Goal: Use online tool/utility: Utilize a website feature to perform a specific function

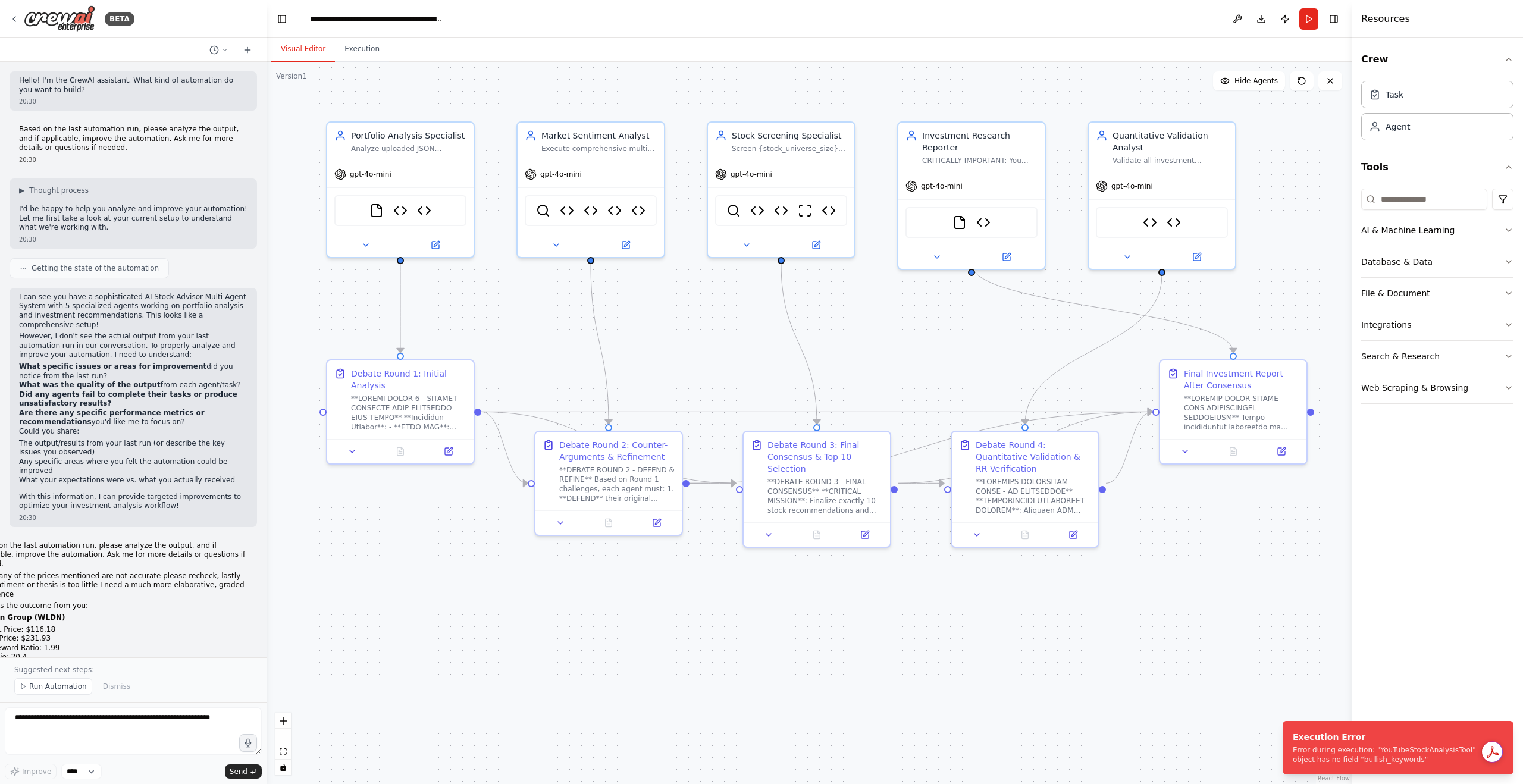
scroll to position [16036, 0]
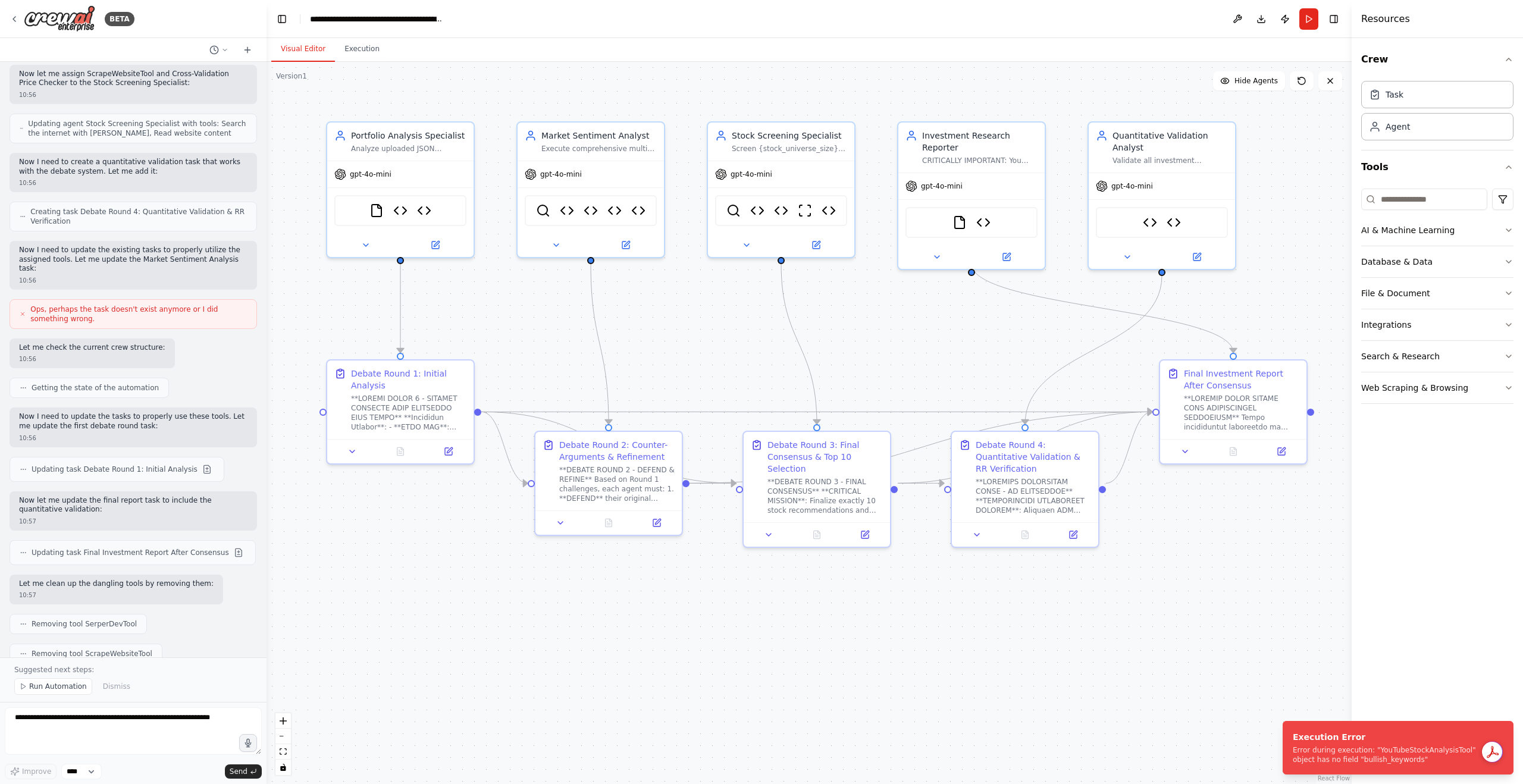
type textarea "**********"
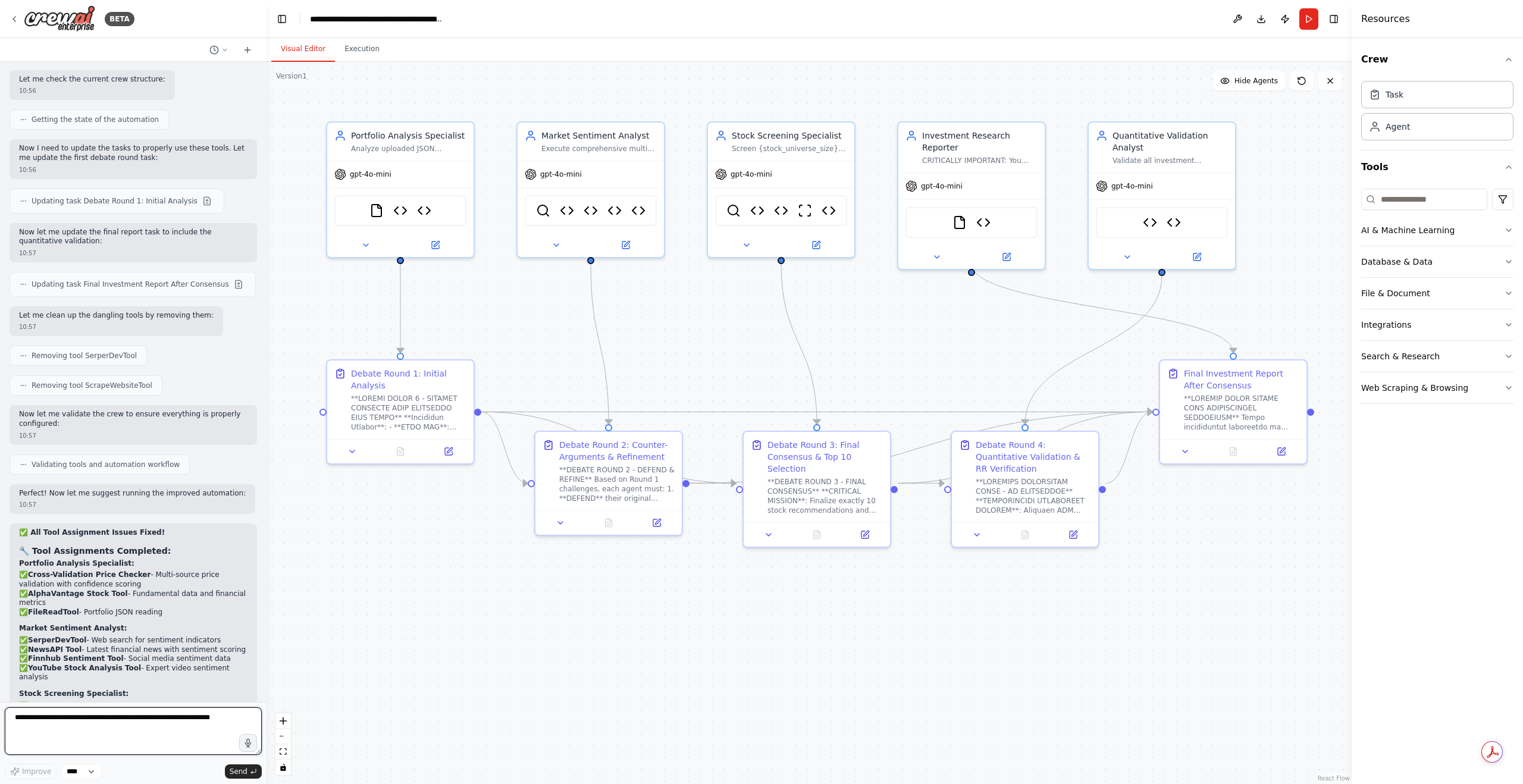
scroll to position [16306, 0]
drag, startPoint x: 181, startPoint y: 674, endPoint x: 13, endPoint y: 633, distance: 172.9
copy p "Implement missing features: Add scheduling for weekly/monthly runs, Streamlit d…"
click at [177, 717] on textarea at bounding box center [133, 731] width 257 height 48
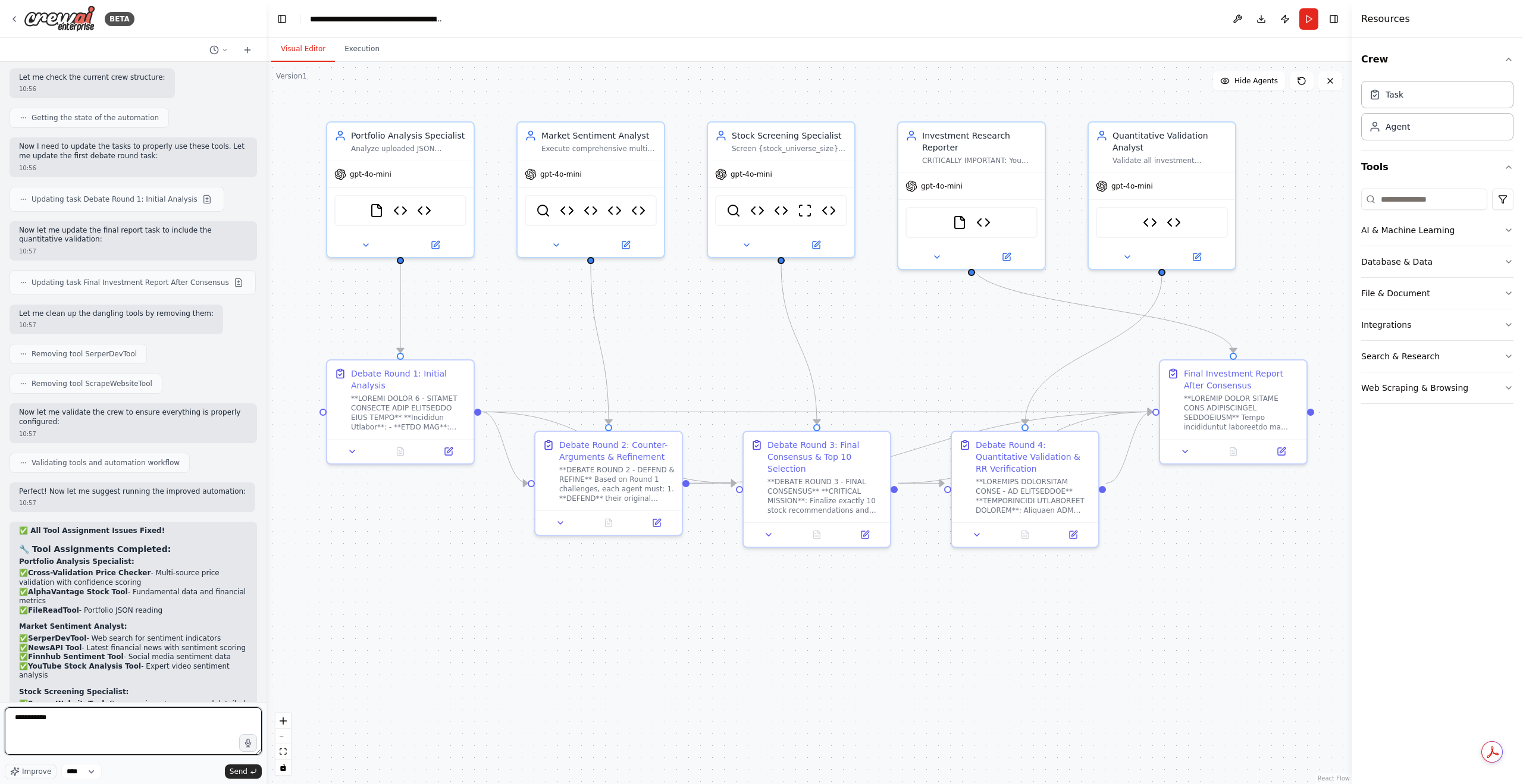
paste textarea "**********"
type textarea "**********"
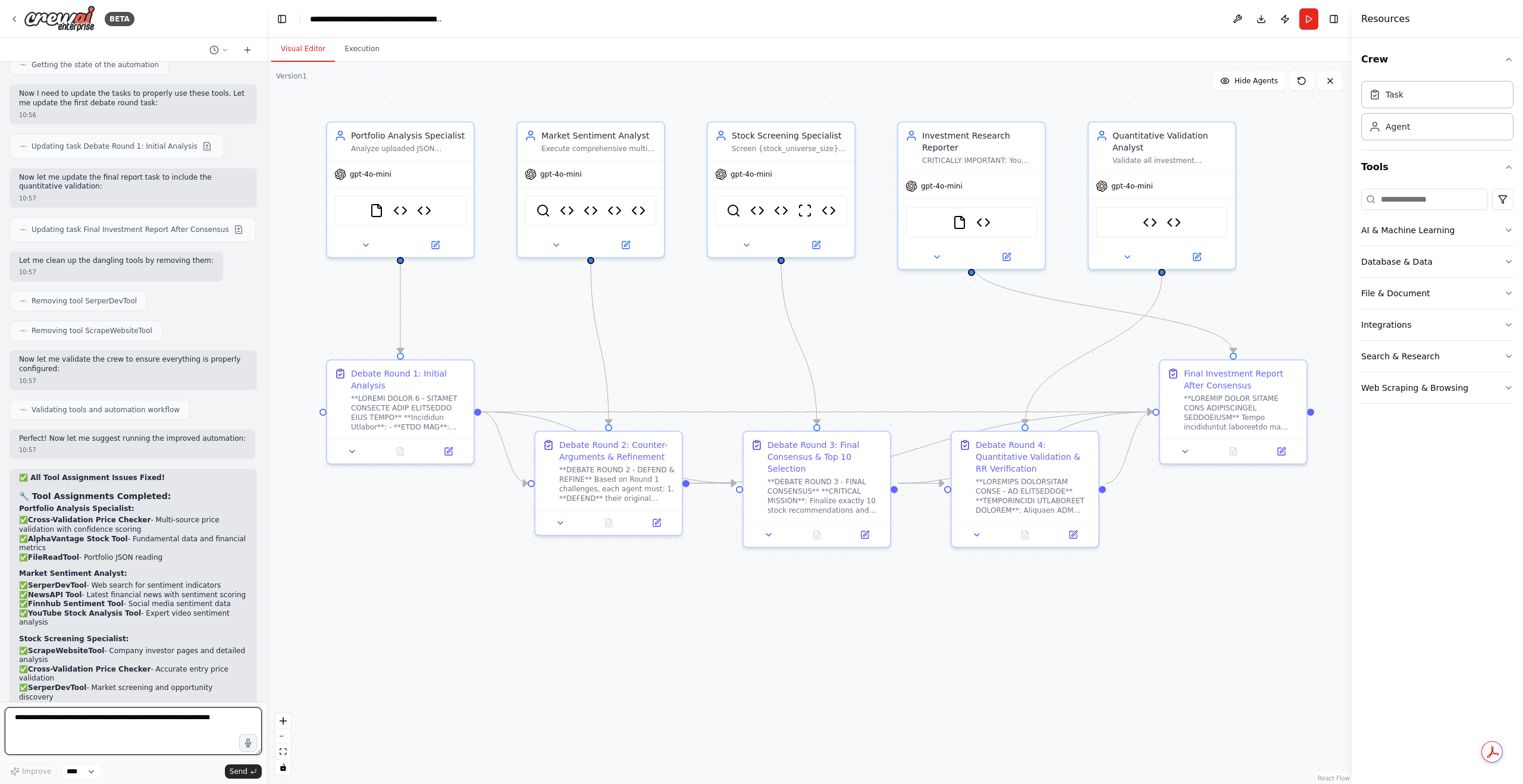
scroll to position [16392, 0]
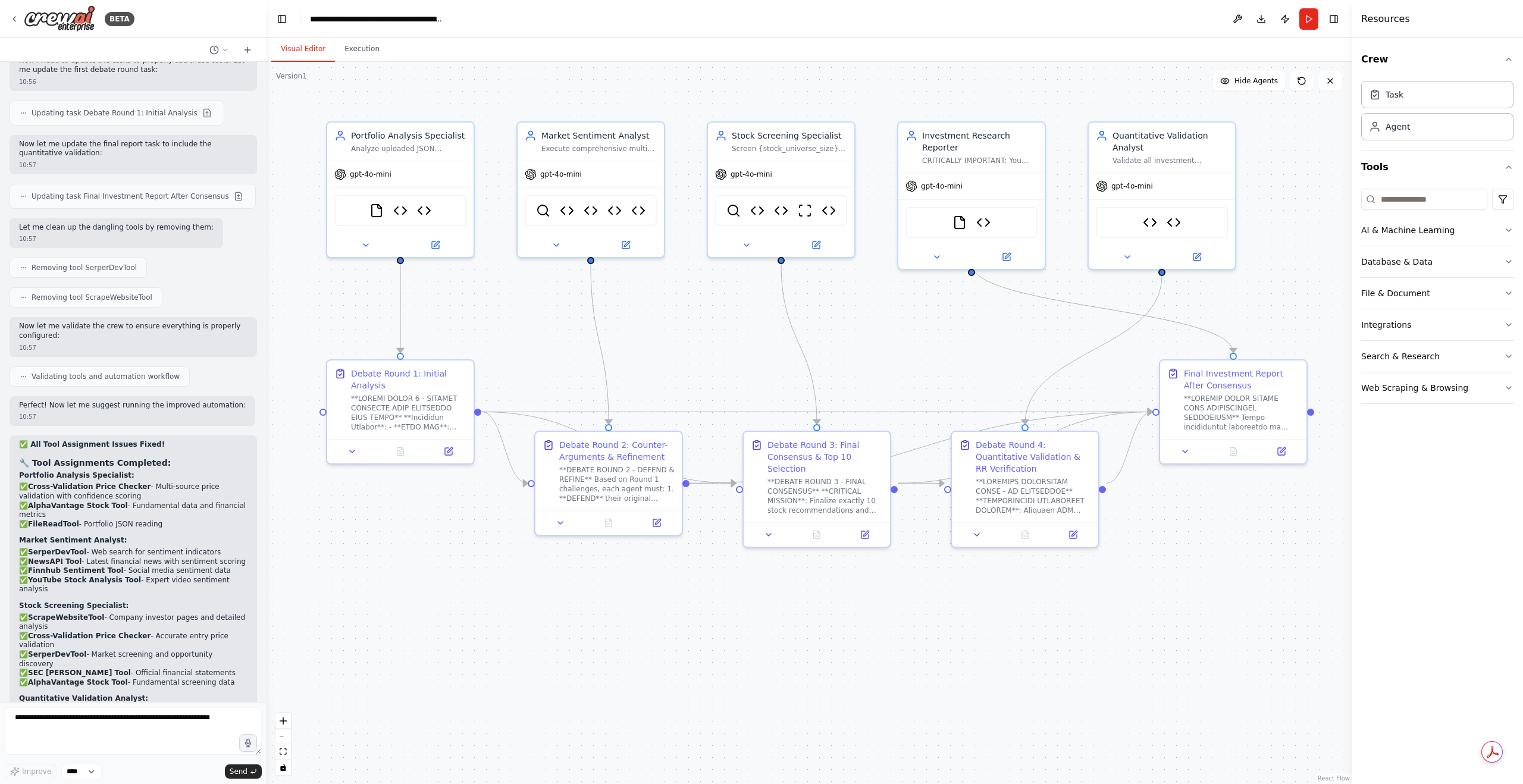
drag, startPoint x: 67, startPoint y: 677, endPoint x: 15, endPoint y: 623, distance: 75.0
copy p "Please now Implement missing features: Add scheduling for weekly/monthly runs, …"
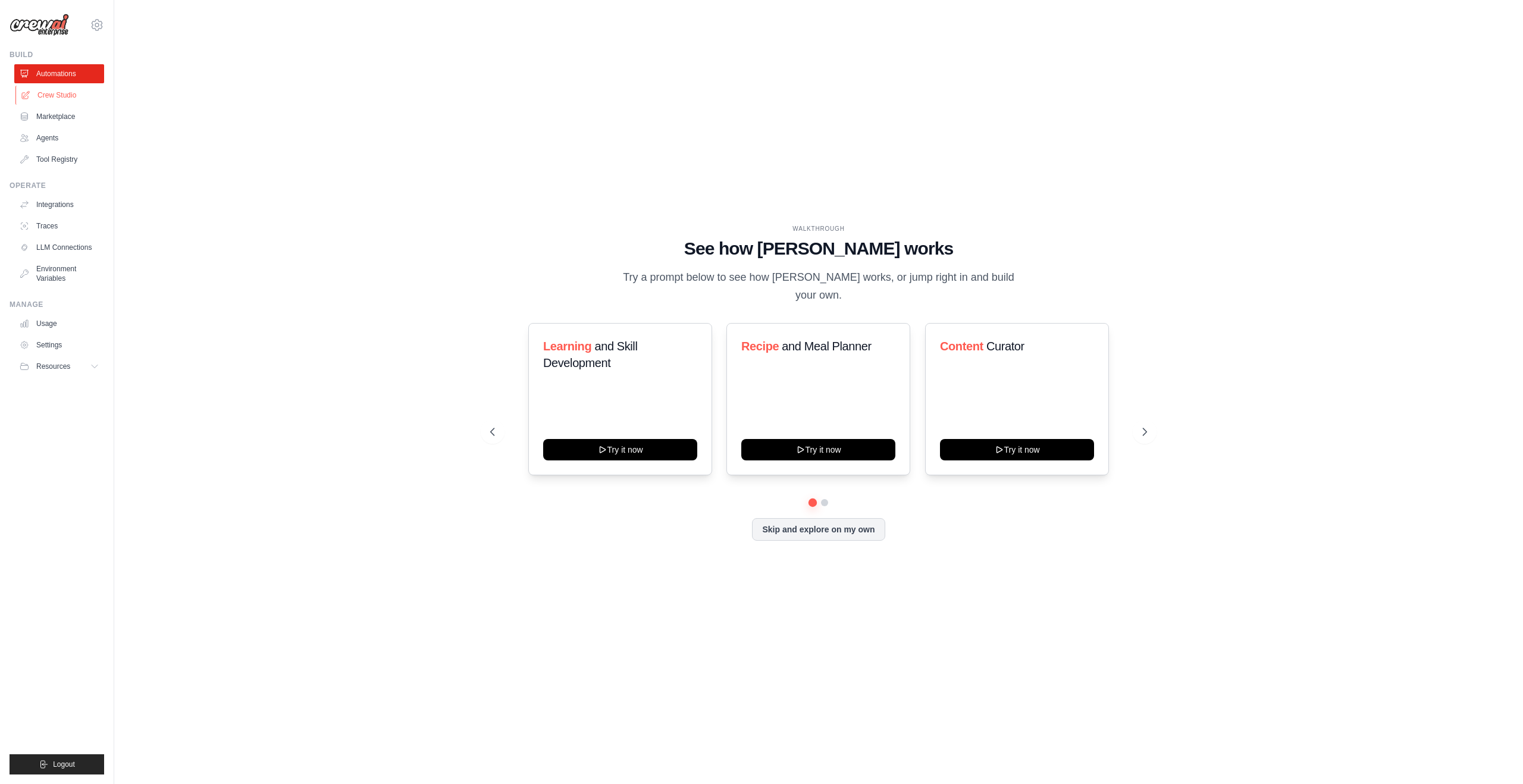
click at [72, 92] on link "Crew Studio" at bounding box center [59, 95] width 89 height 19
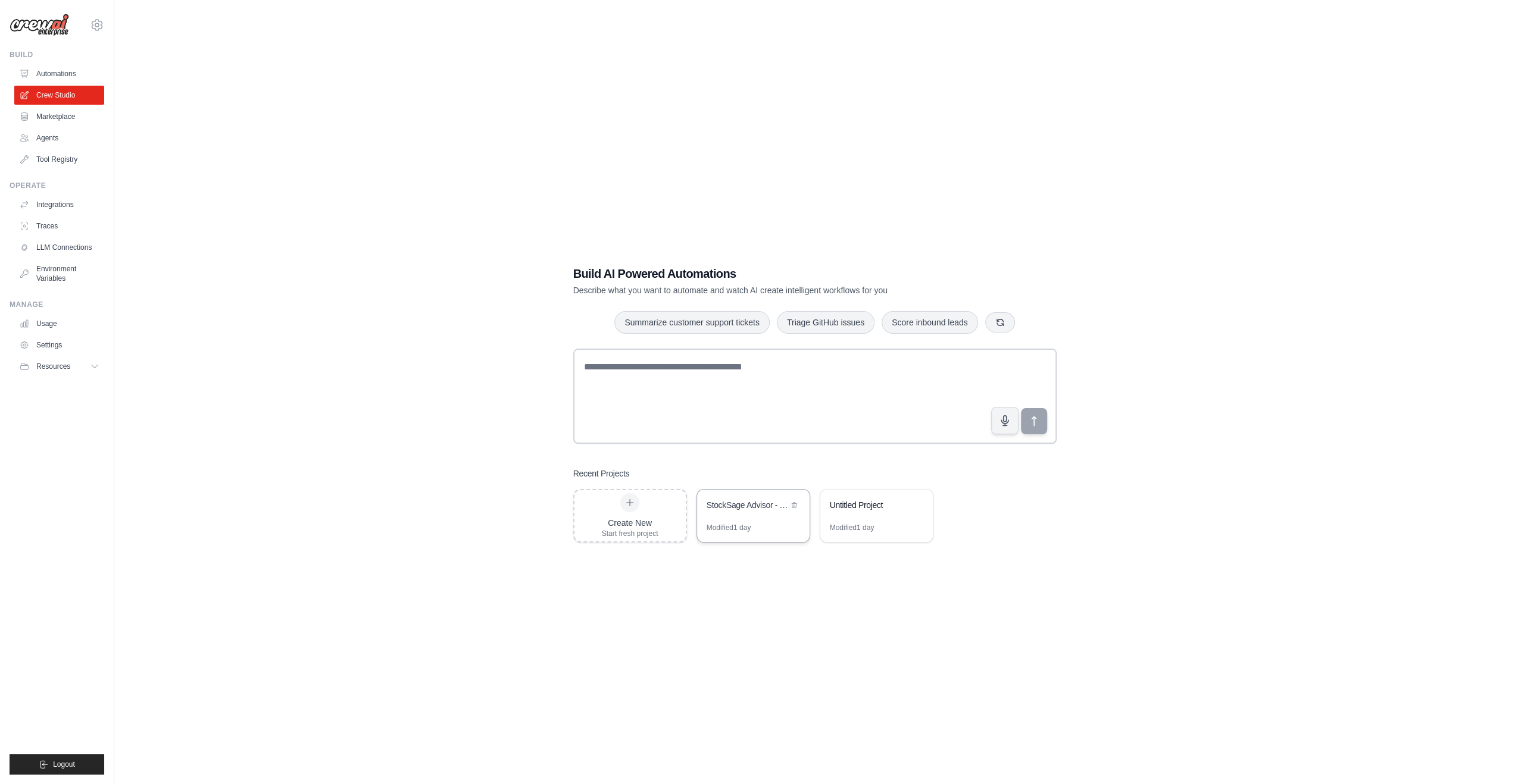
click at [752, 516] on div "StockSage Advisor - Multi-Agent Investment Analysis System" at bounding box center [752, 505] width 112 height 33
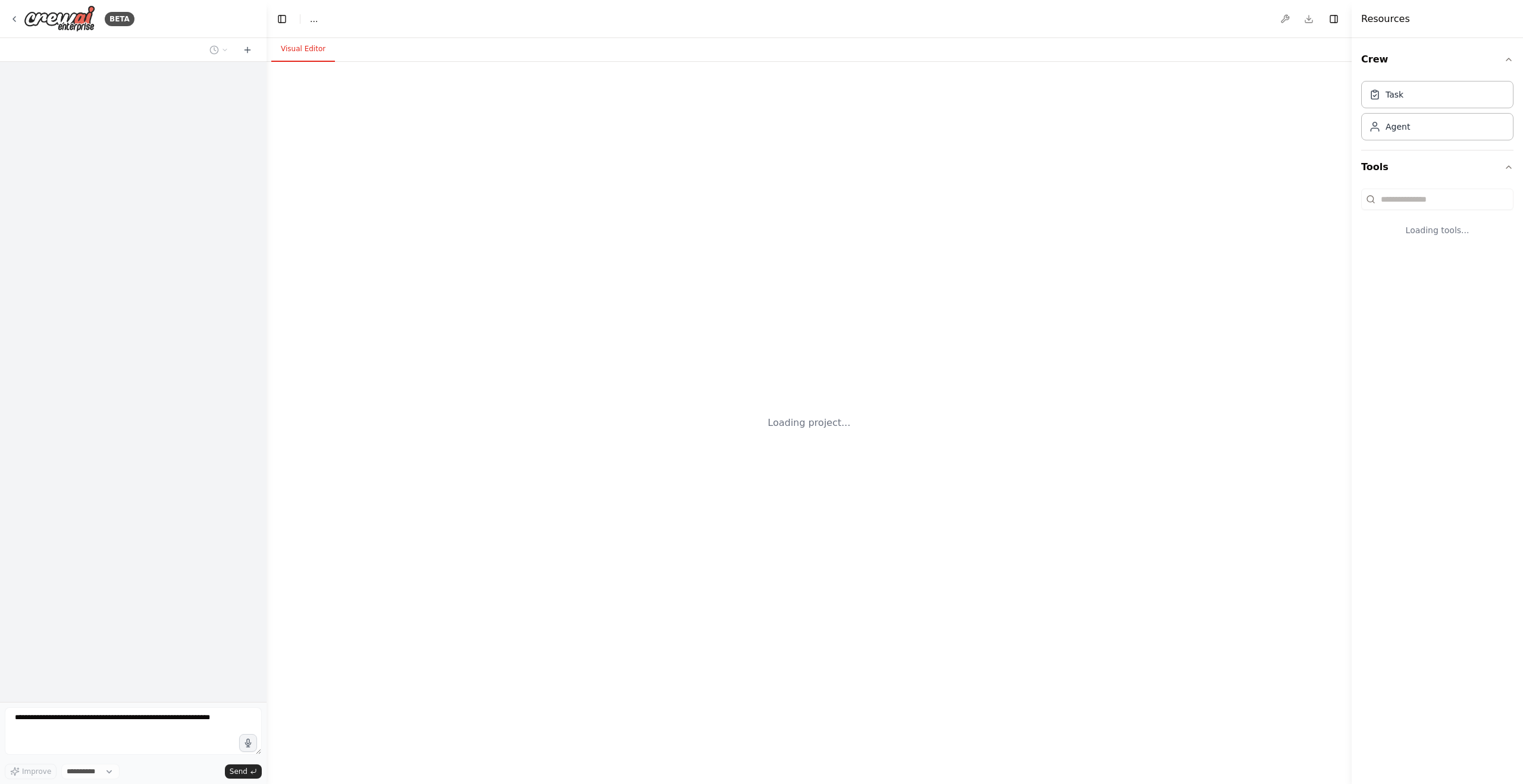
select select "****"
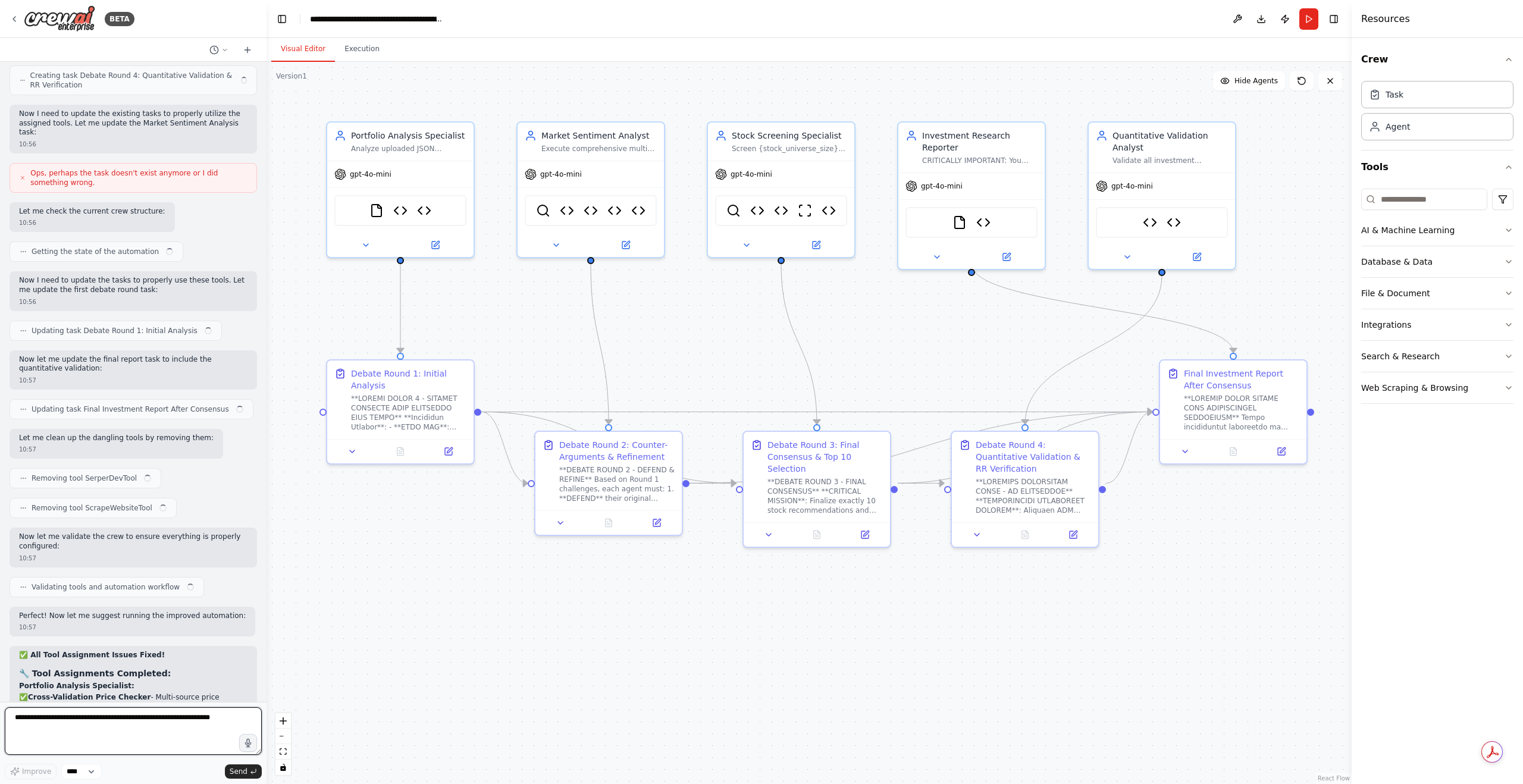
click at [141, 723] on textarea at bounding box center [133, 731] width 257 height 48
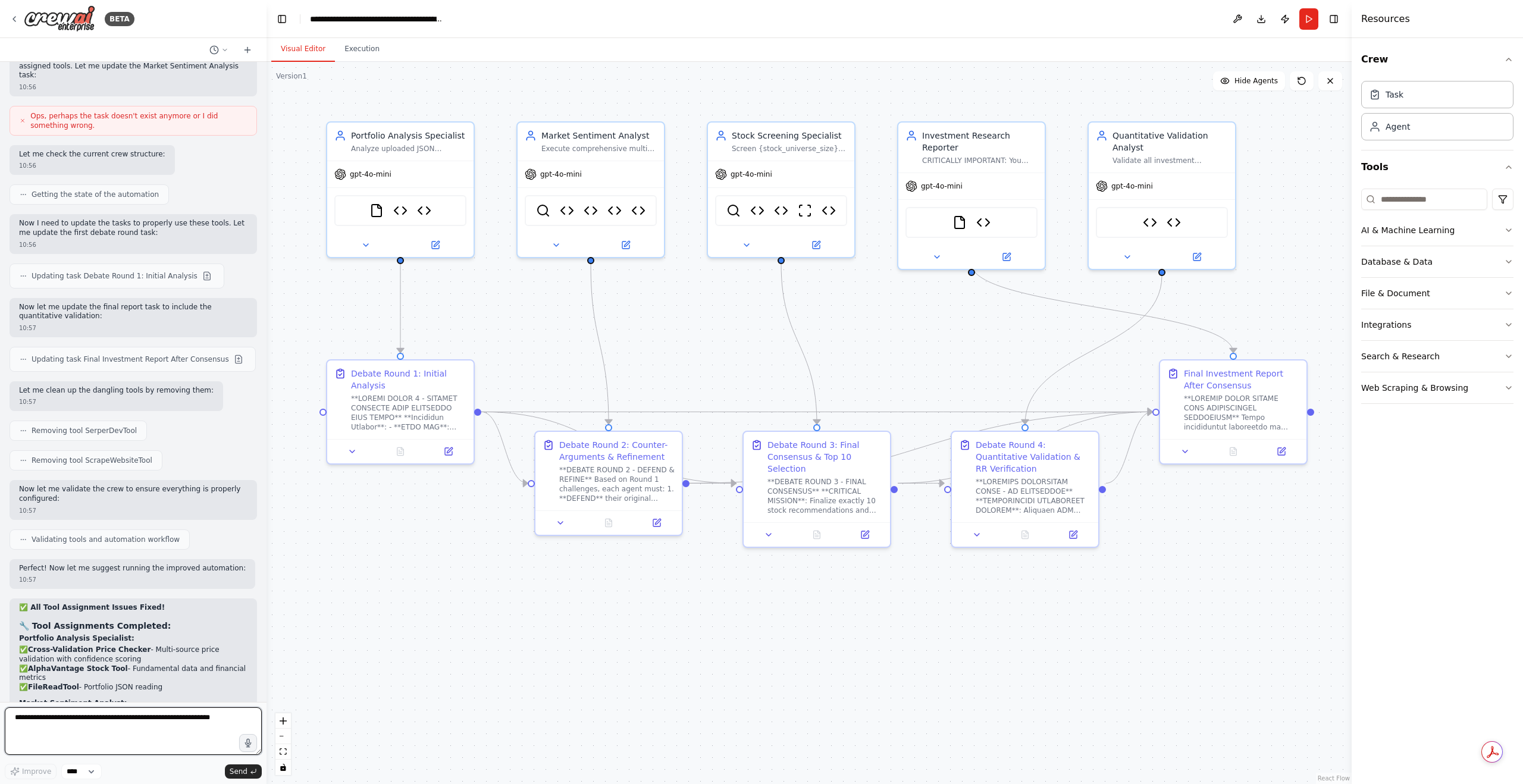
paste textarea "**********"
type textarea "**********"
click at [244, 769] on span "Send" at bounding box center [238, 772] width 18 height 9
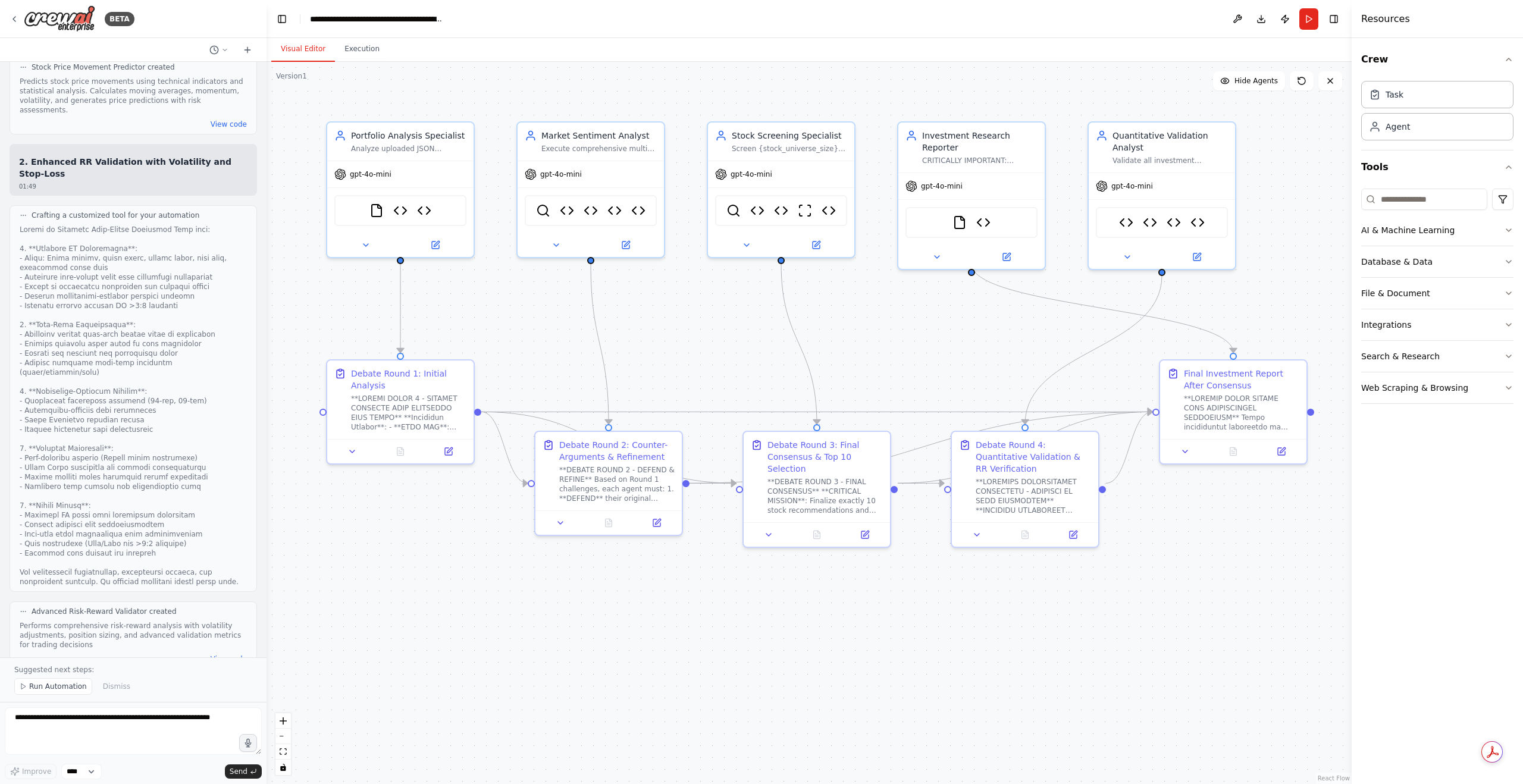
scroll to position [18097, 0]
drag, startPoint x: 204, startPoint y: 633, endPoint x: 15, endPoint y: 391, distance: 307.1
click at [15, 391] on div "Hello! I'm the CrewAI assistant. What kind of automation do you want to build? …" at bounding box center [133, 360] width 266 height 596
copy div "🚫 What I CANNOT Implement (Outside CrewAI Scope): Scheduling Infrastructure # T…"
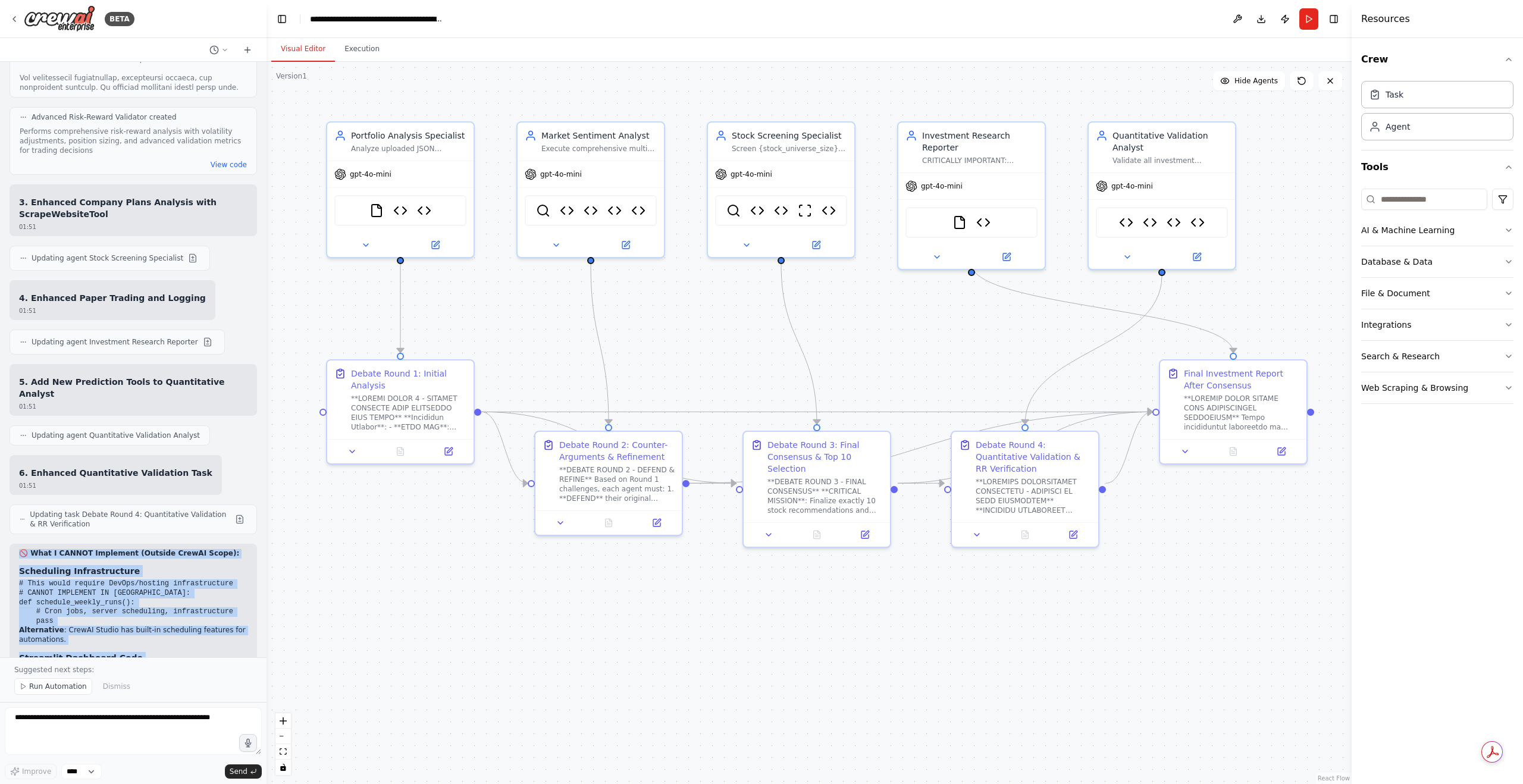
scroll to position [18632, 0]
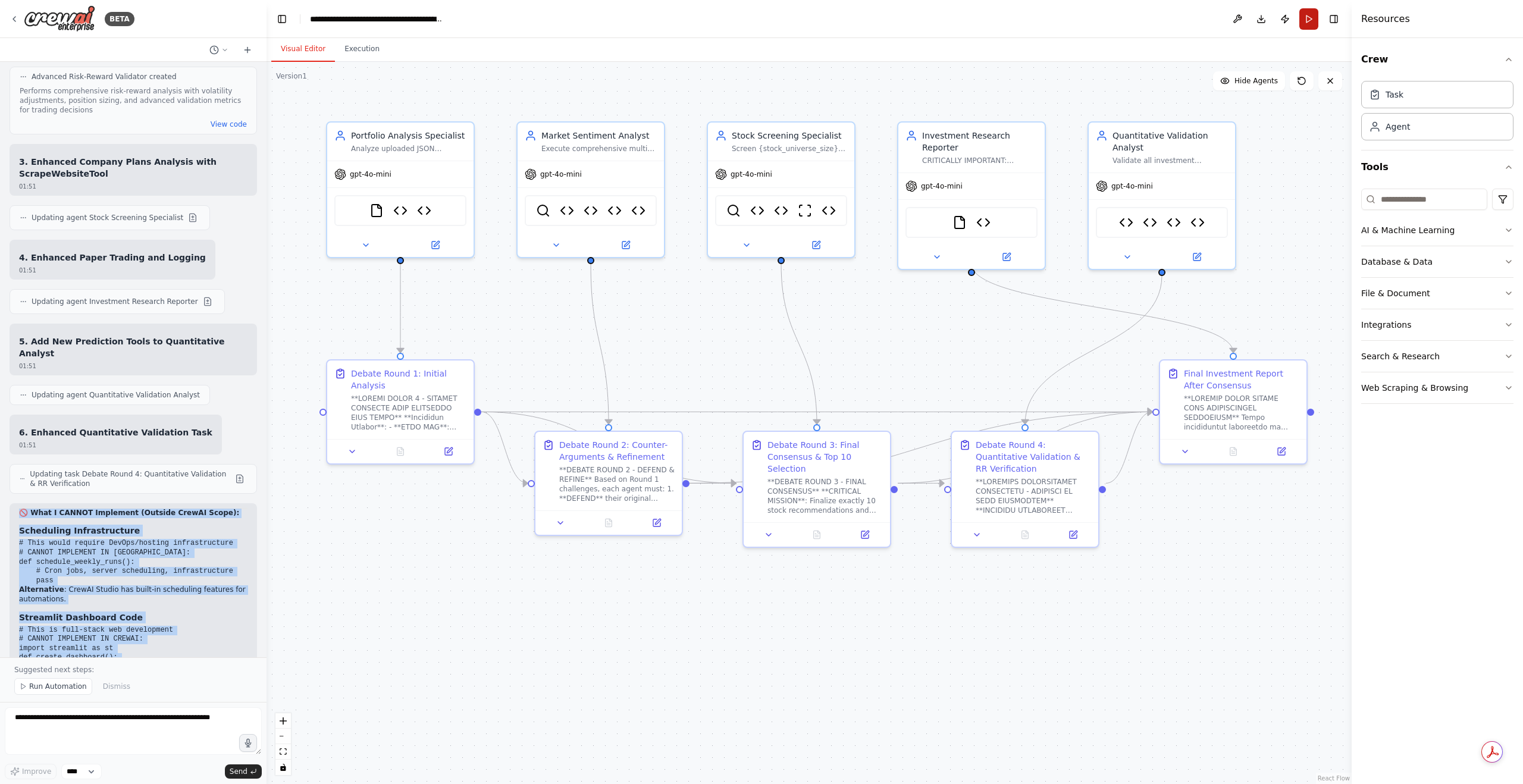
click at [1307, 24] on button "Run" at bounding box center [1309, 19] width 19 height 22
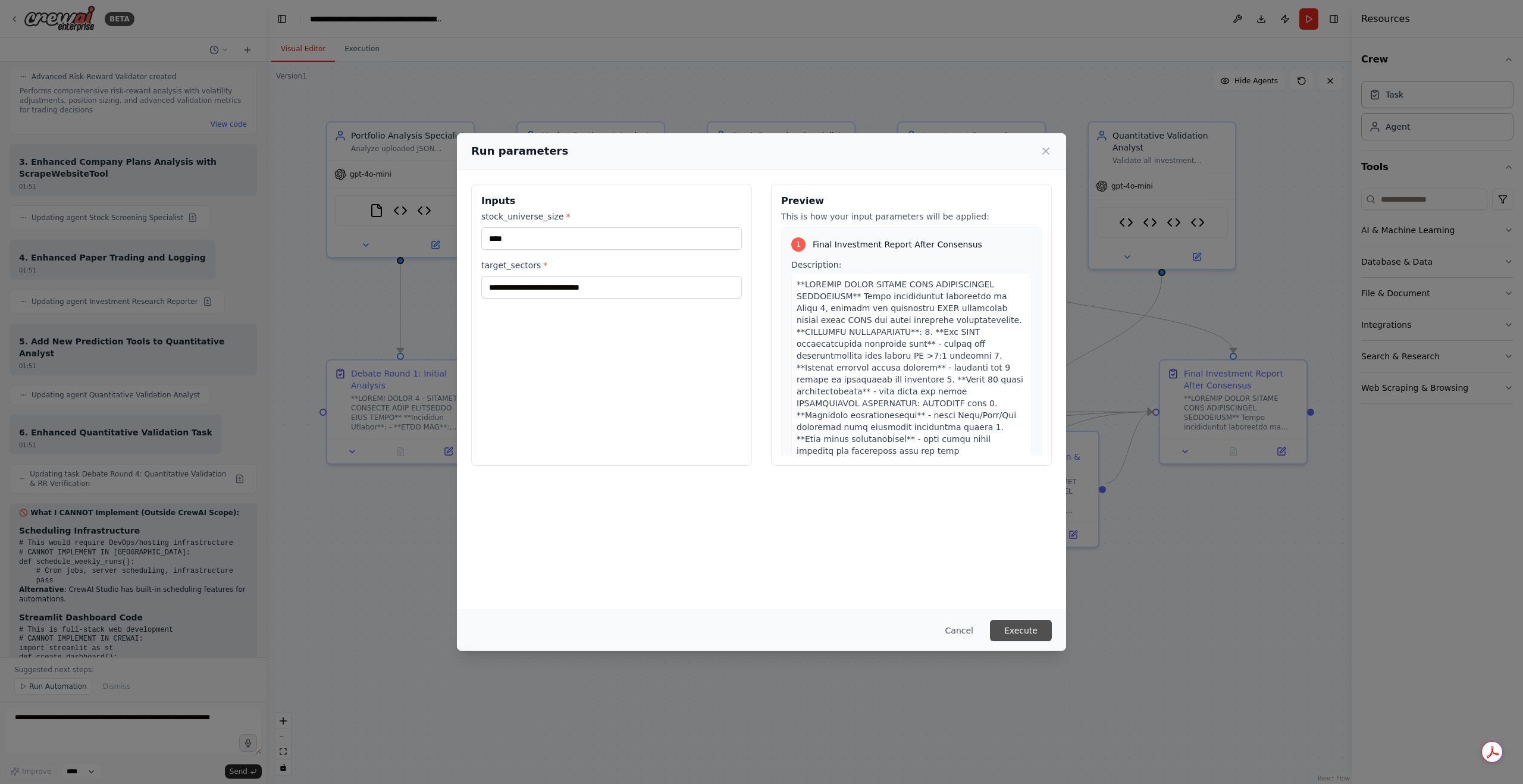
click at [1026, 633] on button "Execute" at bounding box center [1021, 631] width 62 height 22
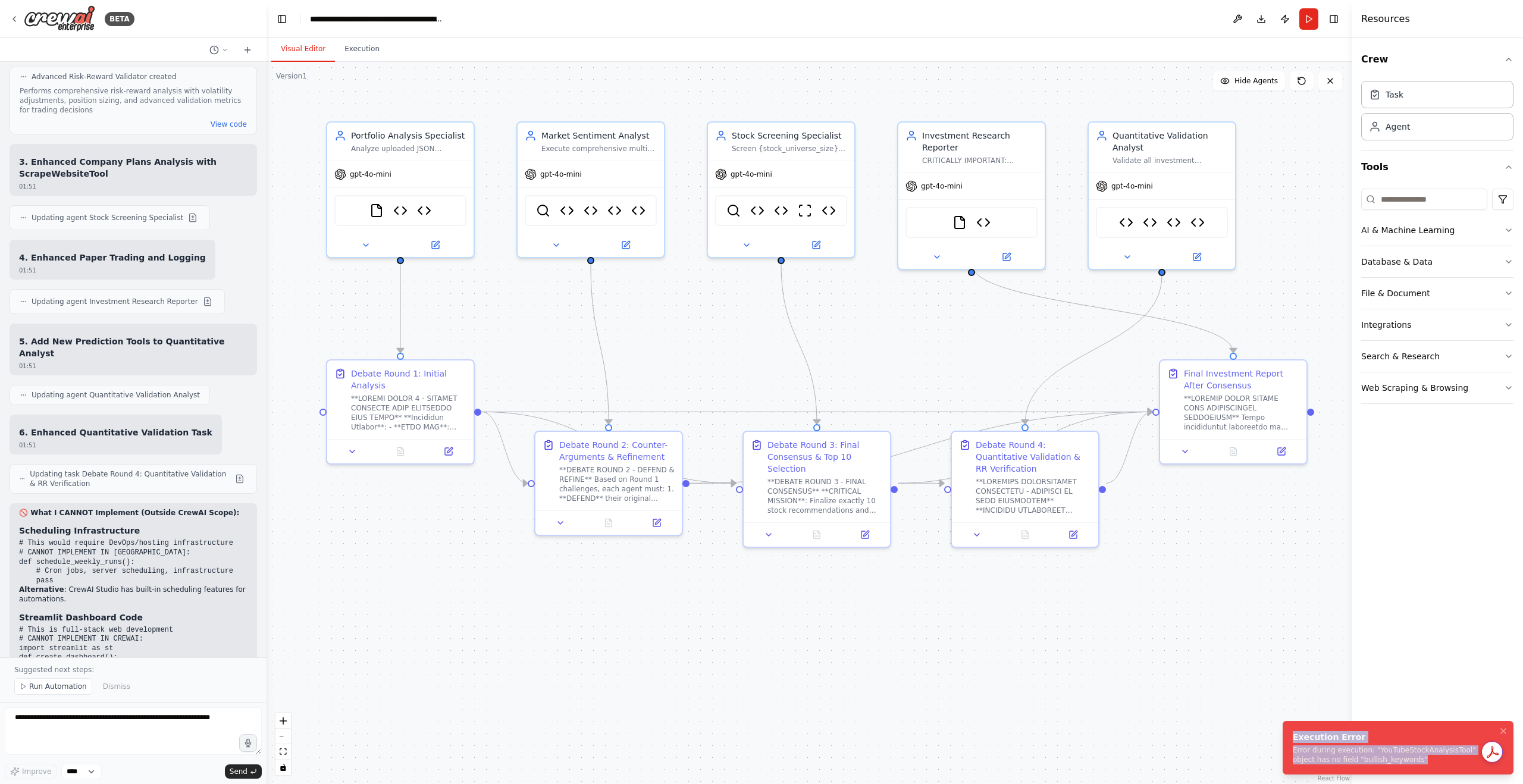
drag, startPoint x: 1386, startPoint y: 759, endPoint x: 1287, endPoint y: 734, distance: 102.1
click at [1287, 734] on li "Execution Error Error during execution: "YouTubeStockAnalysisTool" object has n…" at bounding box center [1398, 747] width 231 height 54
copy div "Execution Error Error during execution: "YouTubeStockAnalysisTool" object has n…"
click at [179, 731] on textarea at bounding box center [133, 731] width 257 height 48
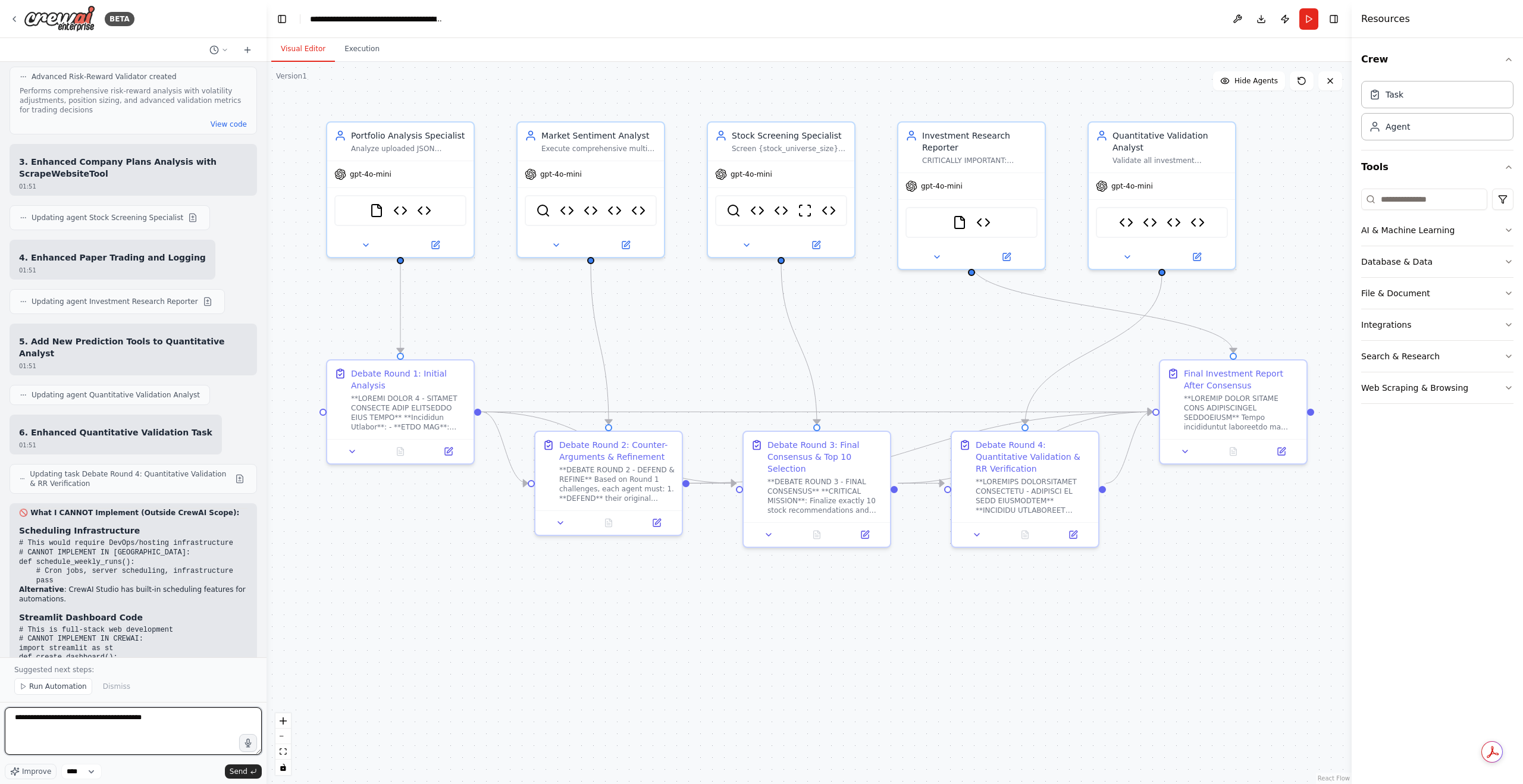
paste textarea "**********"
type textarea "**********"
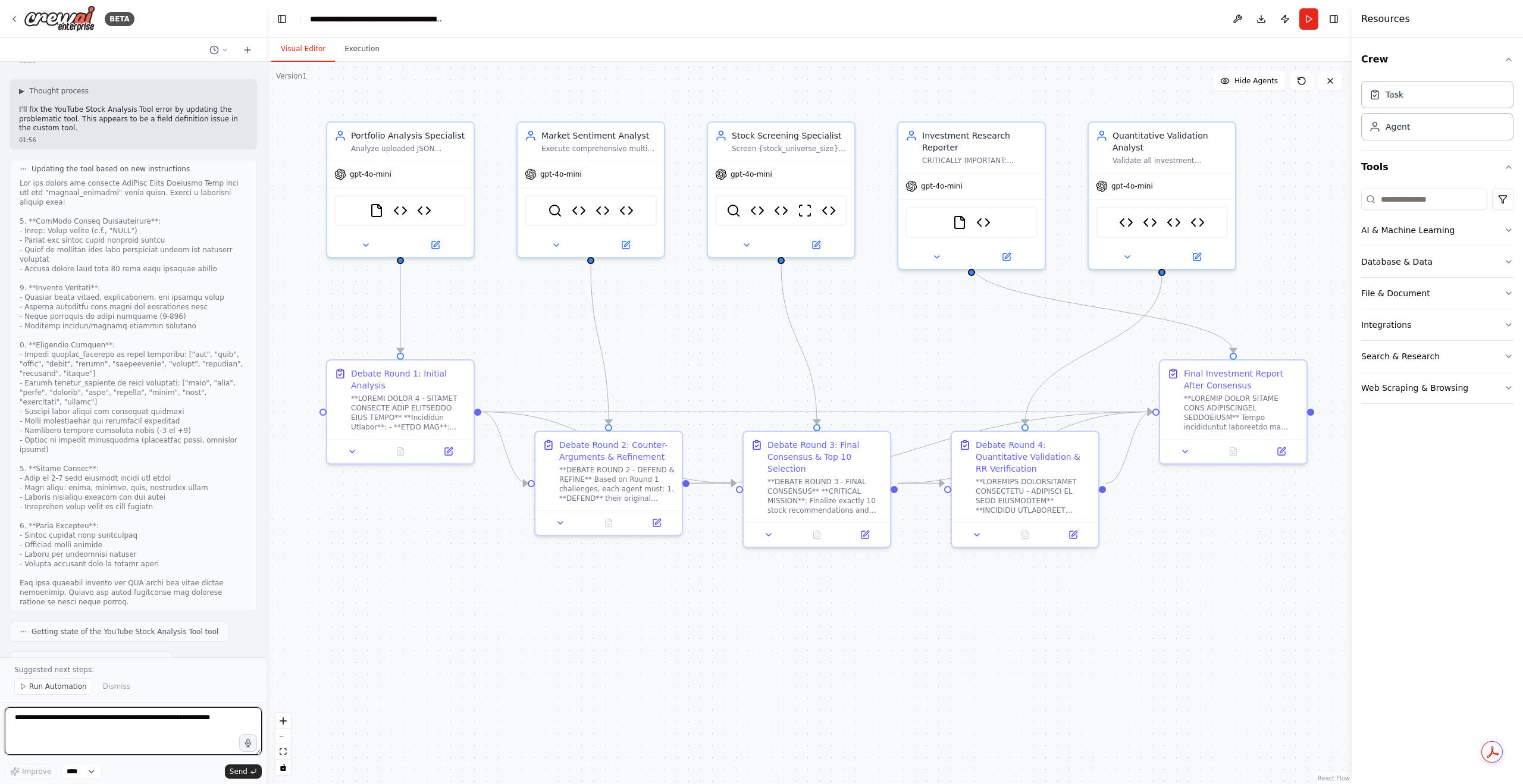
scroll to position [19953, 0]
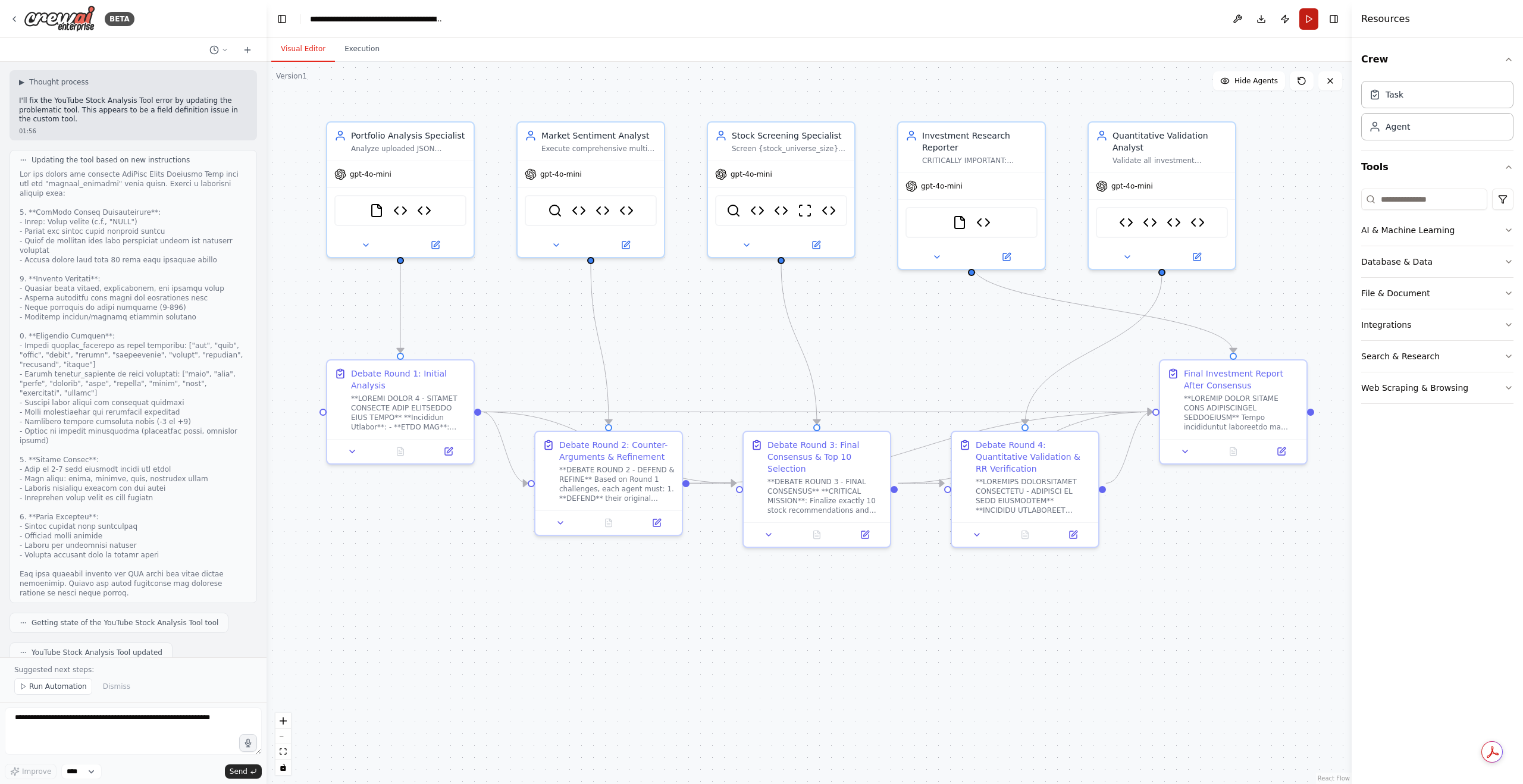
click at [1308, 24] on button "Run" at bounding box center [1309, 19] width 19 height 22
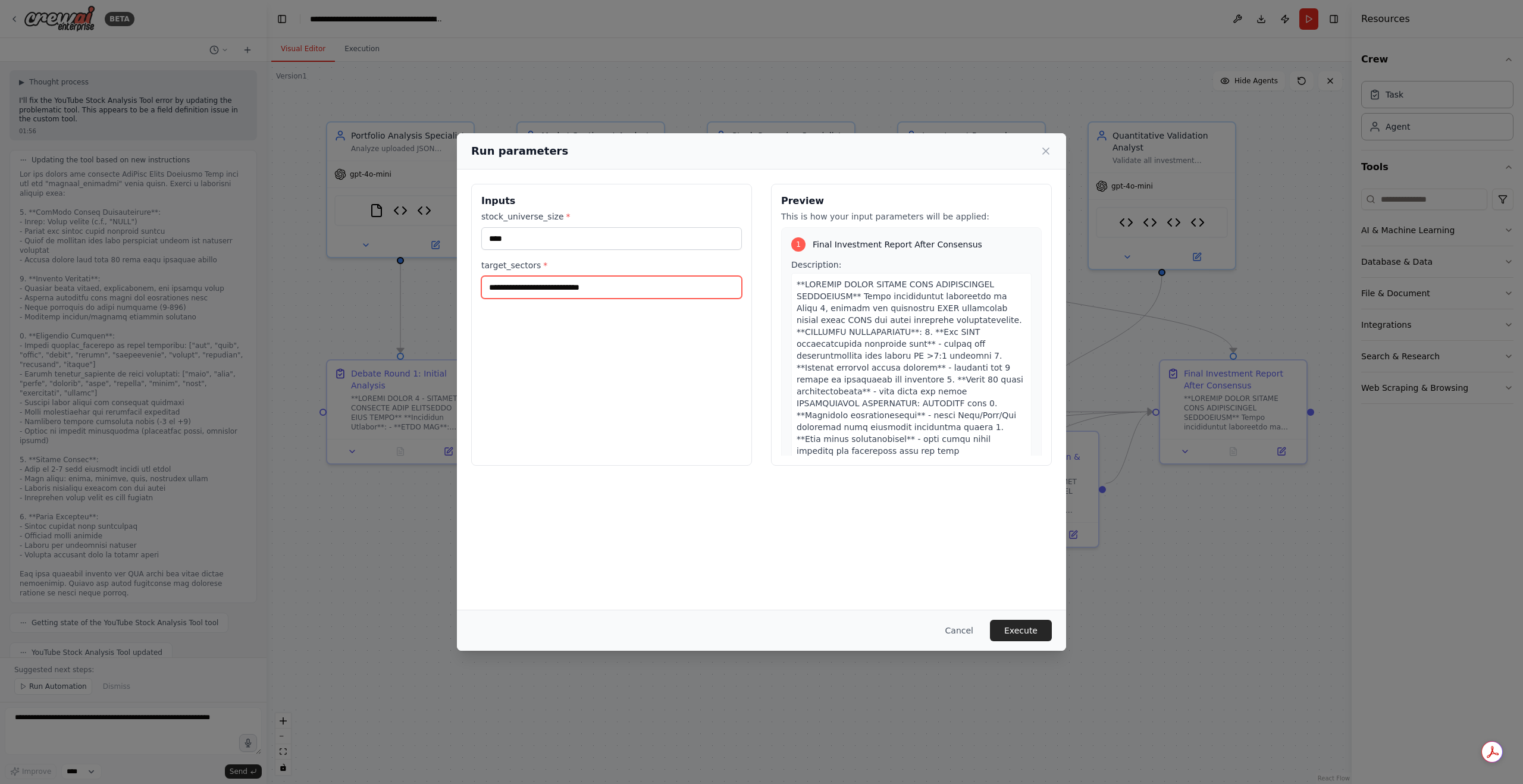
drag, startPoint x: 530, startPoint y: 288, endPoint x: 664, endPoint y: 283, distance: 134.1
click at [664, 283] on input "**********" at bounding box center [611, 287] width 261 height 23
type input "**********"
click at [1012, 625] on button "Execute" at bounding box center [1021, 631] width 62 height 22
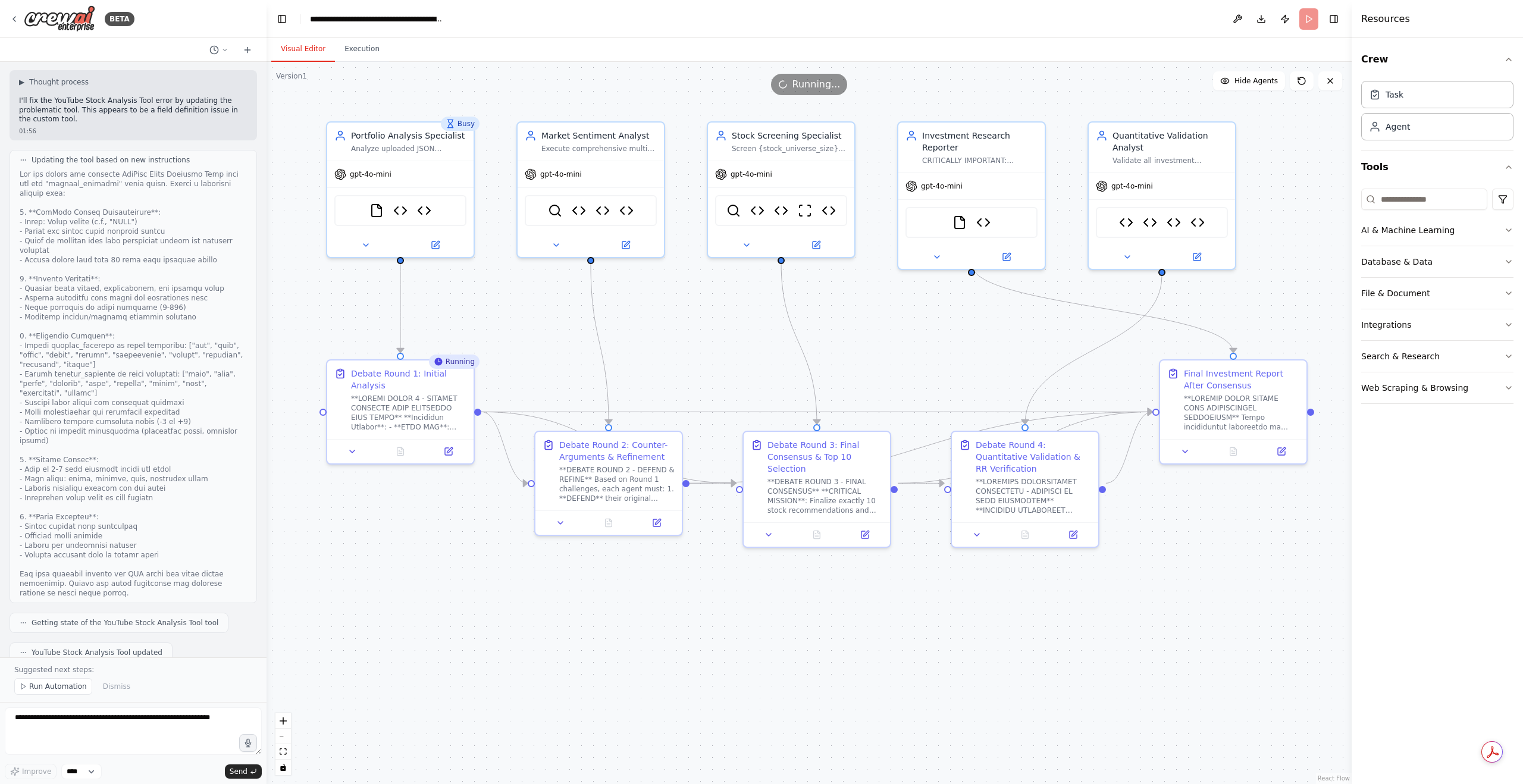
scroll to position [19833, 0]
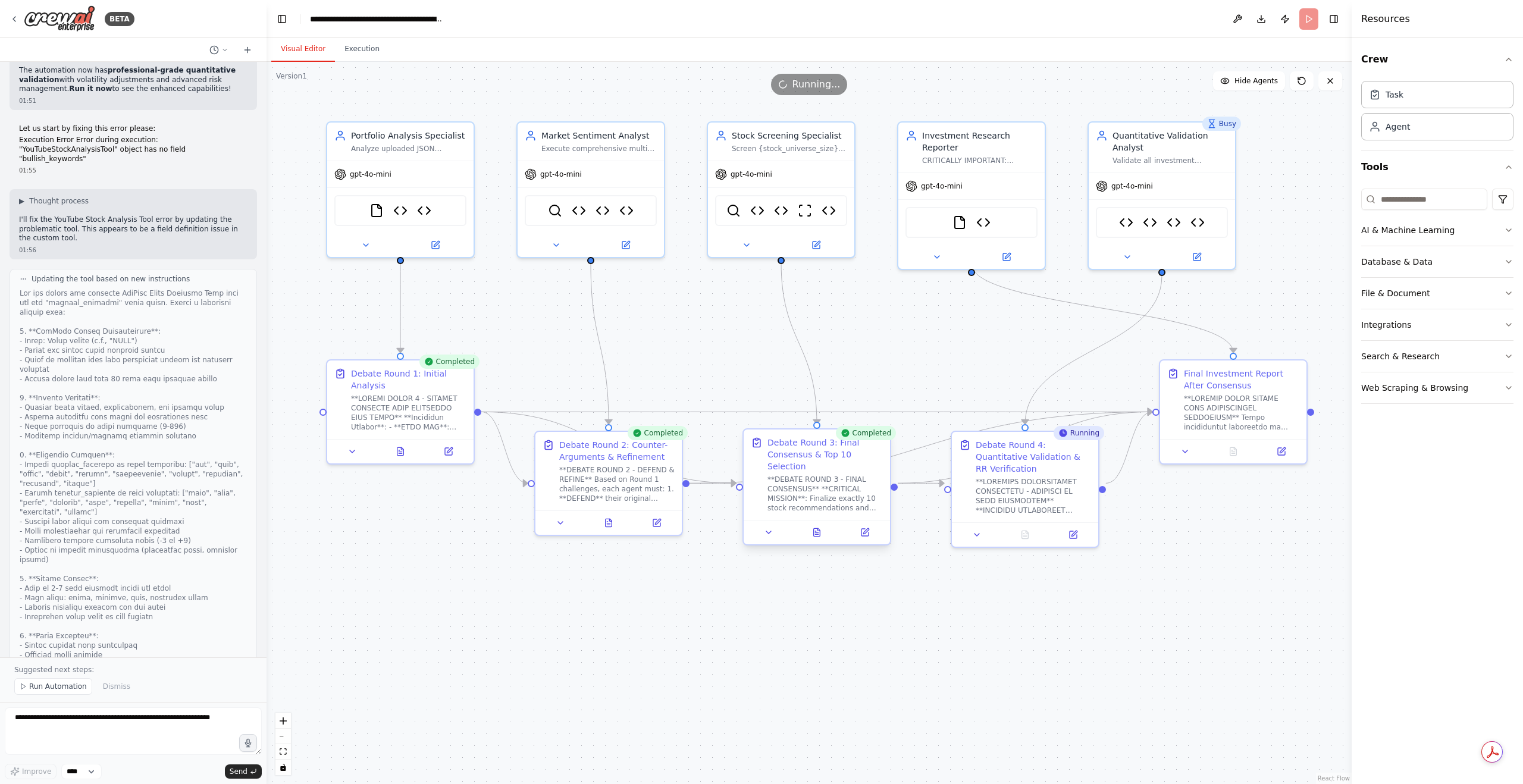
click at [823, 530] on div at bounding box center [817, 533] width 147 height 24
click at [822, 525] on button at bounding box center [817, 532] width 51 height 14
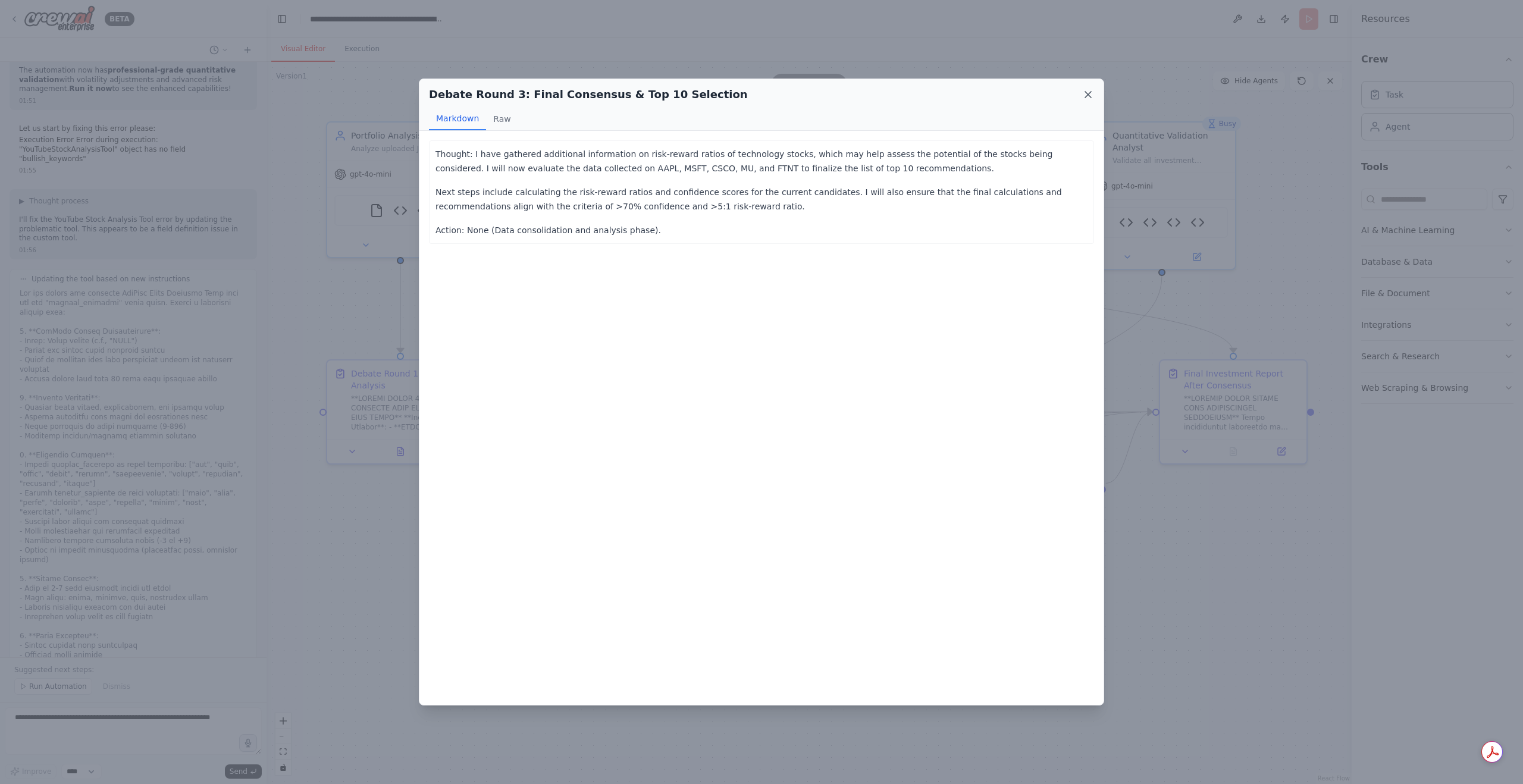
click at [1084, 95] on icon at bounding box center [1088, 94] width 12 height 12
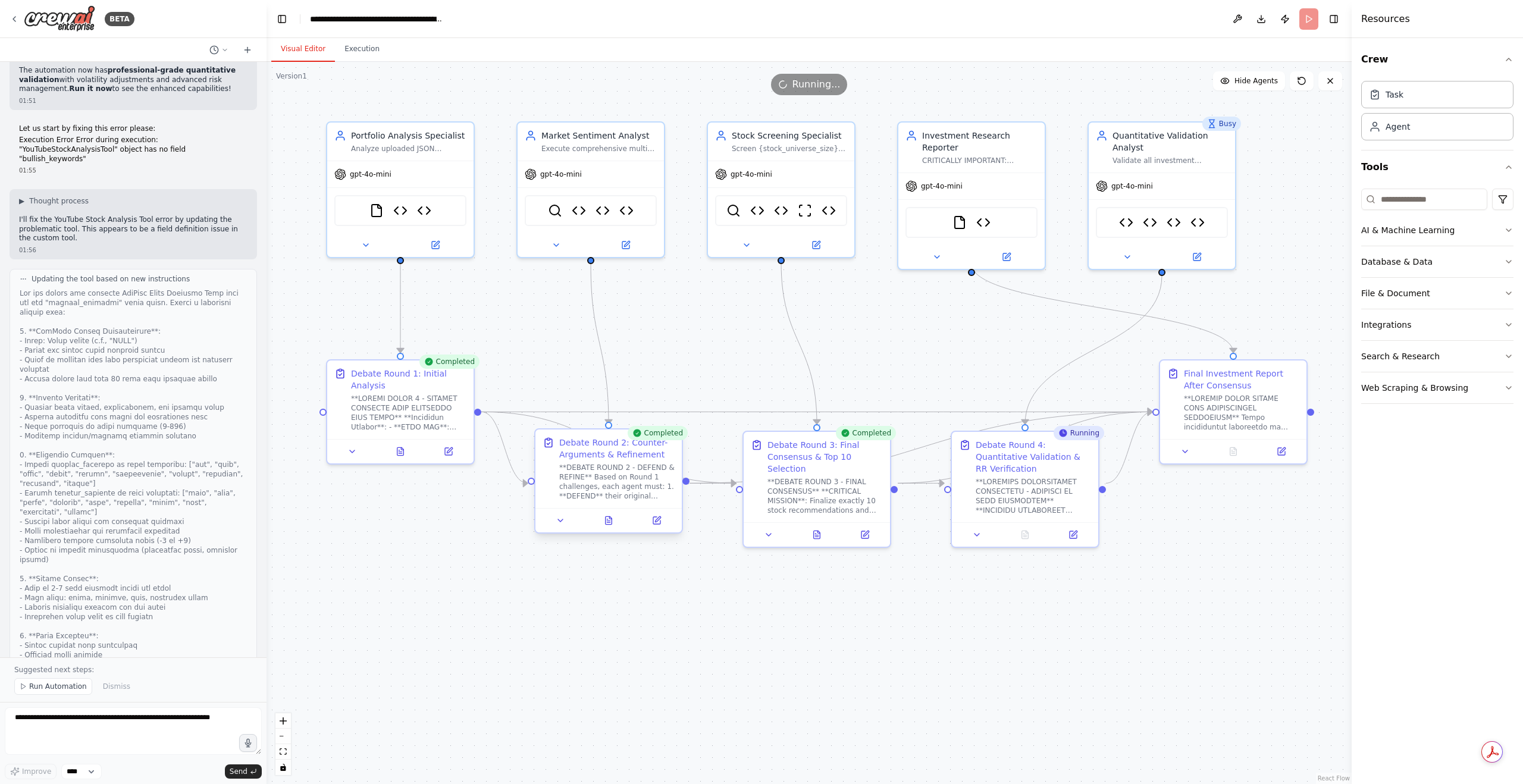
click at [607, 532] on div at bounding box center [609, 520] width 147 height 24
click at [610, 524] on icon at bounding box center [609, 520] width 7 height 8
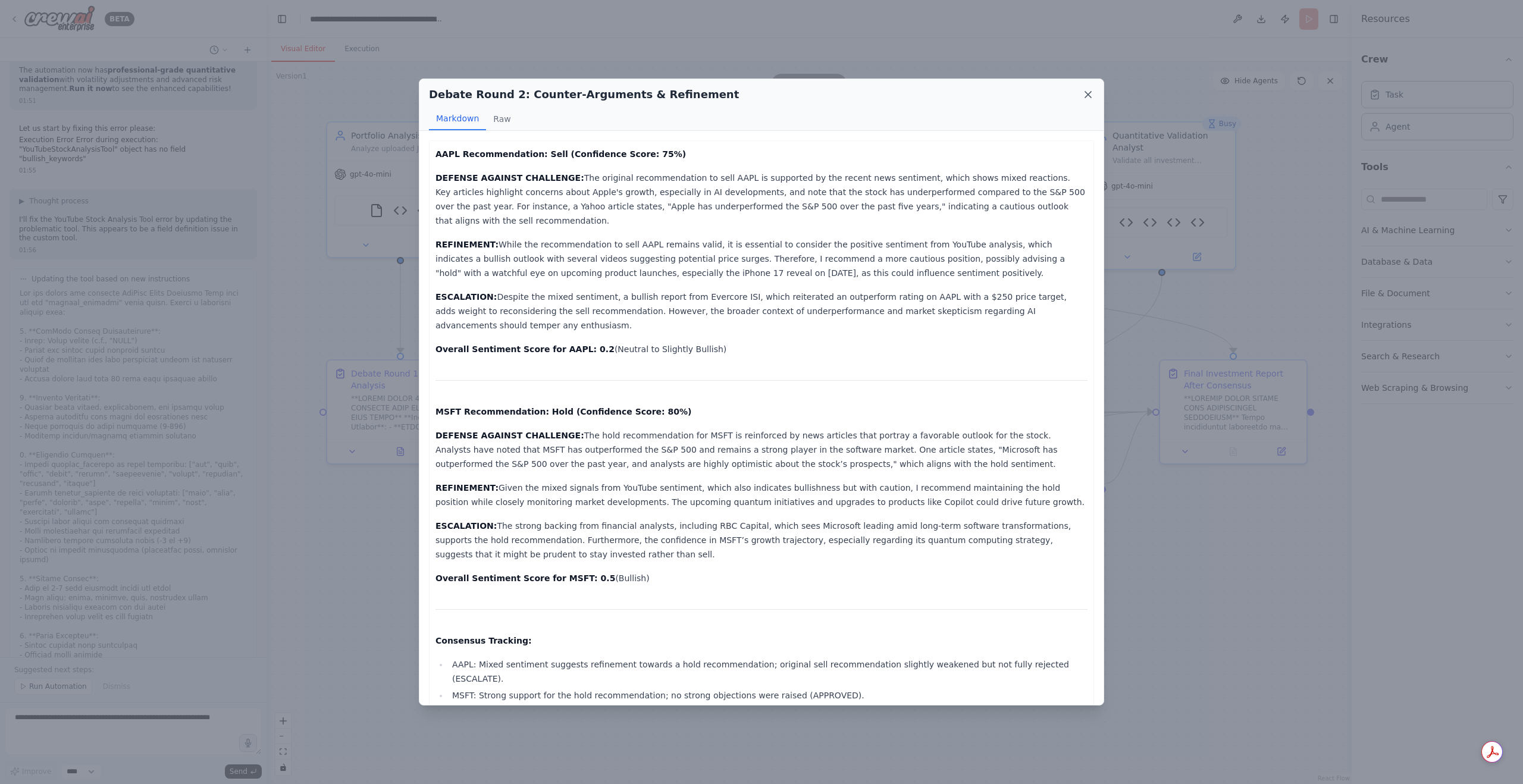
click at [1090, 92] on icon at bounding box center [1088, 94] width 6 height 6
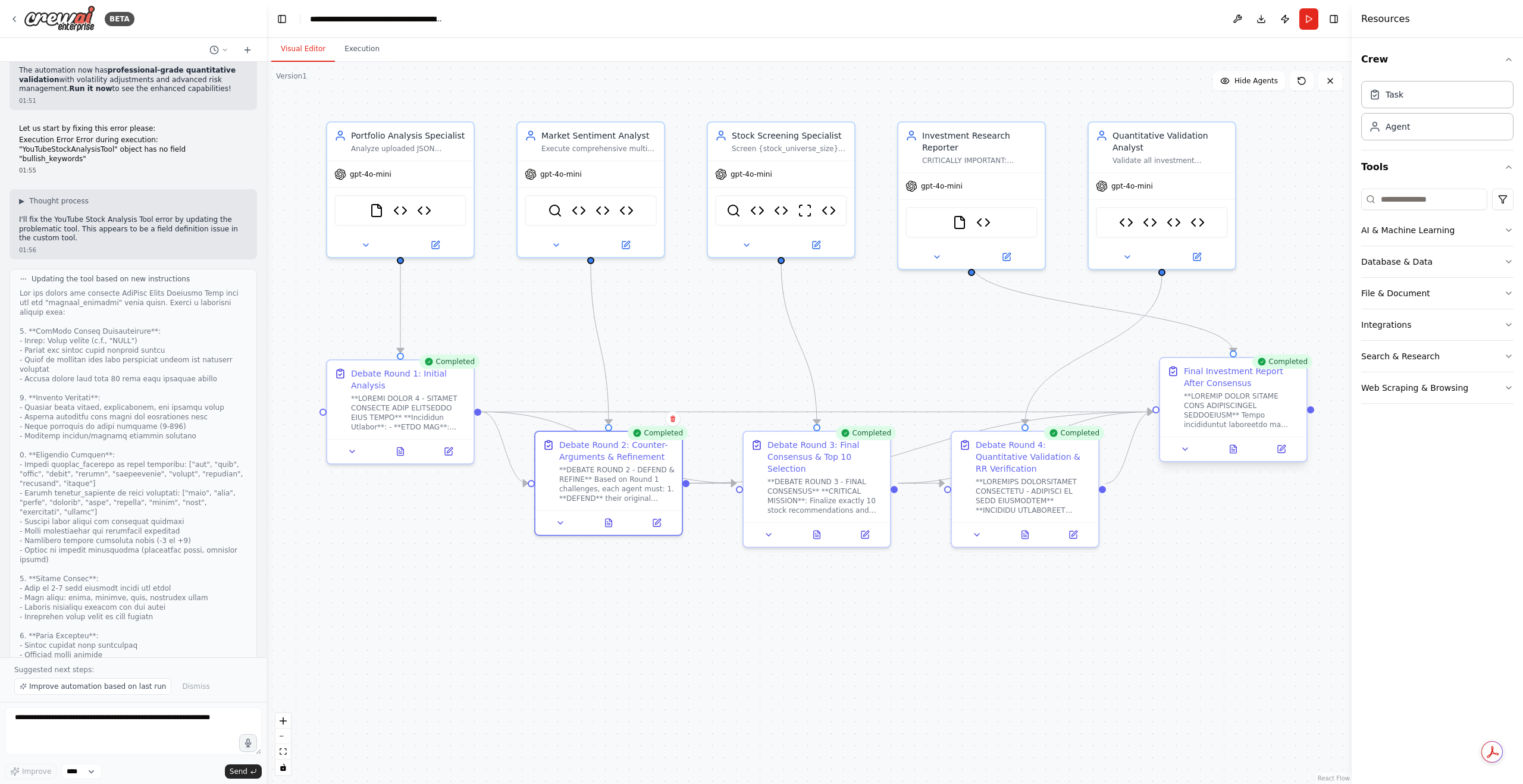
click at [1242, 459] on div at bounding box center [1234, 449] width 147 height 24
click at [1233, 454] on button at bounding box center [1234, 449] width 51 height 14
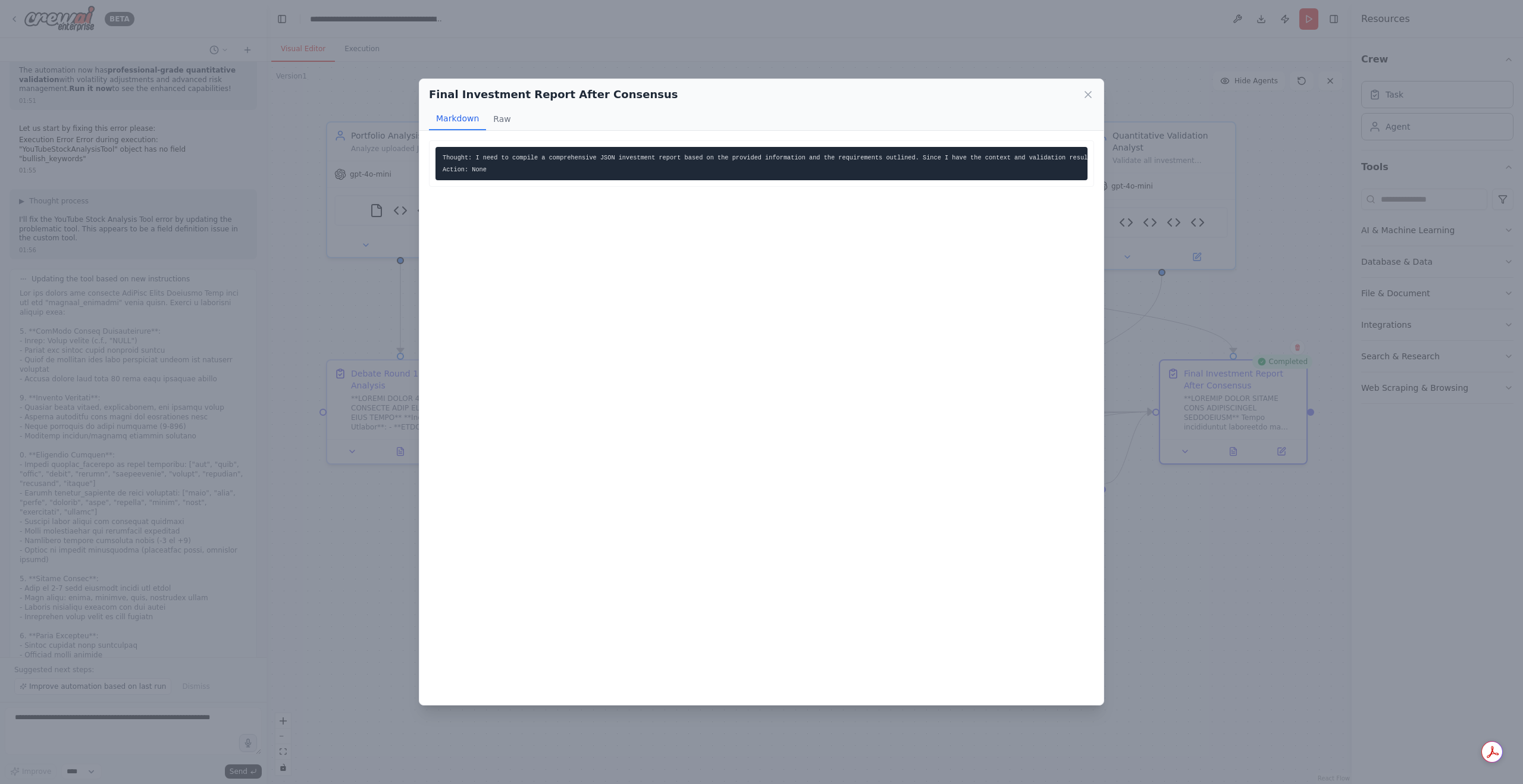
scroll to position [0, 125]
click at [1082, 92] on div "Final Investment Report After Consensus" at bounding box center [762, 95] width 665 height 17
click at [1101, 99] on div "Final Investment Report After Consensus Markdown Raw" at bounding box center [762, 104] width 684 height 52
click at [1095, 95] on div "Final Investment Report After Consensus Markdown Raw" at bounding box center [762, 104] width 684 height 52
click at [1090, 98] on icon at bounding box center [1088, 94] width 12 height 12
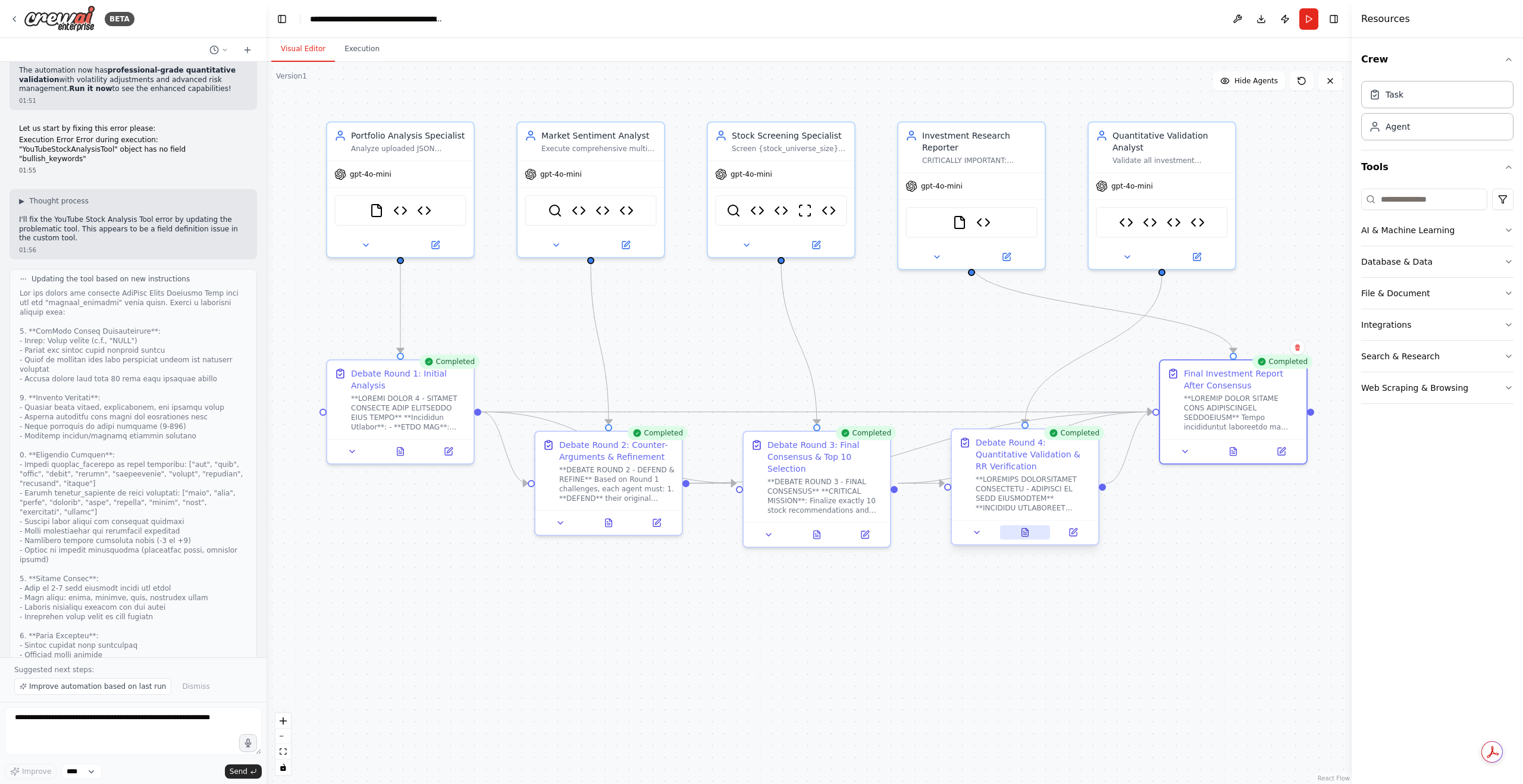
click at [1024, 528] on icon at bounding box center [1025, 532] width 7 height 8
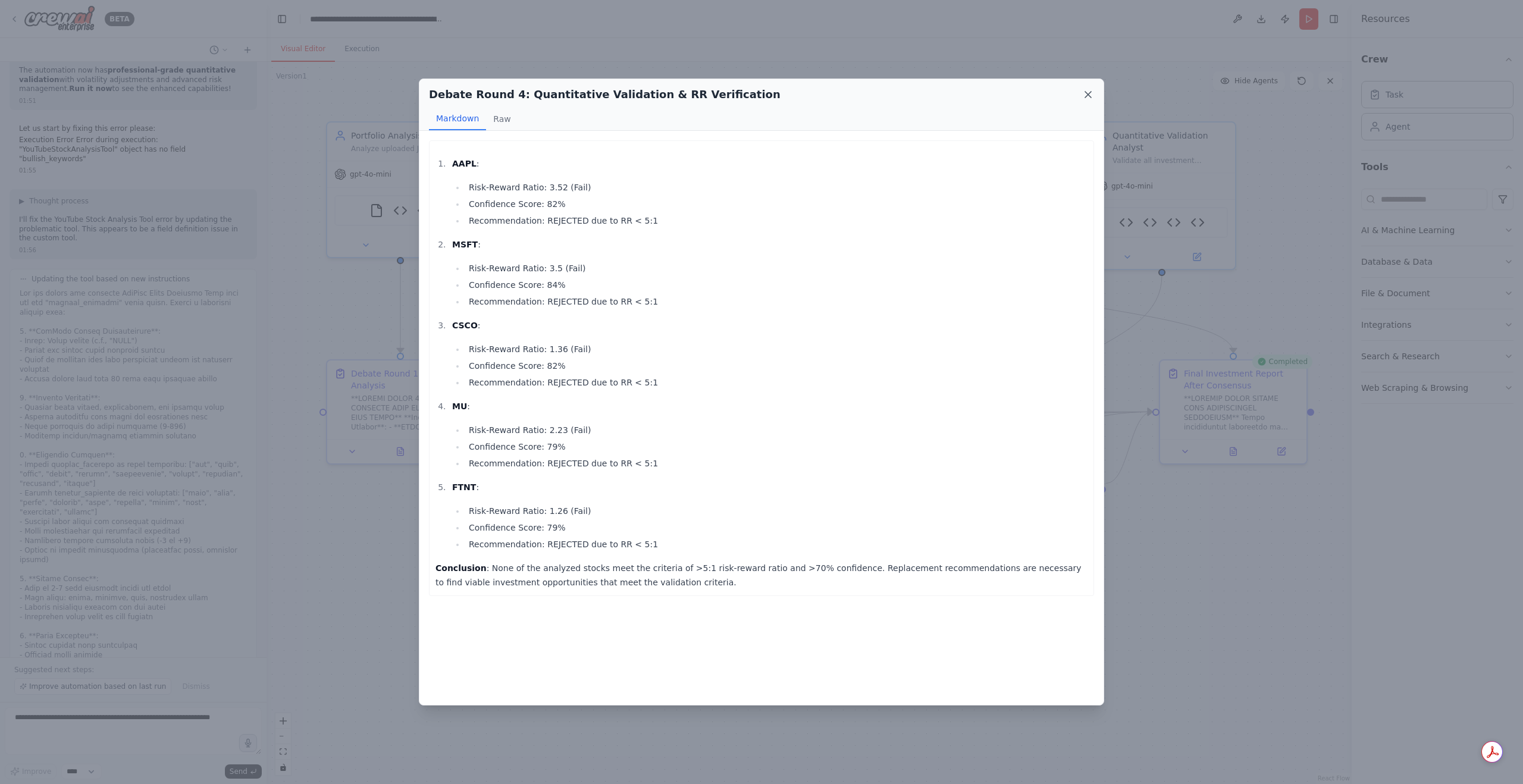
click at [1083, 97] on icon at bounding box center [1088, 94] width 12 height 12
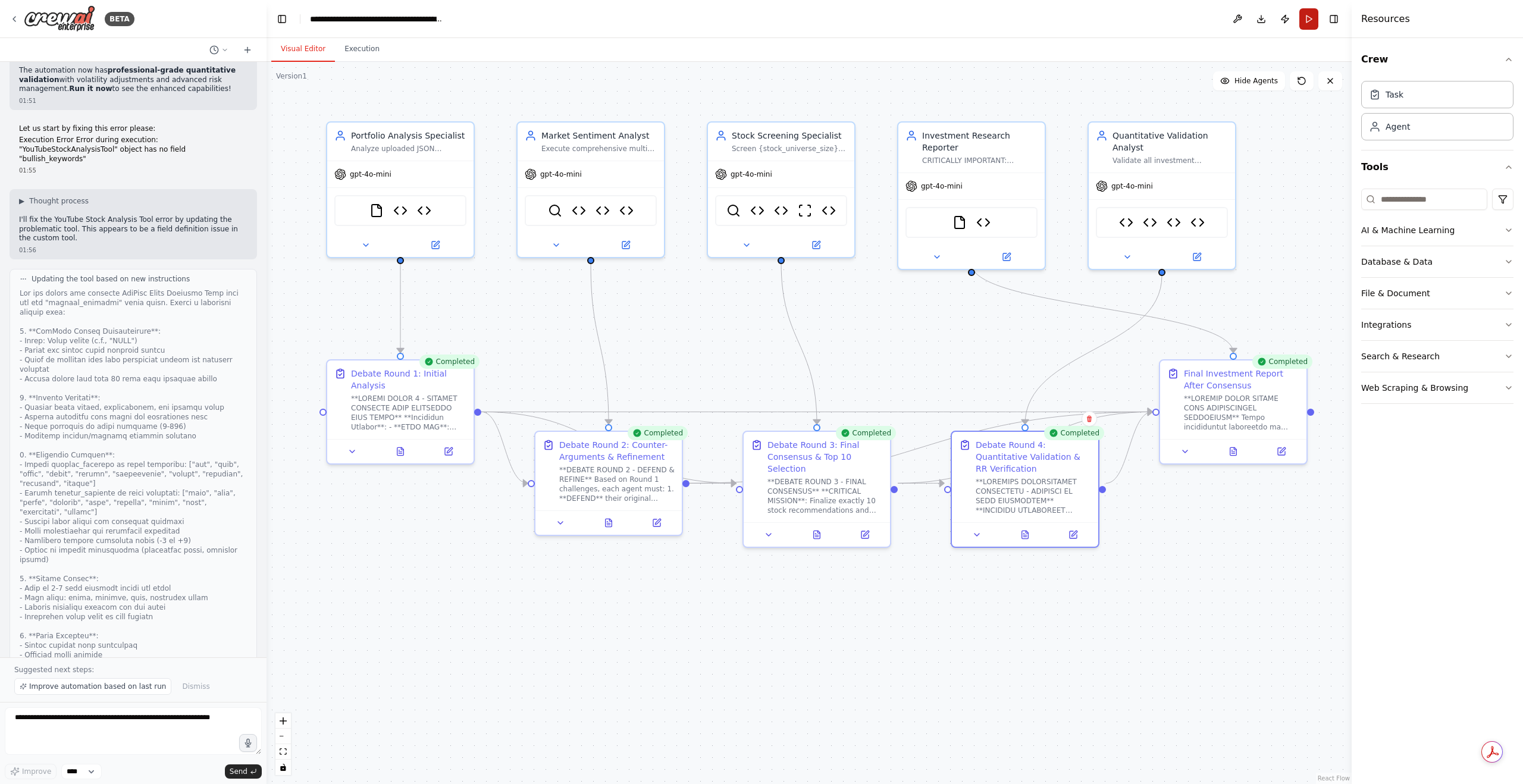
click at [1308, 12] on button "Run" at bounding box center [1309, 19] width 19 height 22
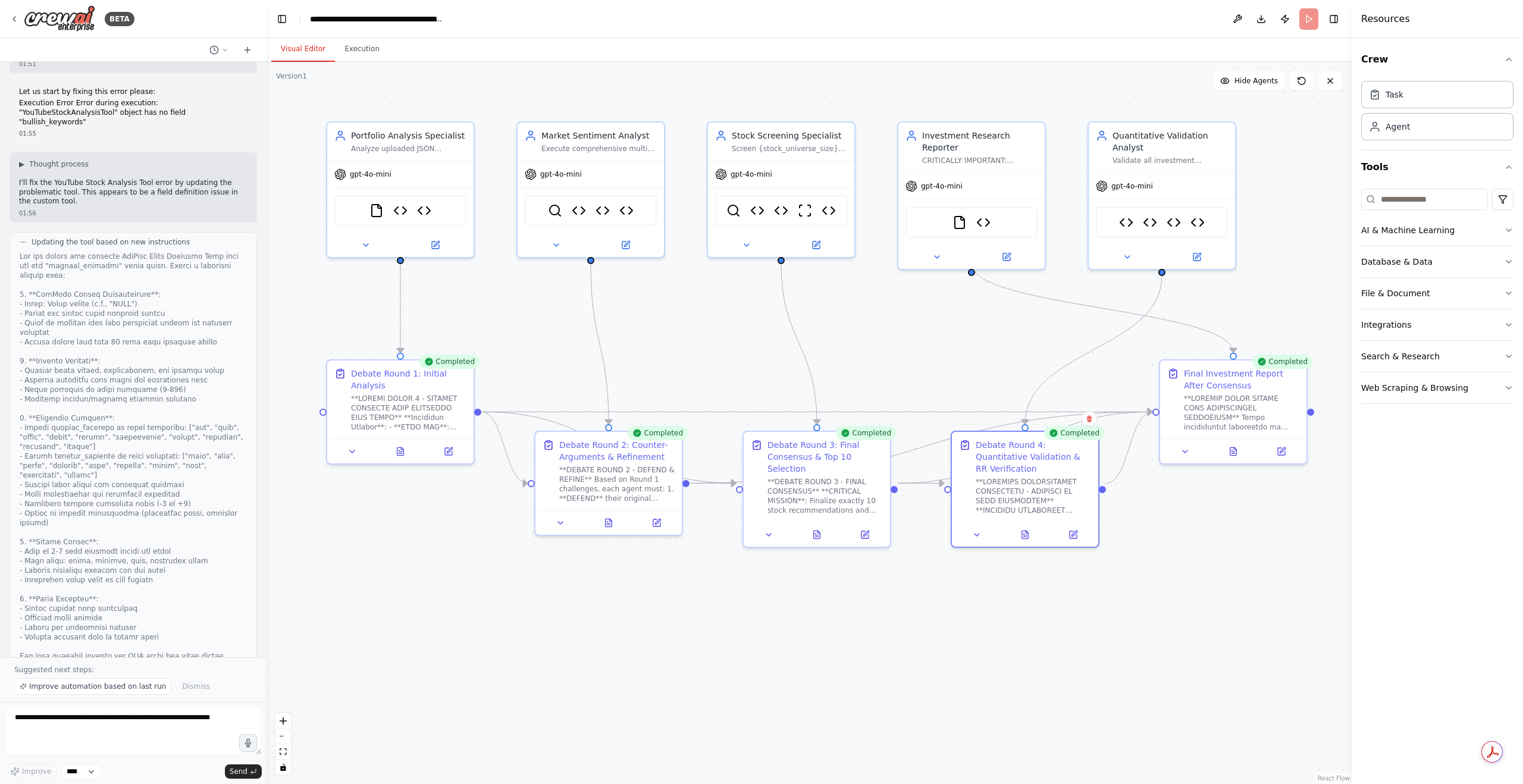
scroll to position [19953, 0]
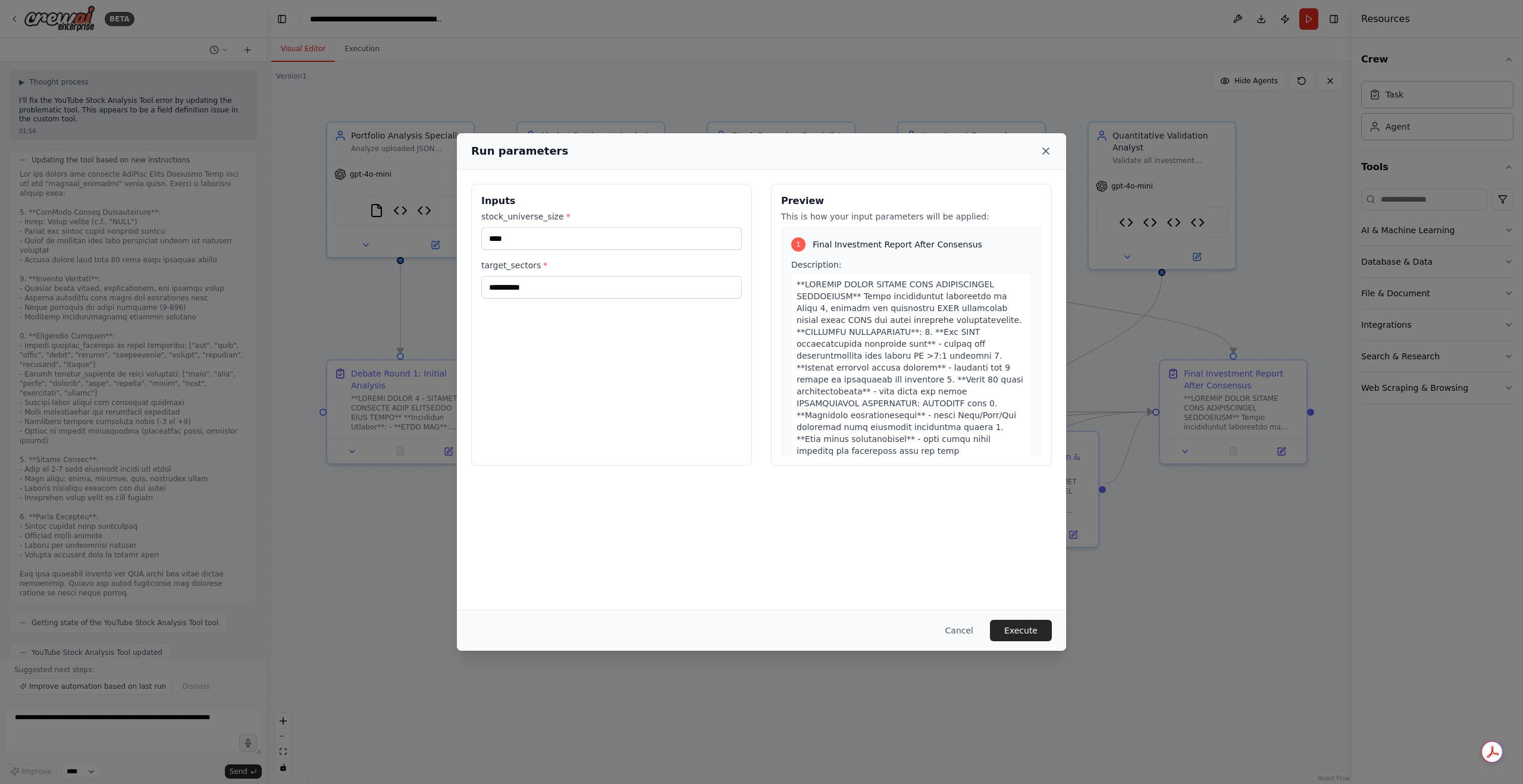
click at [1048, 145] on div "Run parameters" at bounding box center [762, 152] width 581 height 17
click at [1044, 152] on icon at bounding box center [1046, 151] width 6 height 6
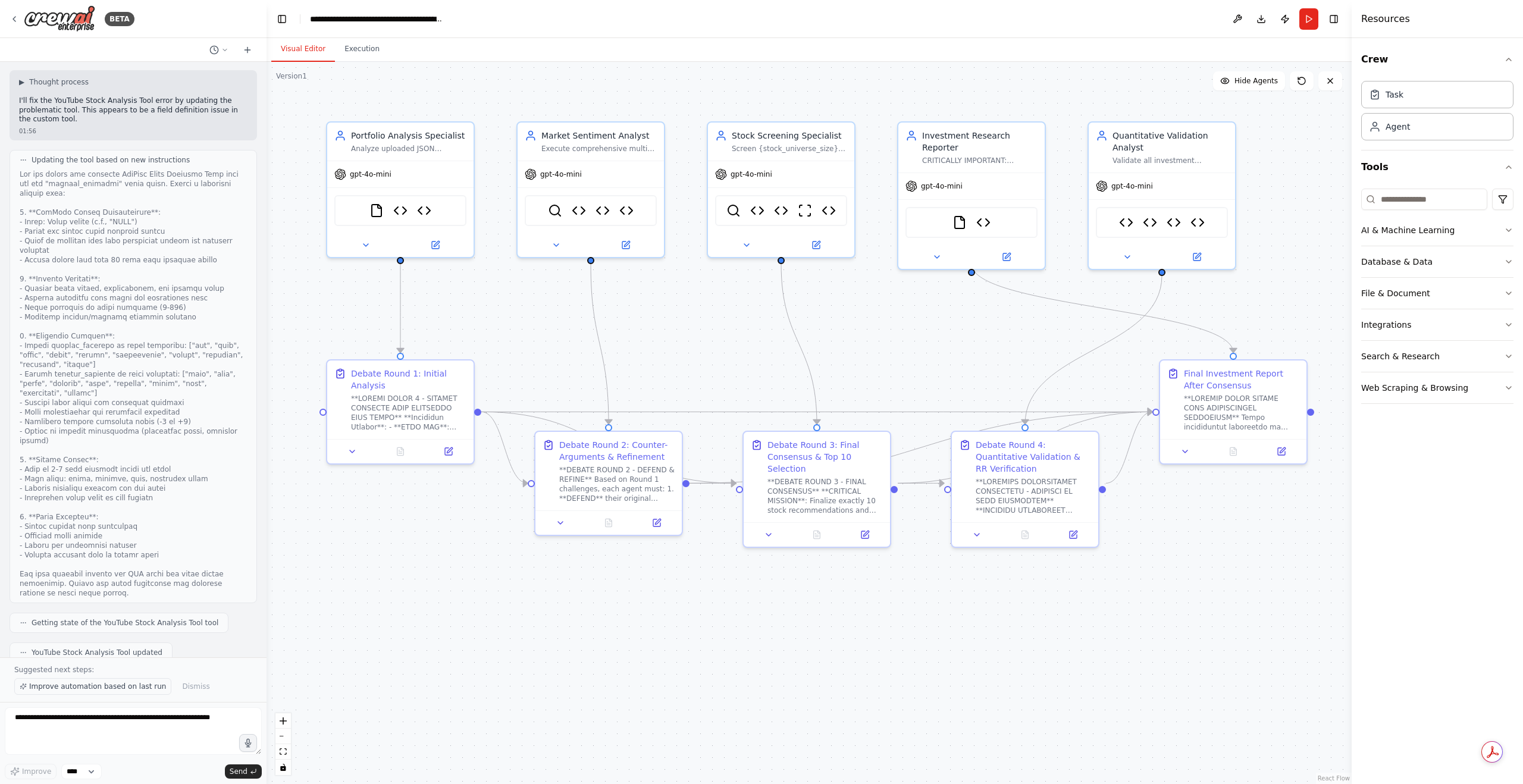
click at [93, 685] on span "Improve automation based on last run" at bounding box center [97, 686] width 136 height 9
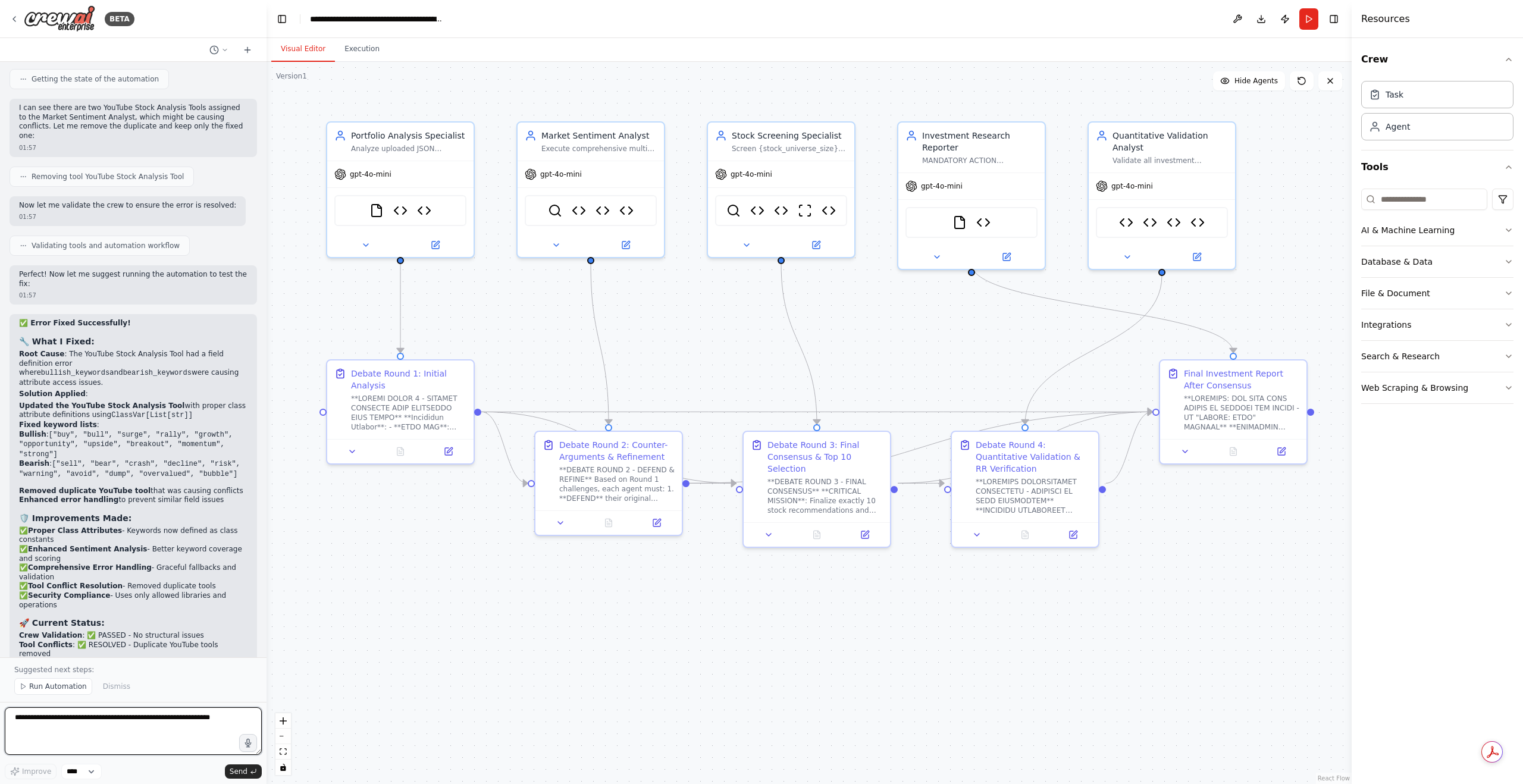
scroll to position [20626, 0]
drag, startPoint x: 17, startPoint y: 450, endPoint x: 242, endPoint y: 564, distance: 252.2
click at [1316, 13] on button "Run" at bounding box center [1309, 19] width 19 height 22
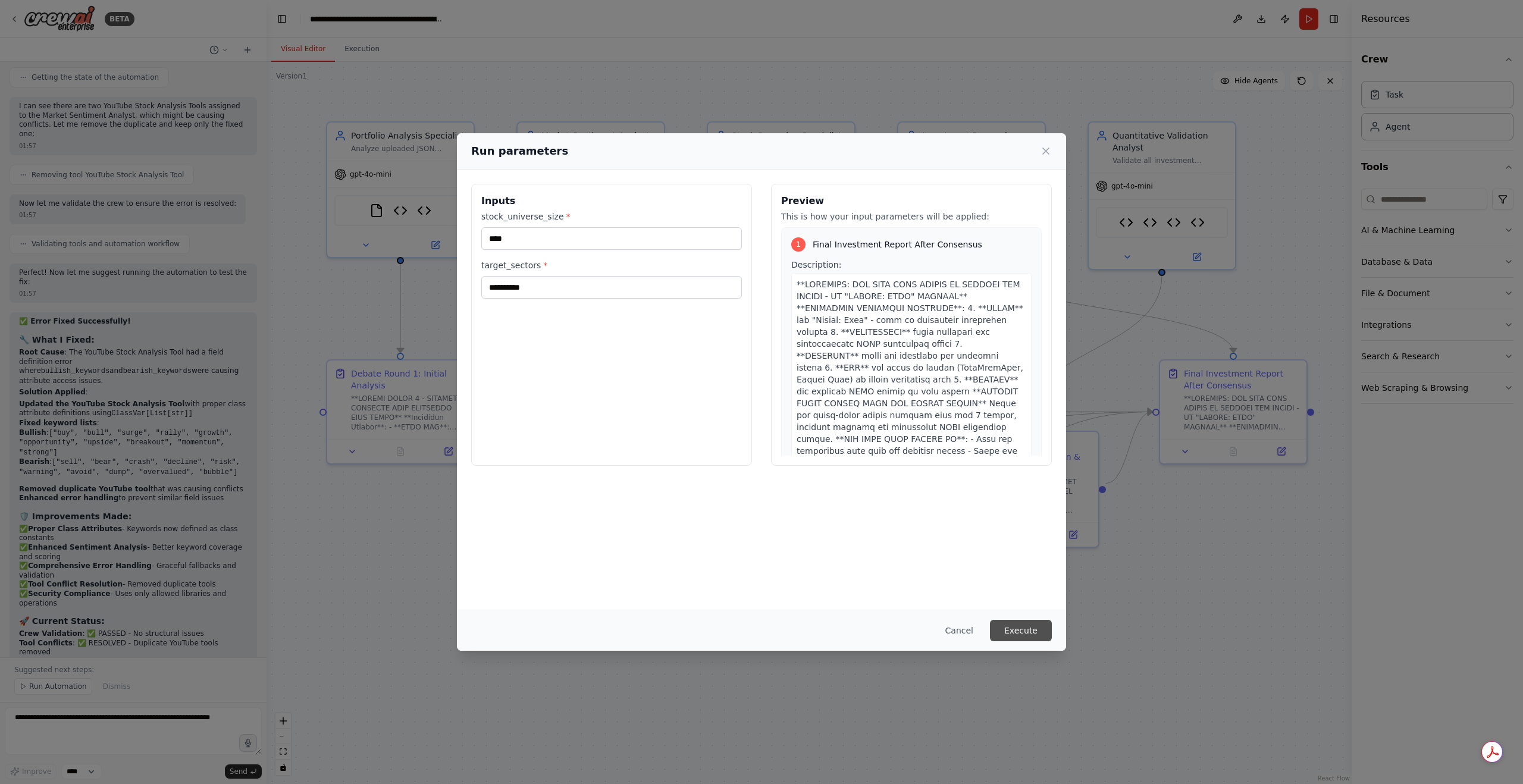
click at [1012, 636] on button "Execute" at bounding box center [1021, 631] width 62 height 22
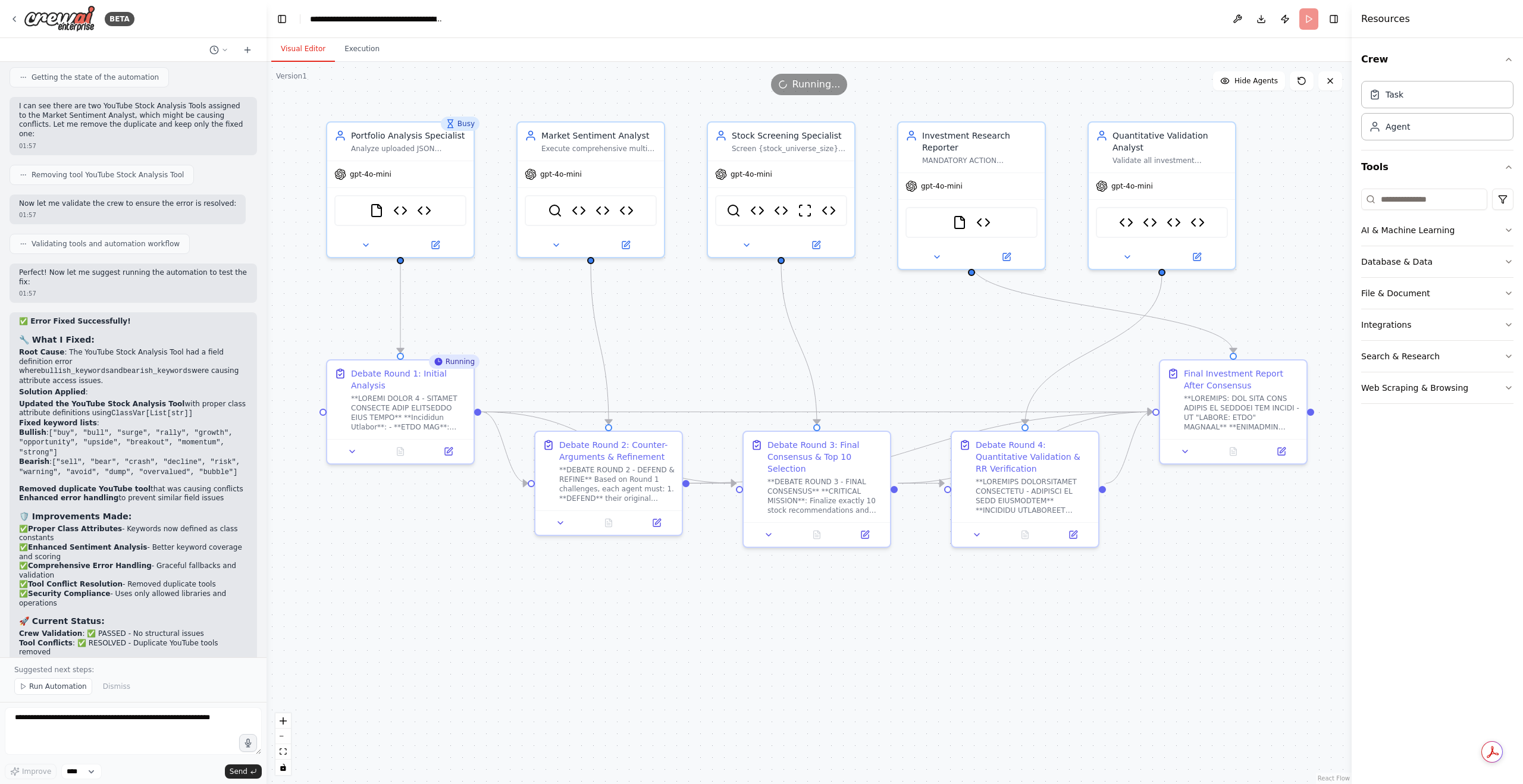
click at [442, 623] on div ".deletable-edge-delete-btn { width: 20px; height: 20px; border: 0px solid #ffff…" at bounding box center [809, 423] width 1085 height 722
click at [1020, 528] on icon at bounding box center [1025, 533] width 9 height 9
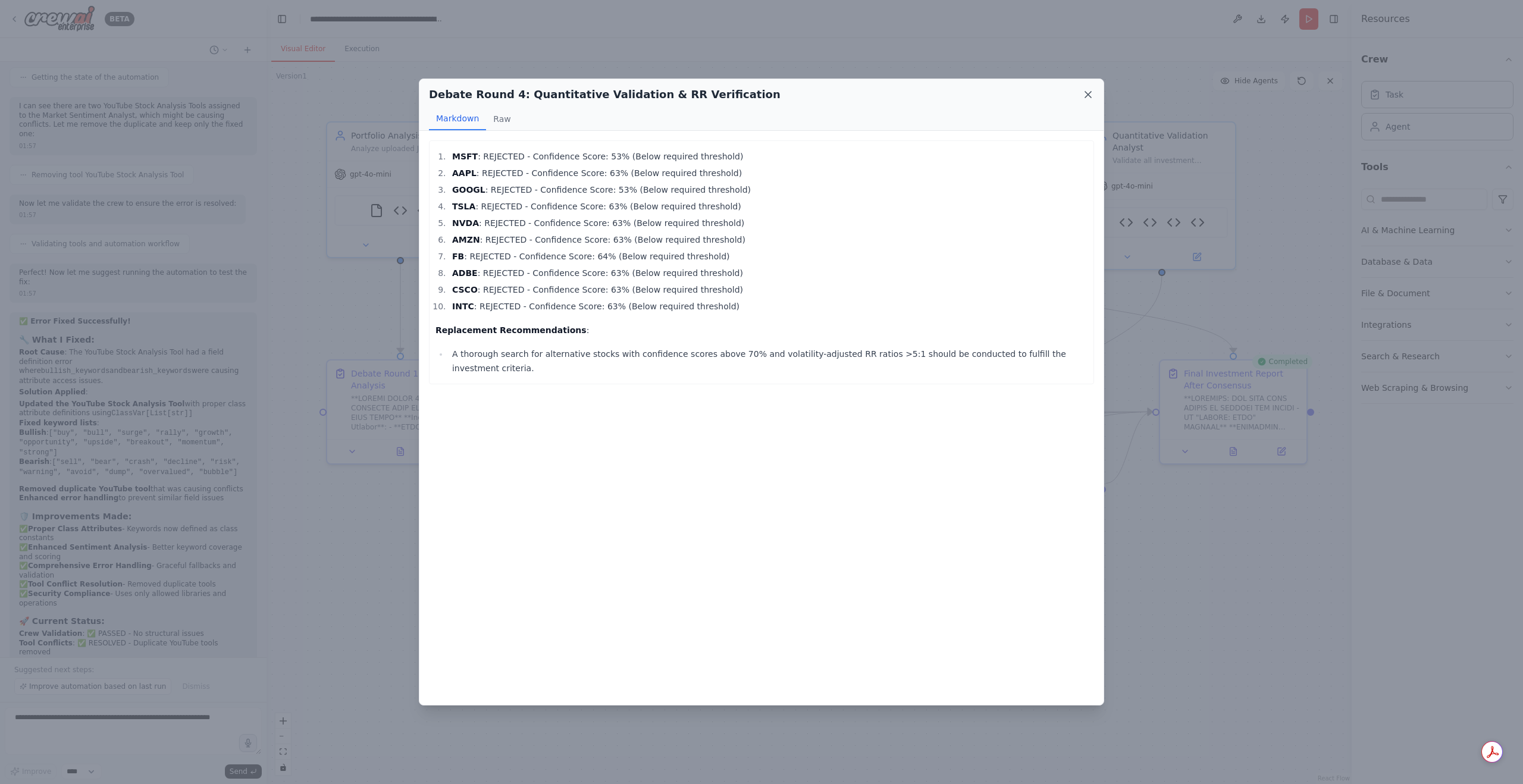
click at [1087, 91] on icon at bounding box center [1088, 94] width 12 height 12
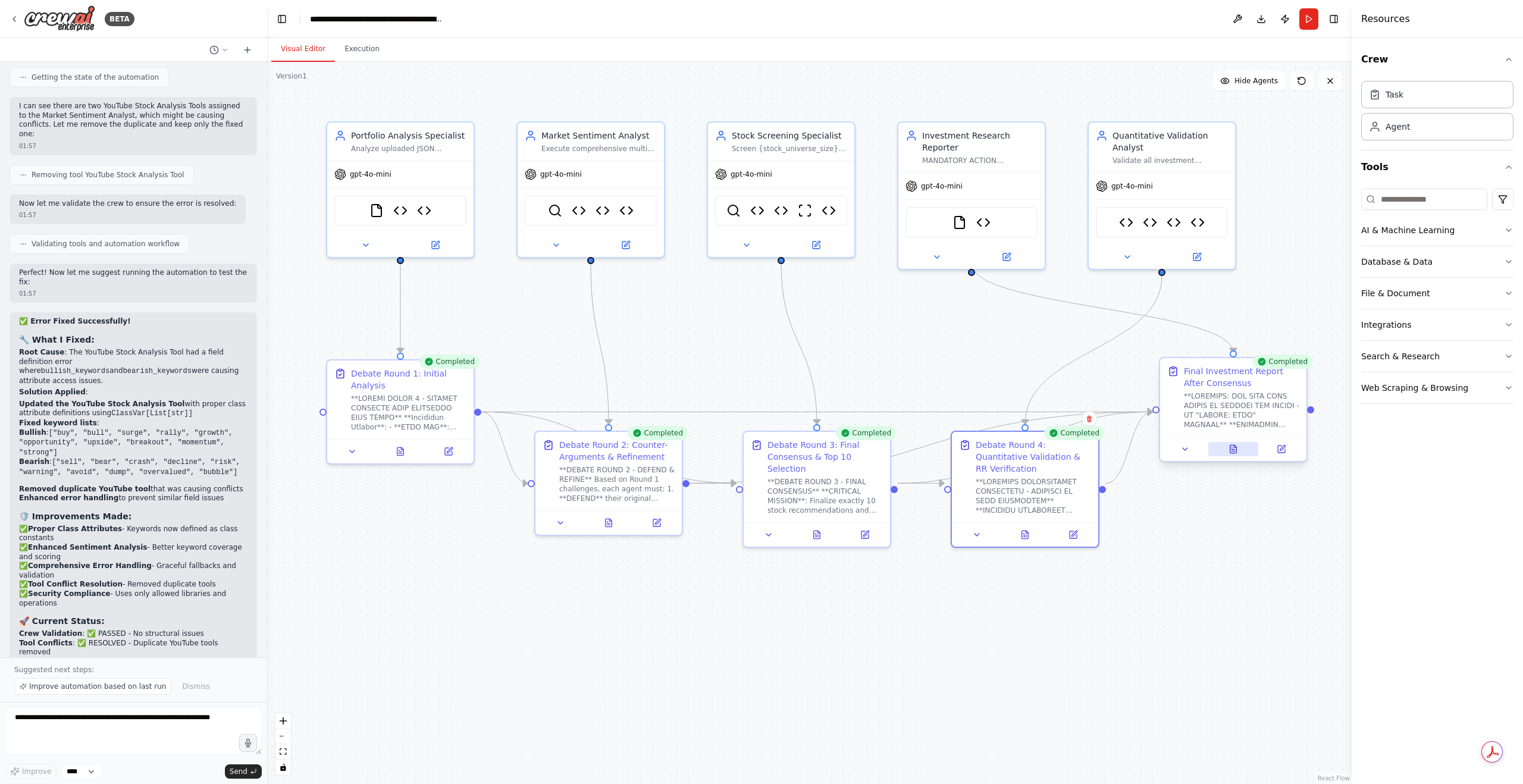
click at [1234, 451] on icon at bounding box center [1233, 451] width 3 height 0
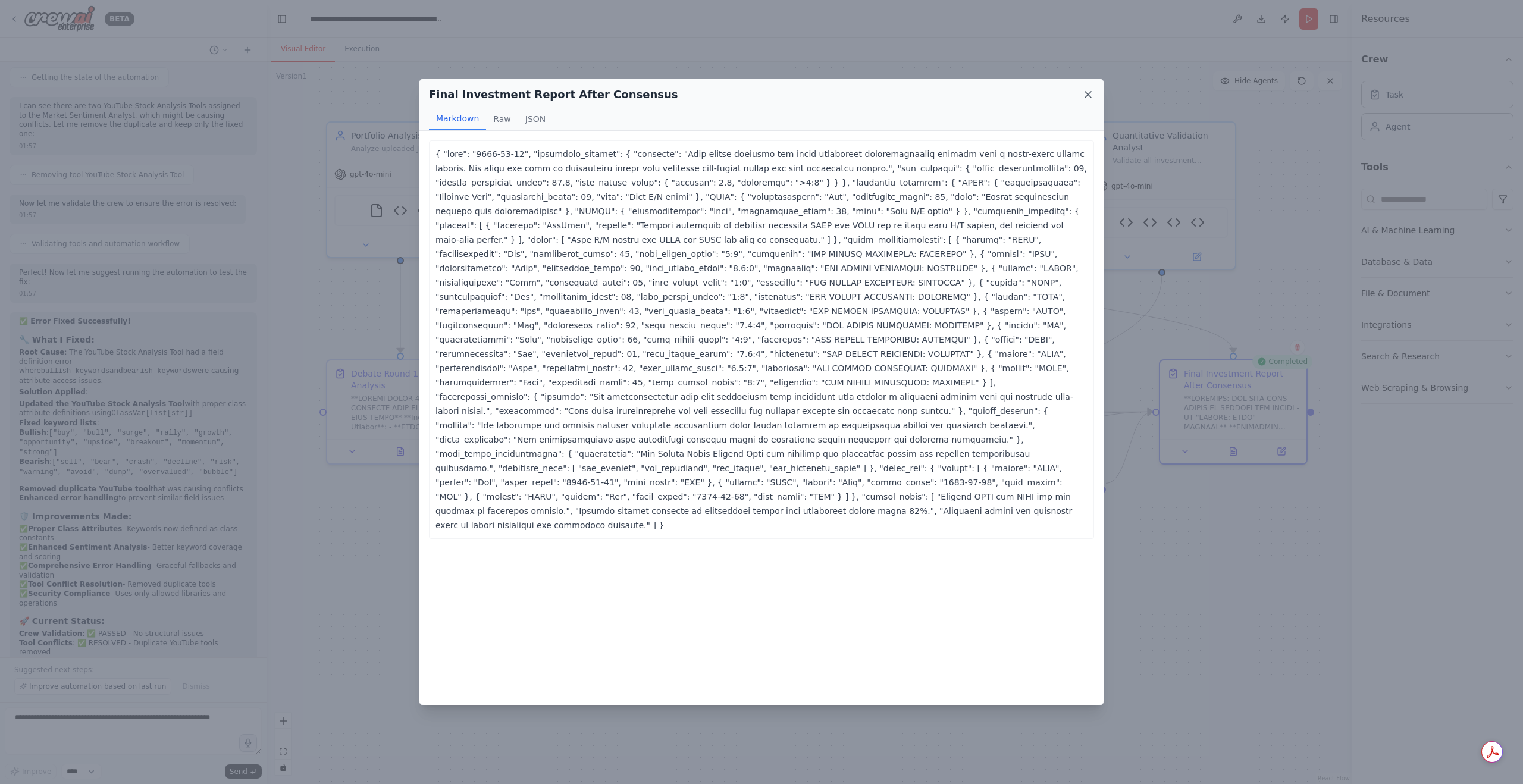
click at [1091, 91] on icon at bounding box center [1088, 94] width 6 height 6
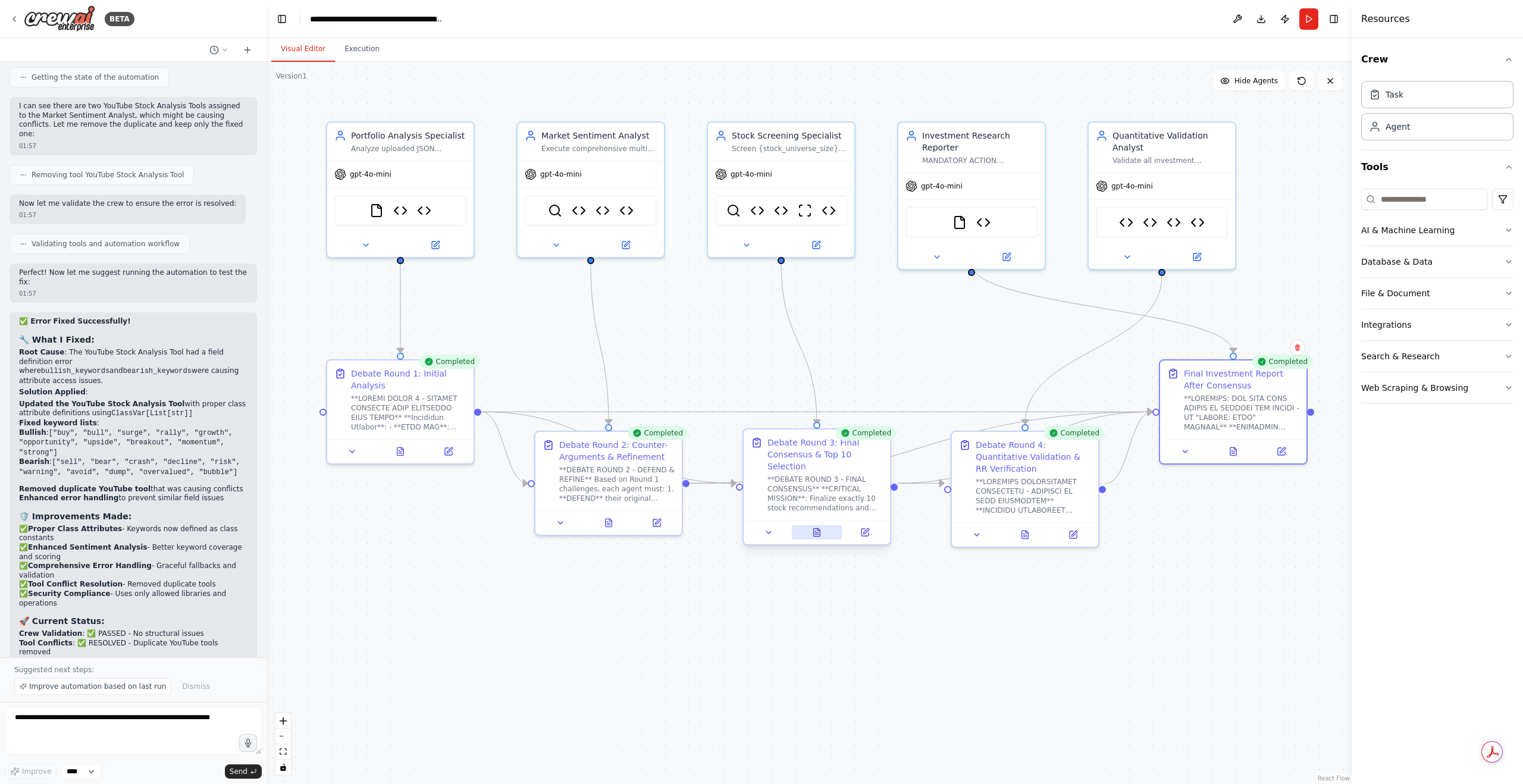
click at [811, 525] on button at bounding box center [817, 532] width 51 height 14
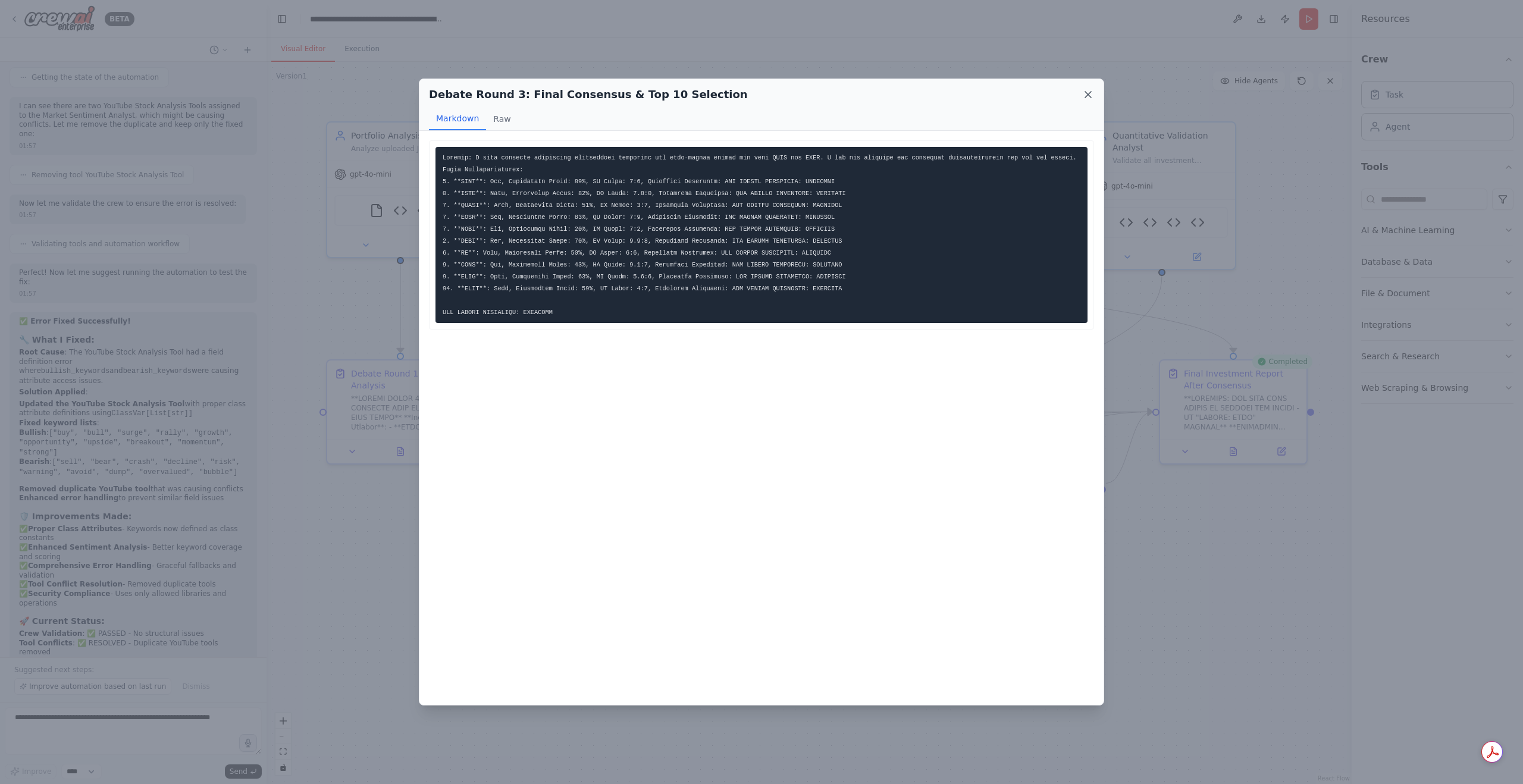
click at [1089, 95] on icon at bounding box center [1088, 94] width 6 height 6
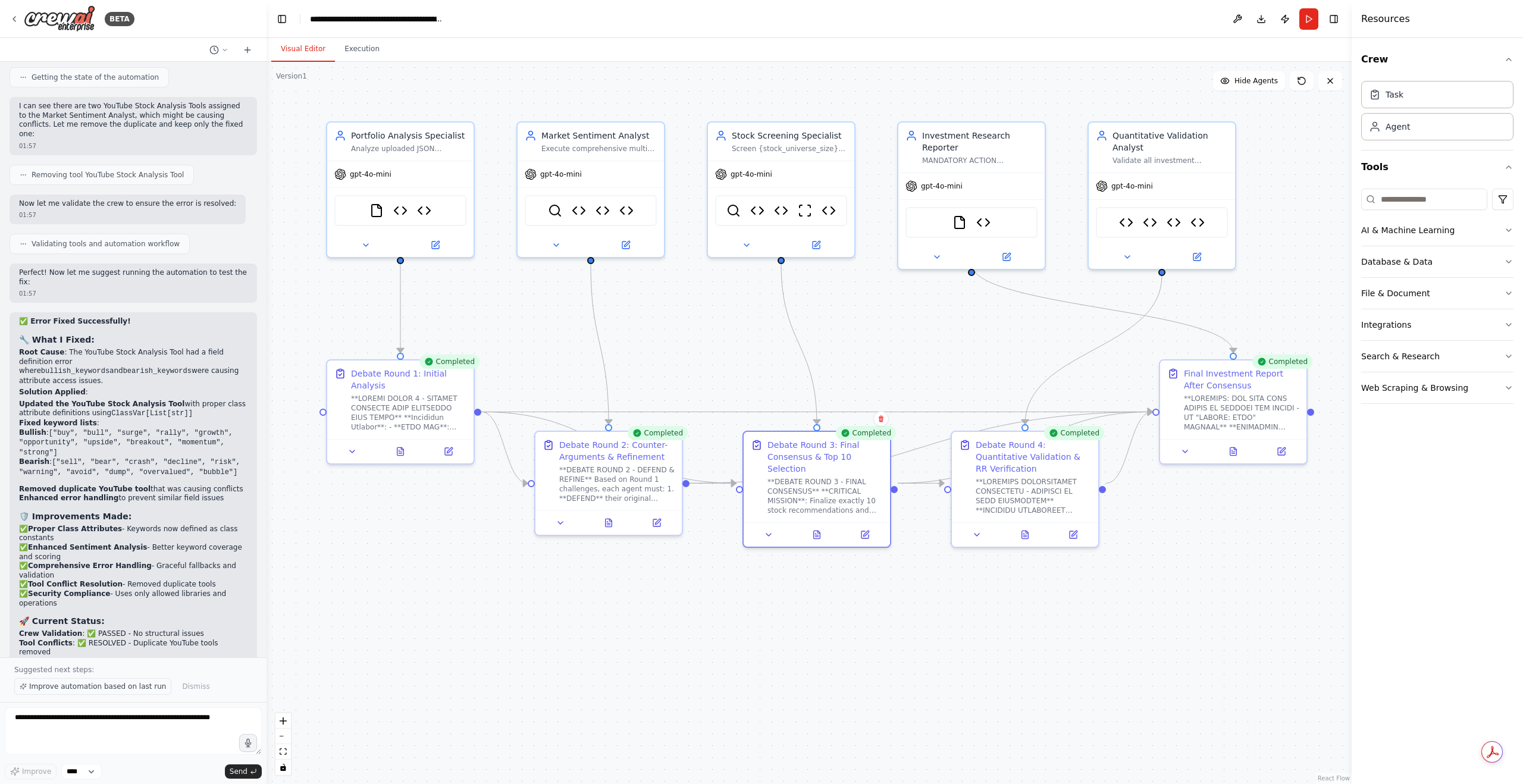
click at [121, 690] on span "Improve automation based on last run" at bounding box center [97, 686] width 136 height 9
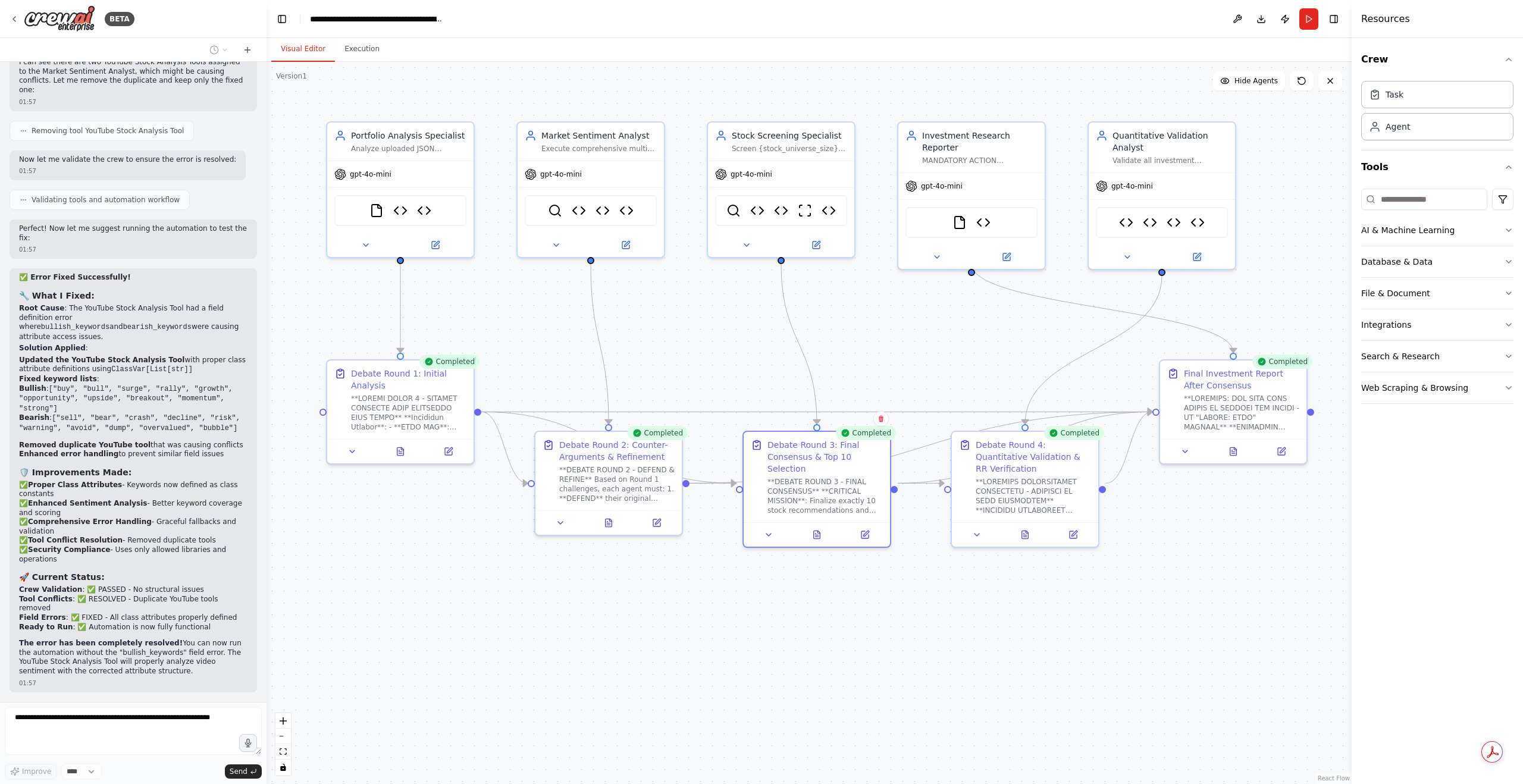
click at [845, 676] on div ".deletable-edge-delete-btn { width: 20px; height: 20px; border: 0px solid #ffff…" at bounding box center [809, 423] width 1085 height 722
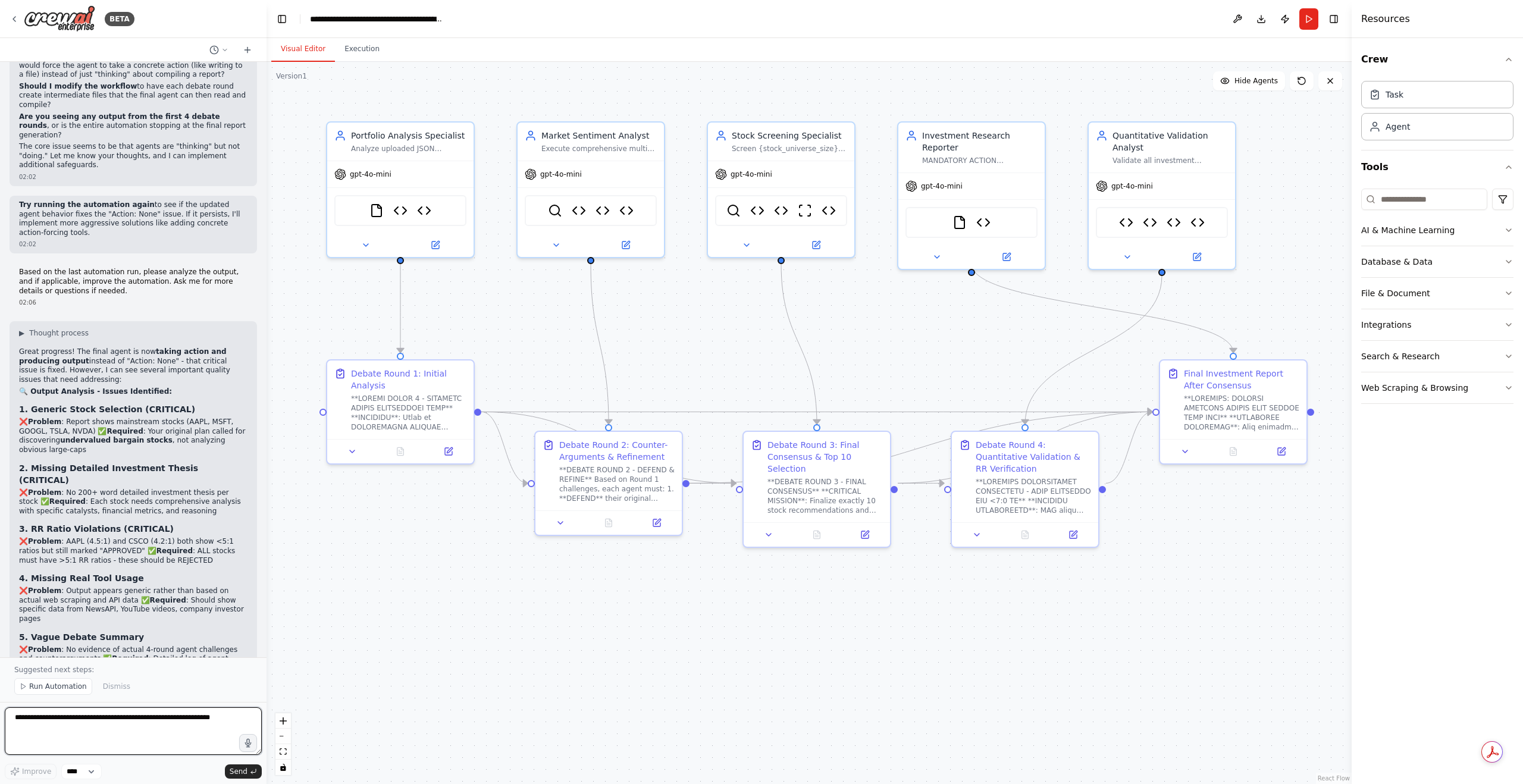
scroll to position [21829, 0]
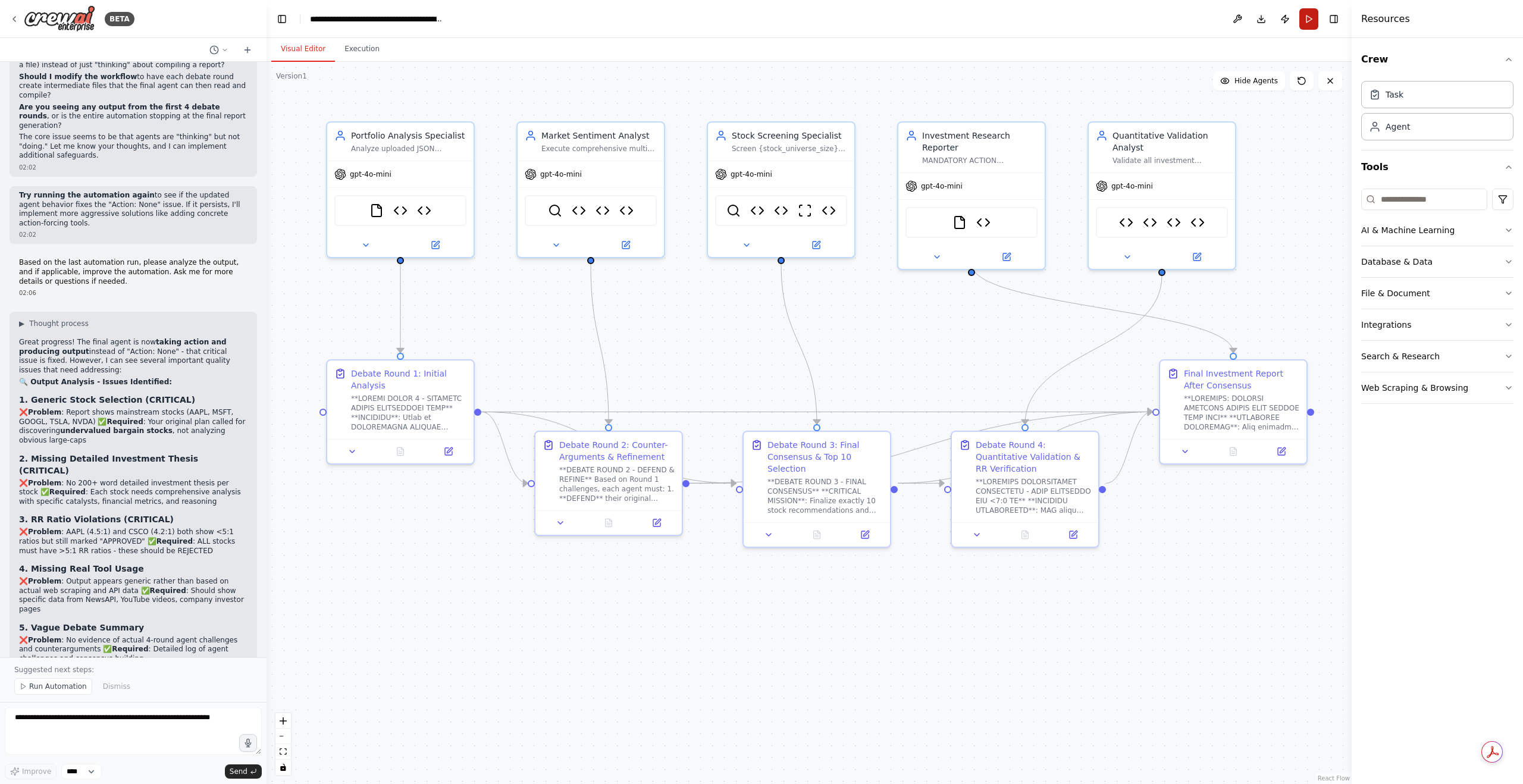
click at [1303, 18] on button "Run" at bounding box center [1309, 19] width 19 height 22
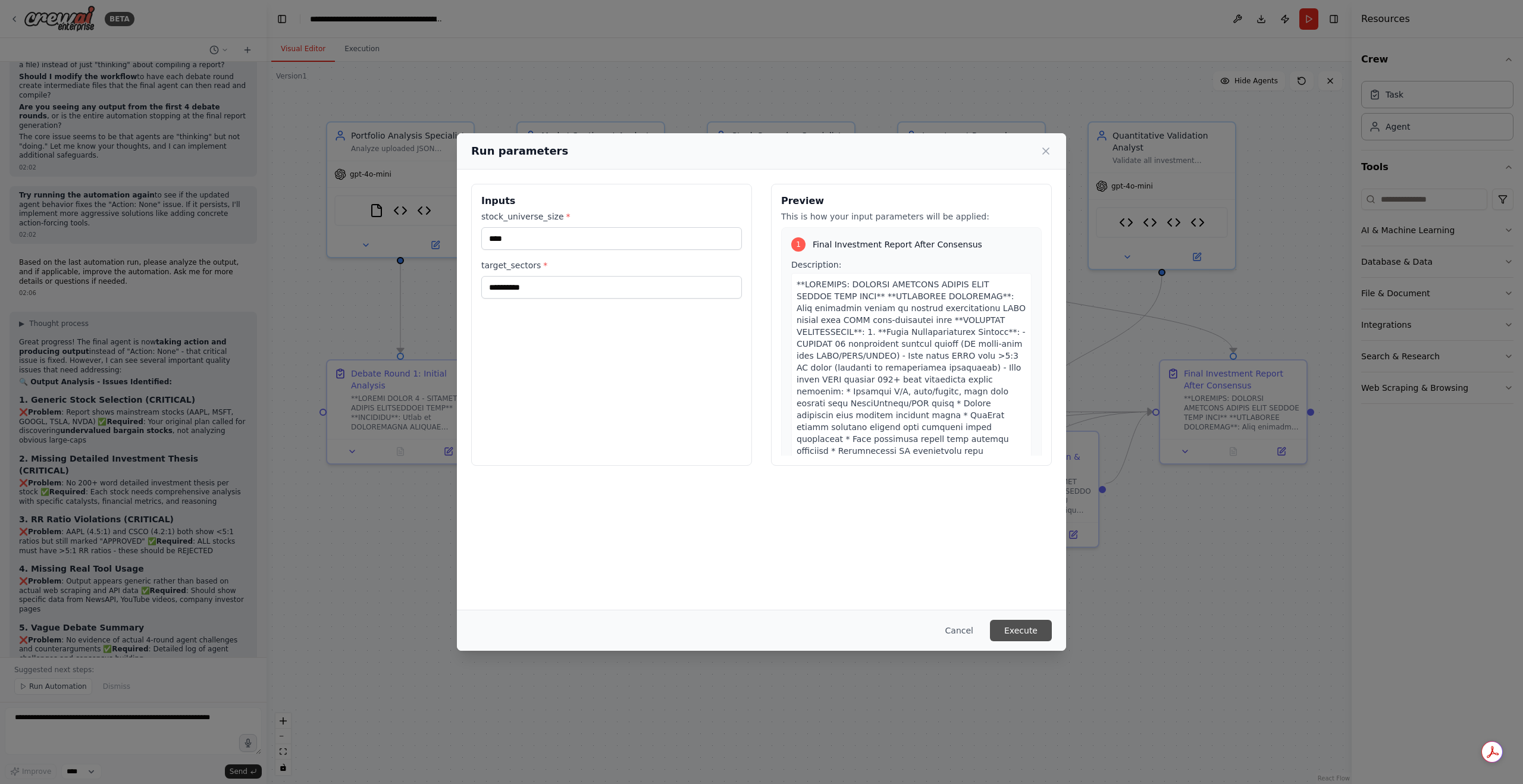
click at [1028, 632] on button "Execute" at bounding box center [1021, 631] width 62 height 22
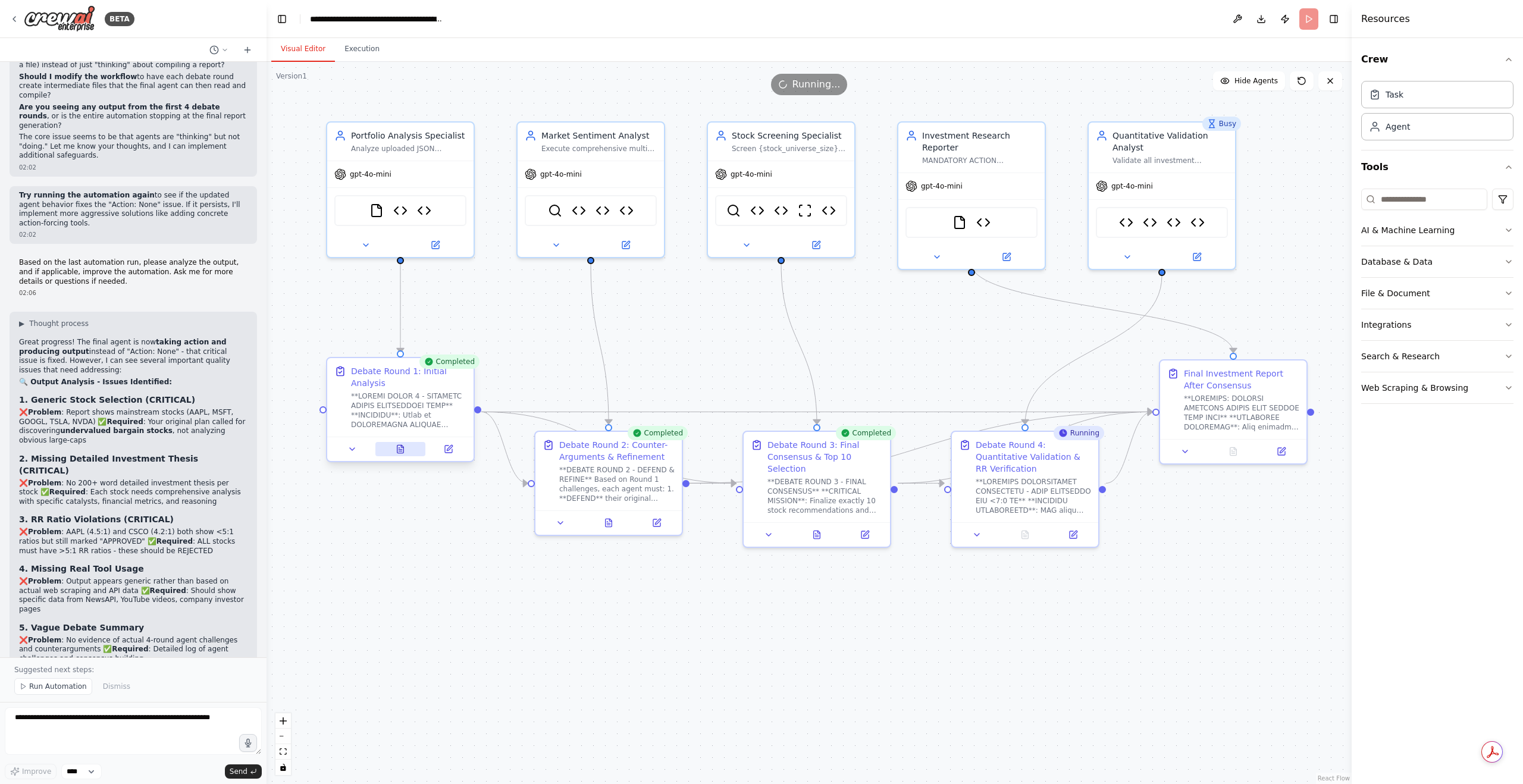
click at [404, 452] on icon at bounding box center [400, 449] width 7 height 8
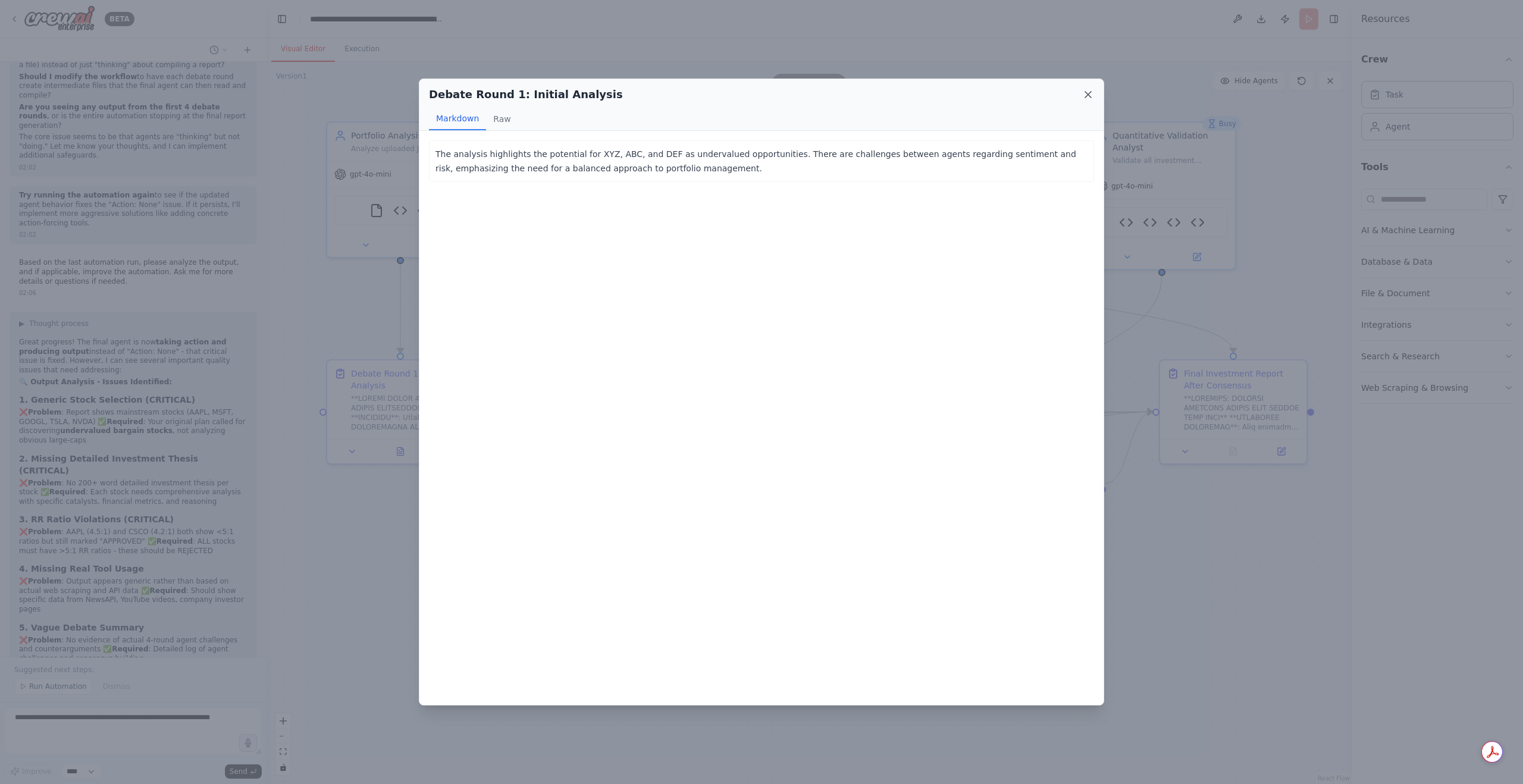
click at [1085, 92] on icon at bounding box center [1088, 94] width 12 height 12
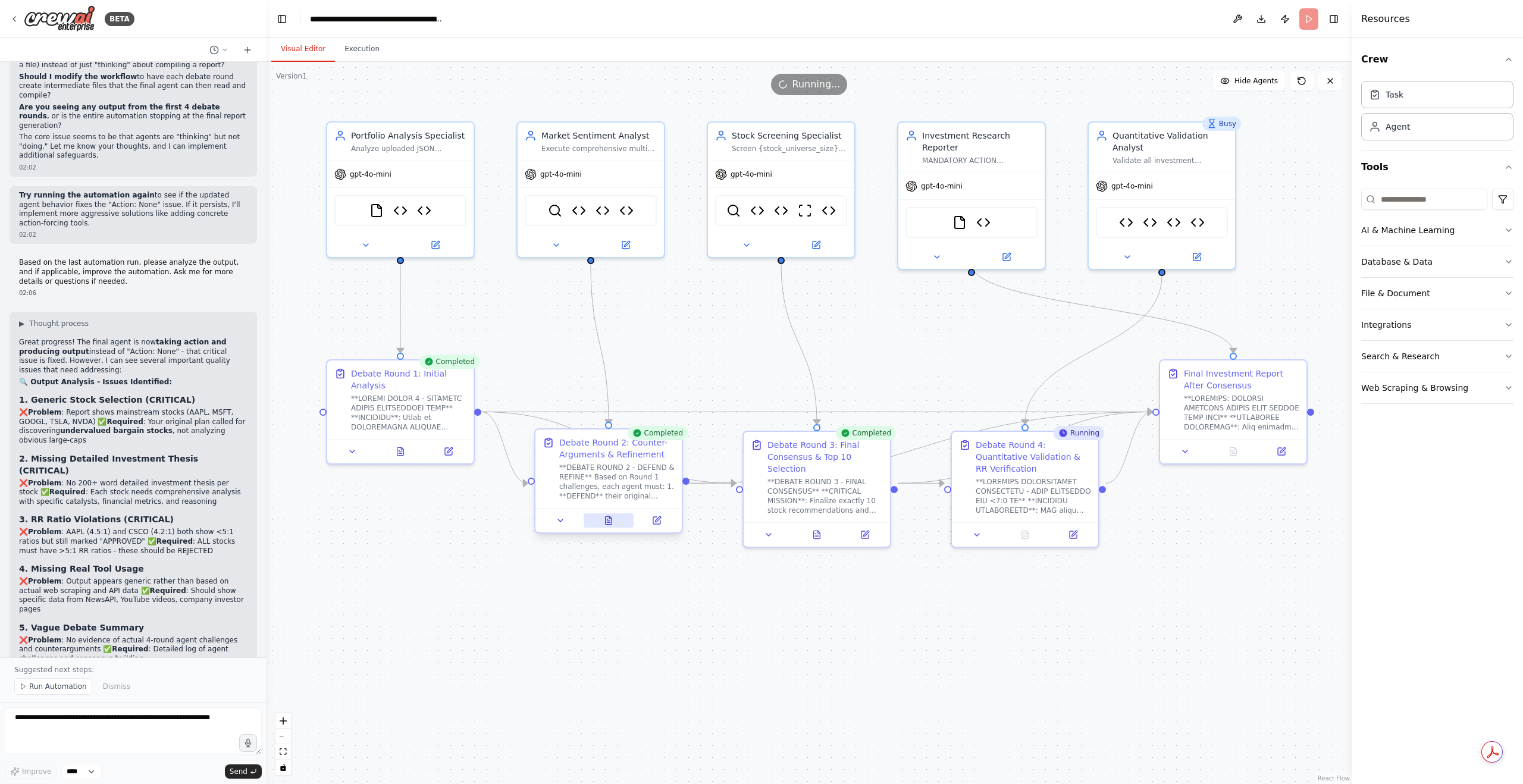
click at [614, 525] on button at bounding box center [609, 520] width 51 height 14
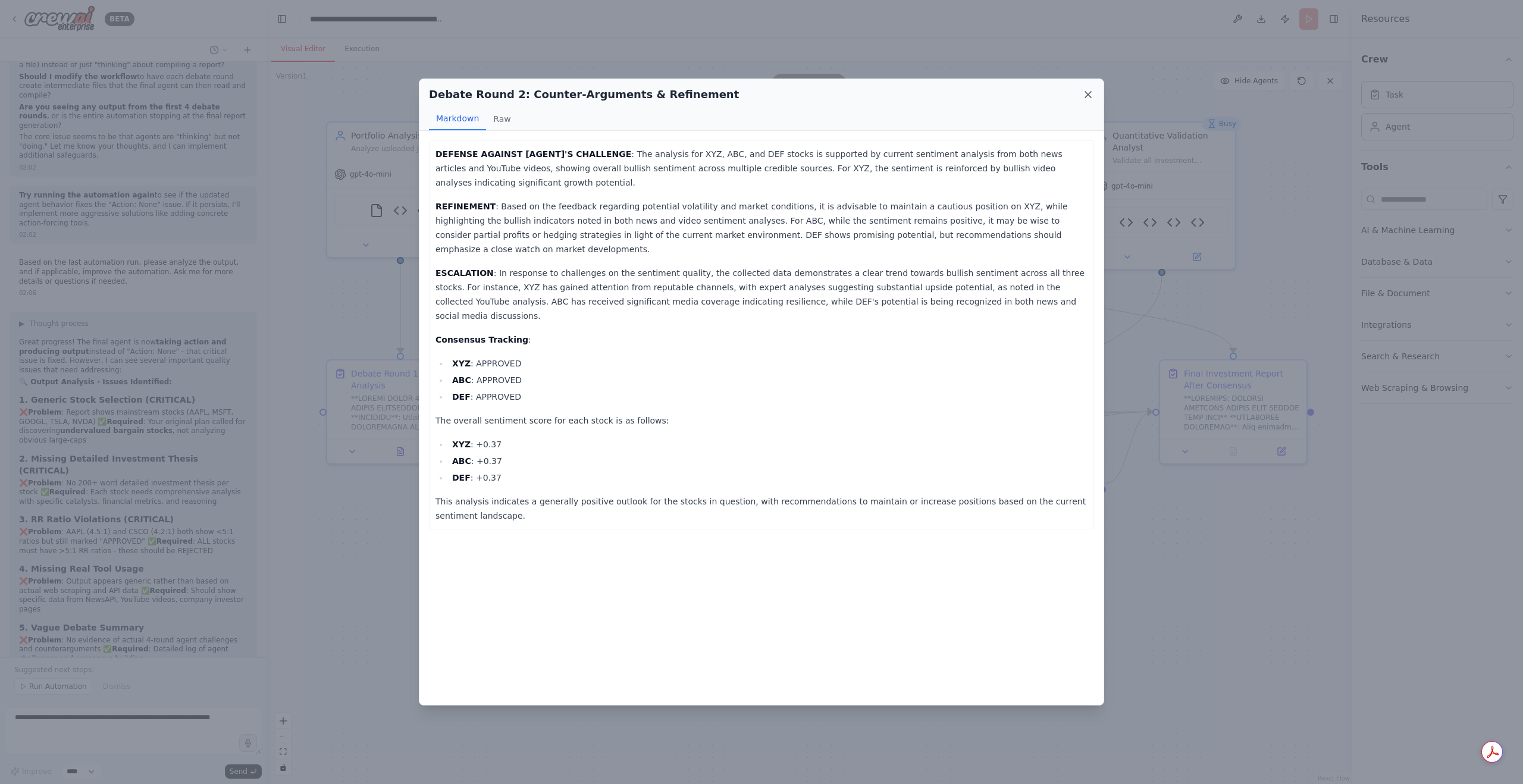
click at [1090, 96] on icon at bounding box center [1088, 94] width 12 height 12
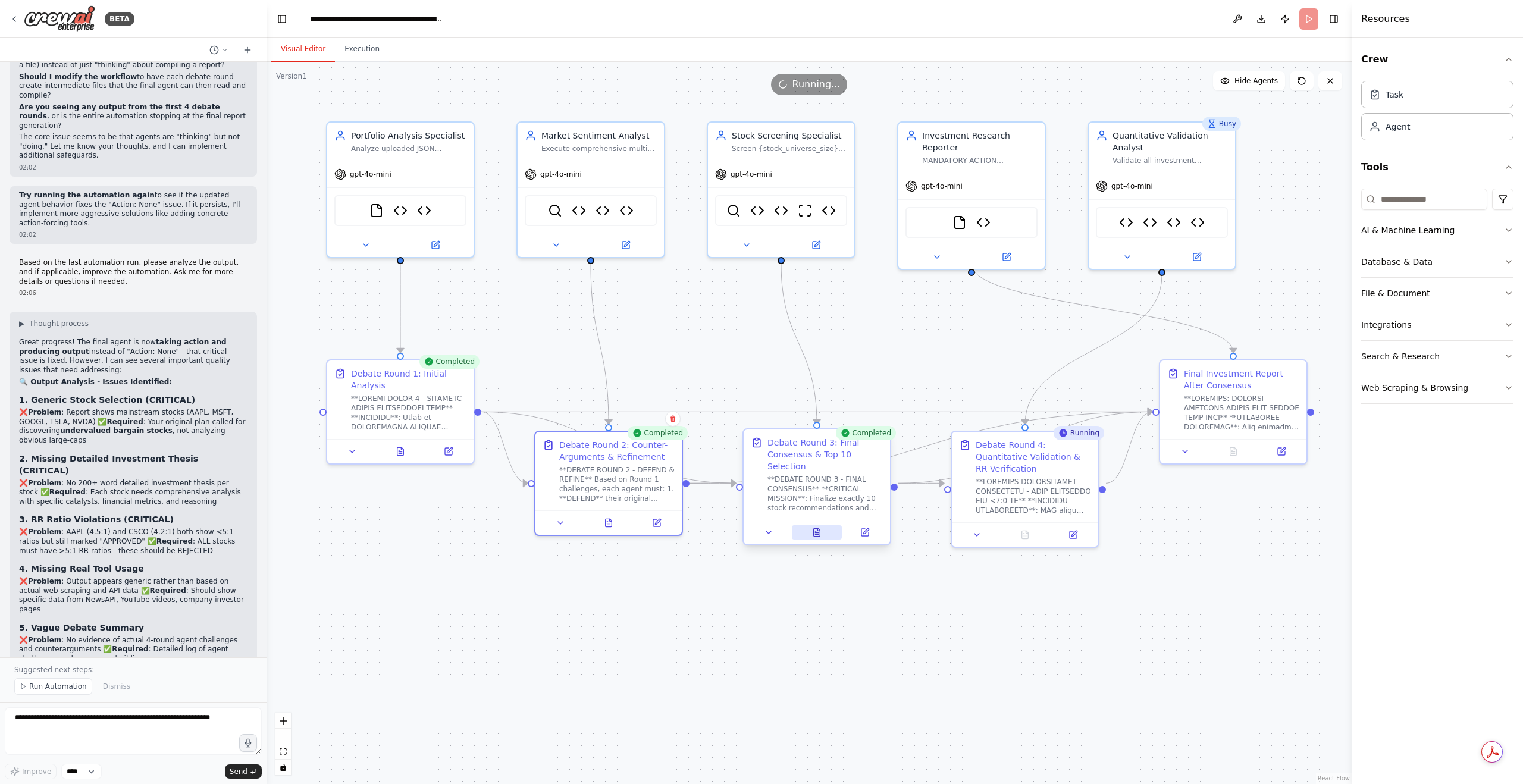
click at [816, 528] on icon at bounding box center [817, 532] width 7 height 8
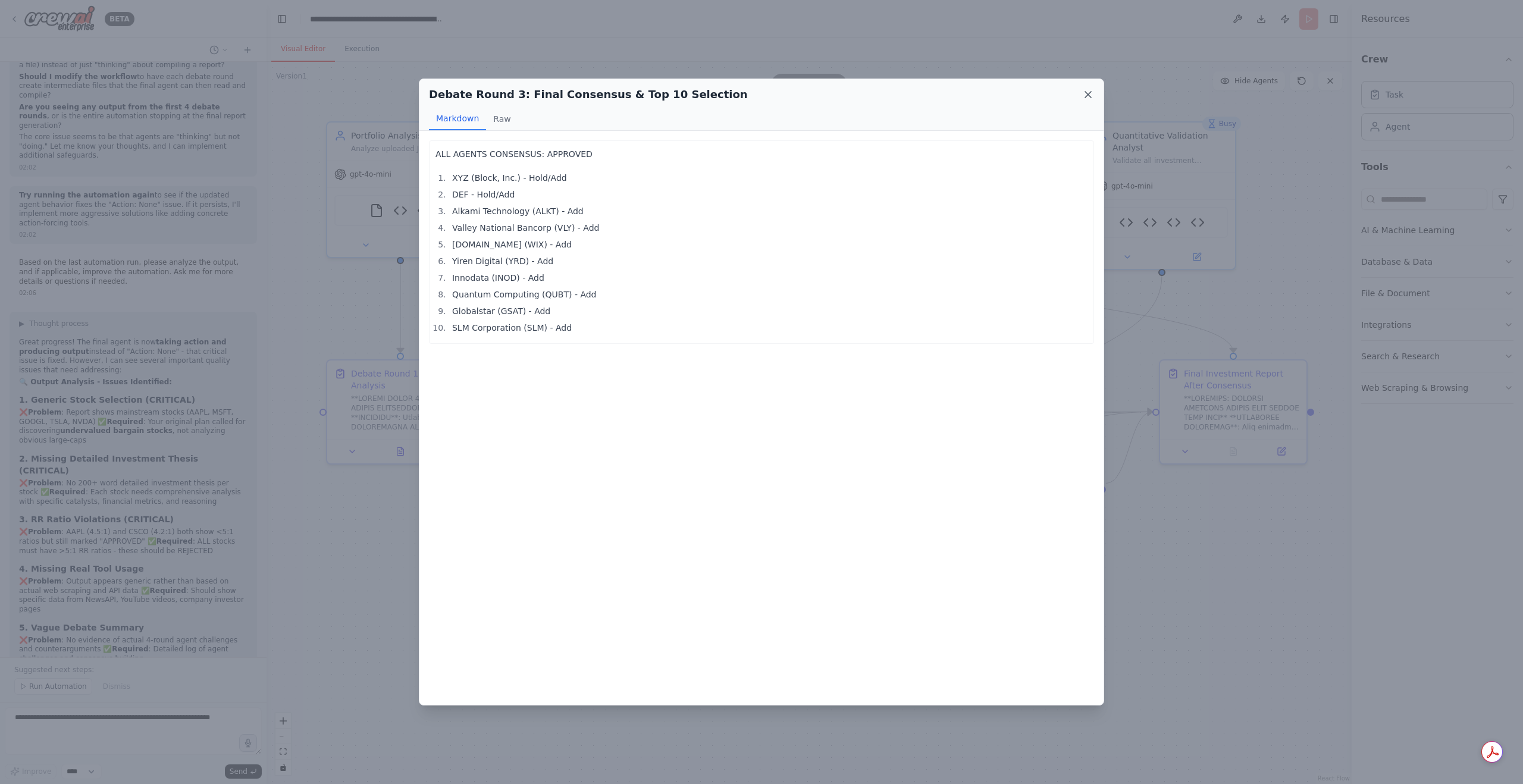
click at [1083, 89] on icon at bounding box center [1088, 94] width 12 height 12
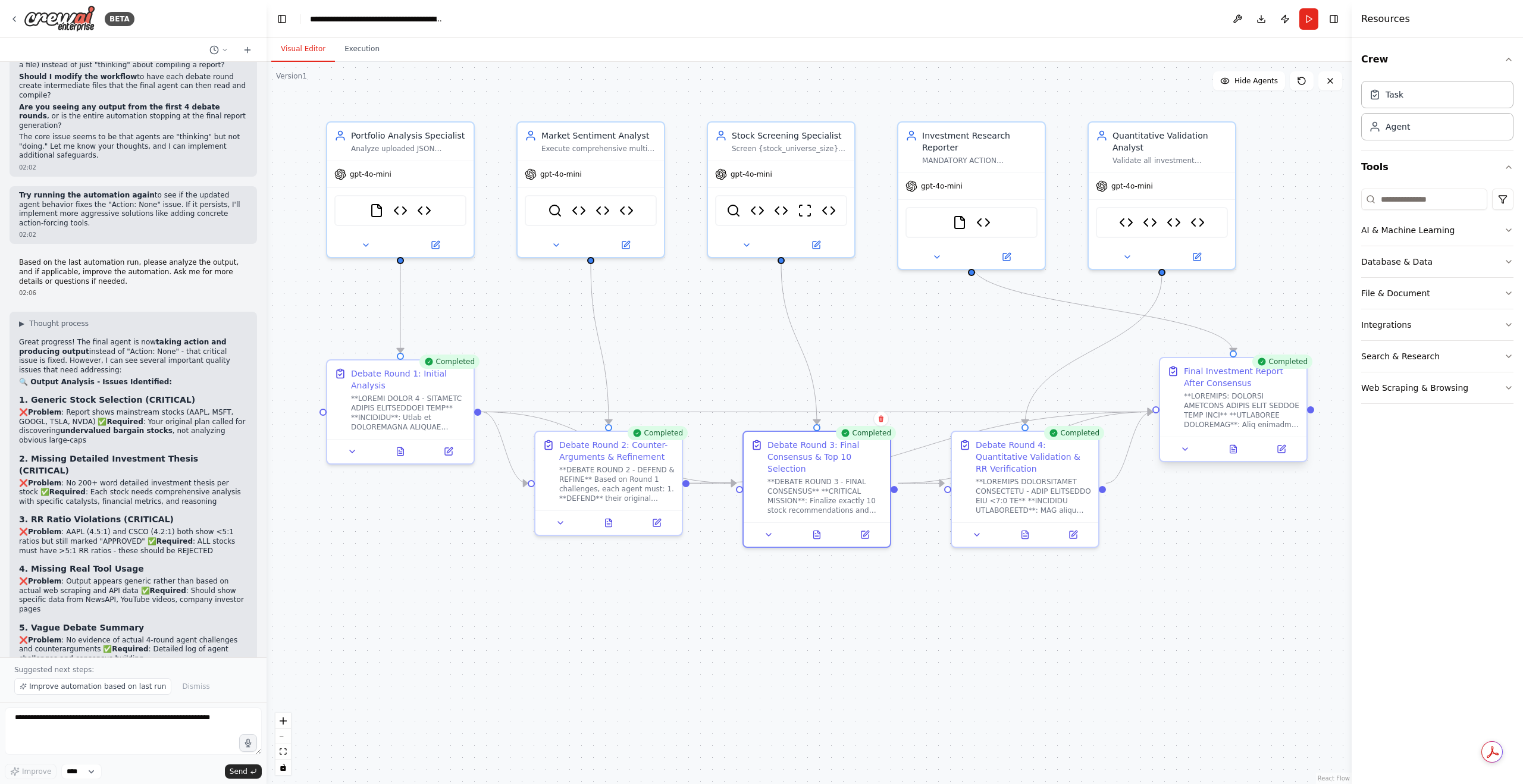
click at [1229, 457] on div at bounding box center [1234, 449] width 147 height 24
click at [1233, 453] on icon at bounding box center [1233, 449] width 7 height 8
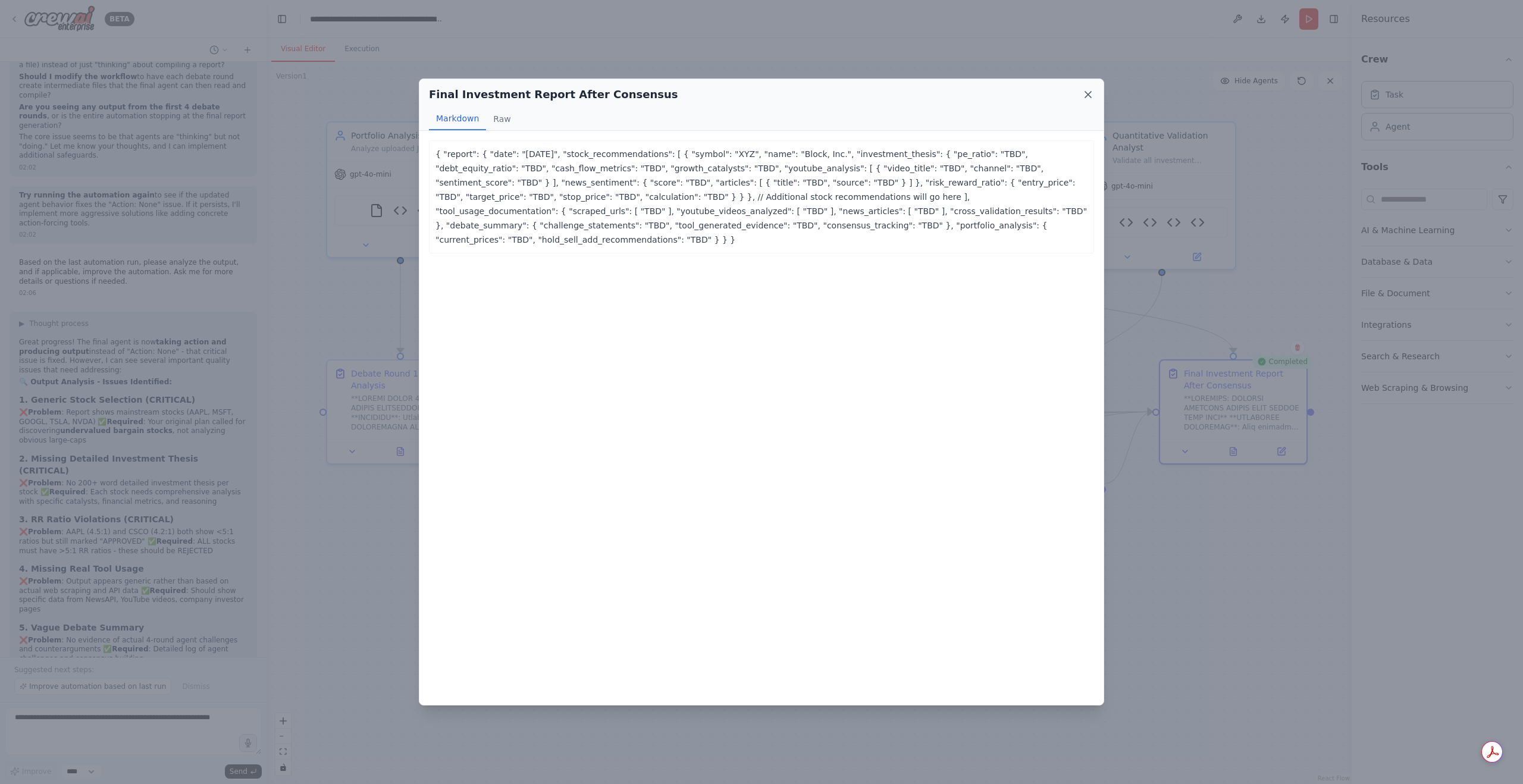
click at [1086, 92] on icon at bounding box center [1088, 94] width 6 height 6
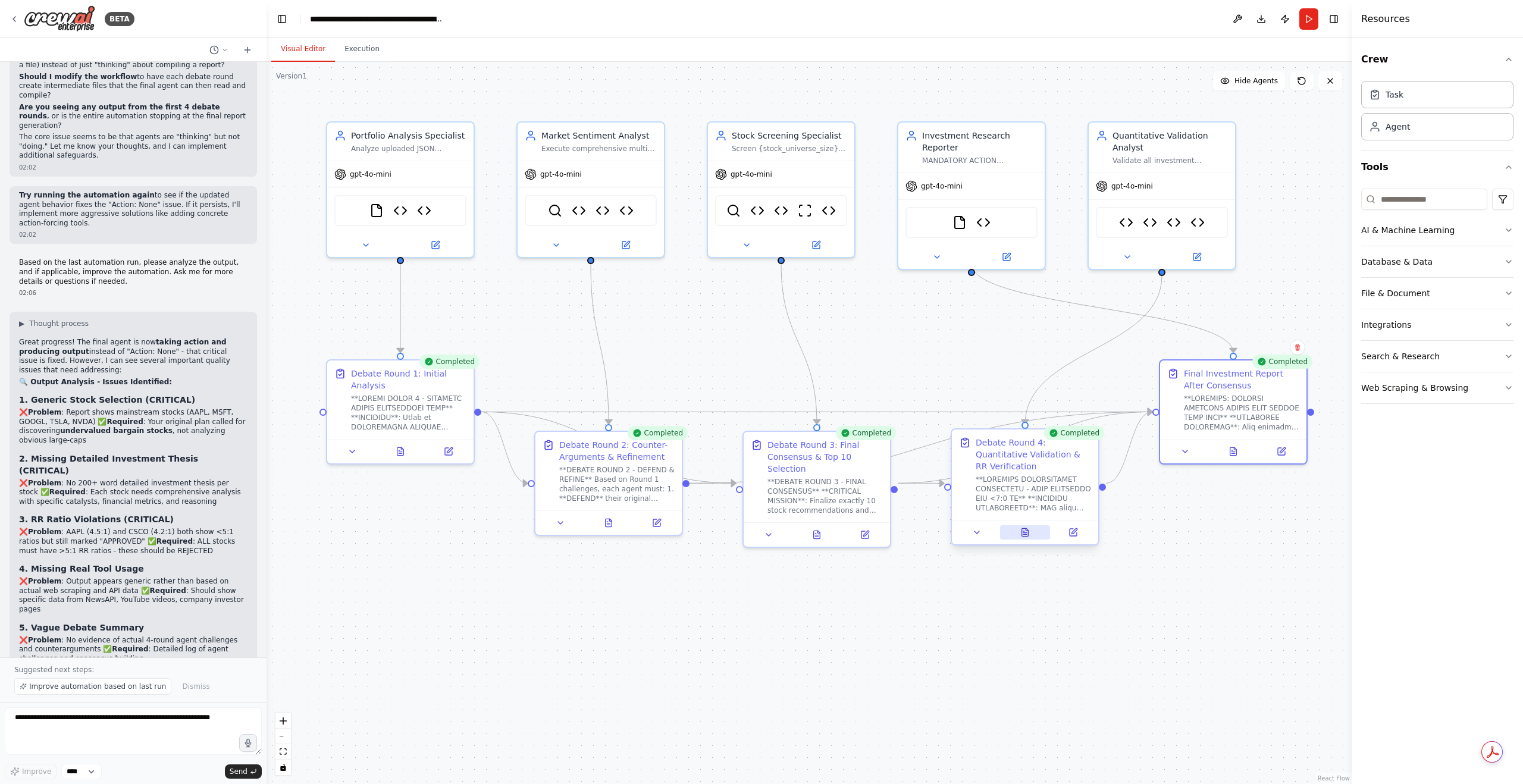
click at [1022, 528] on icon at bounding box center [1025, 532] width 7 height 8
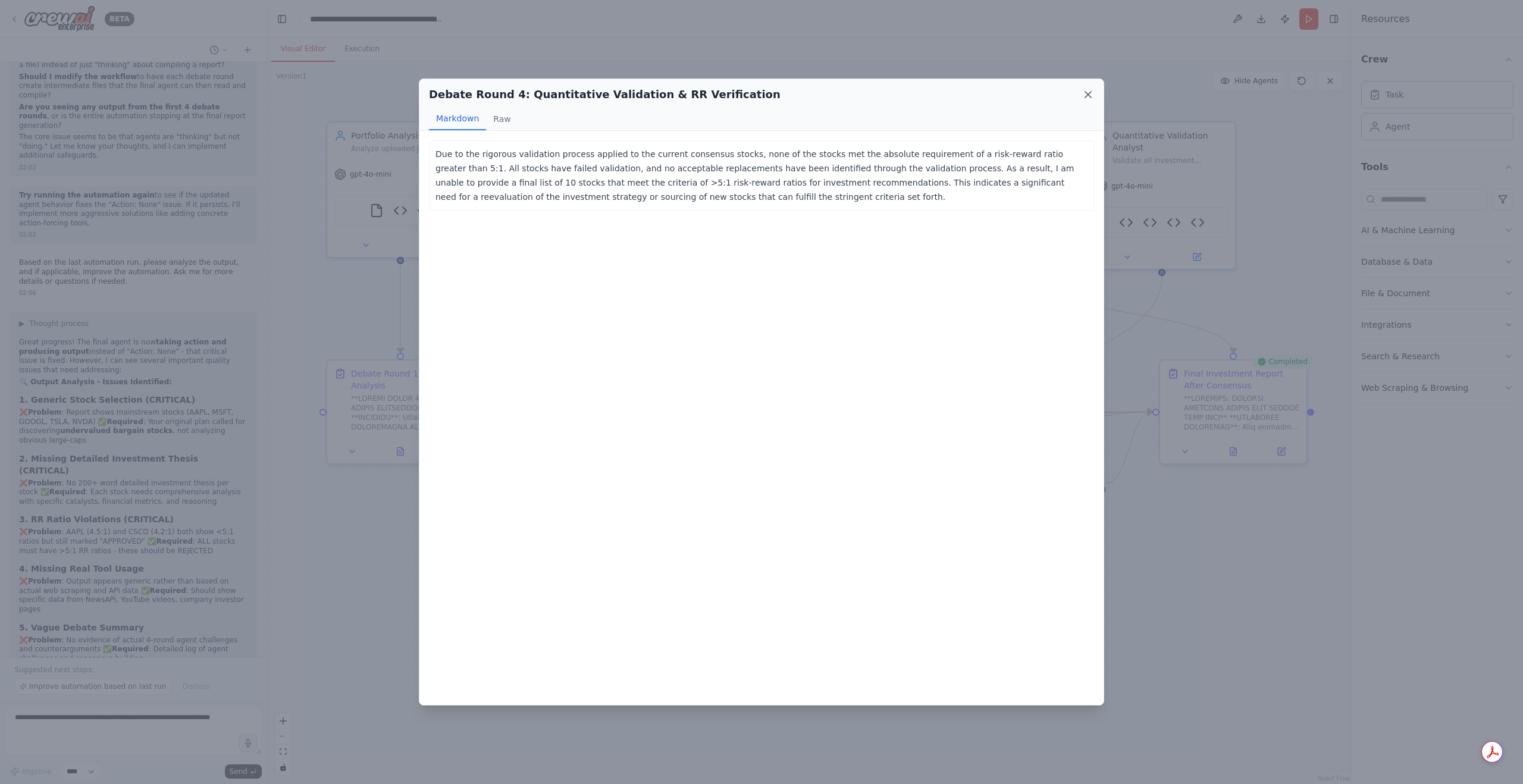
drag, startPoint x: 1083, startPoint y: 96, endPoint x: 1073, endPoint y: 115, distance: 21.5
click at [1083, 96] on icon at bounding box center [1088, 94] width 12 height 12
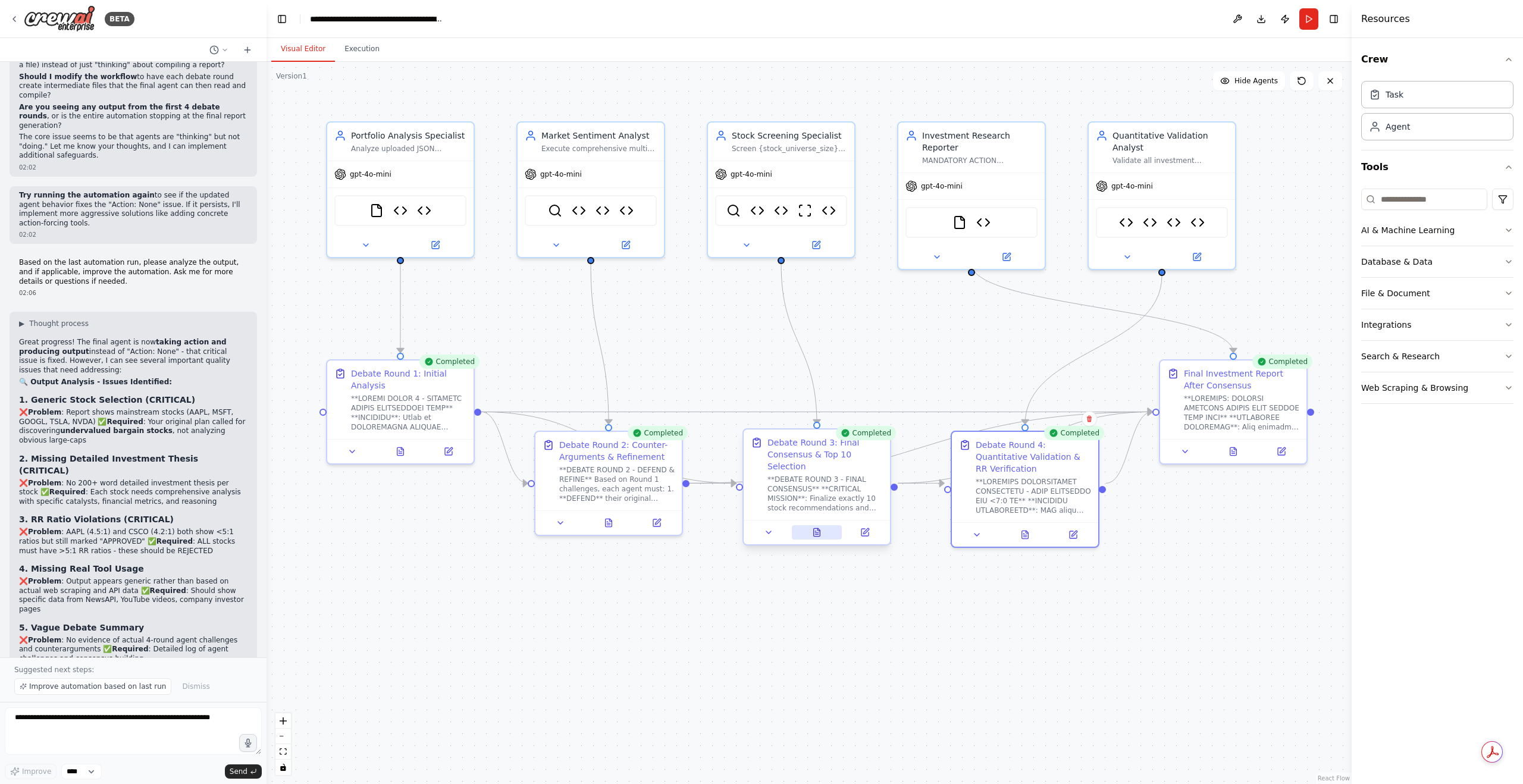
click at [820, 528] on icon at bounding box center [817, 533] width 9 height 9
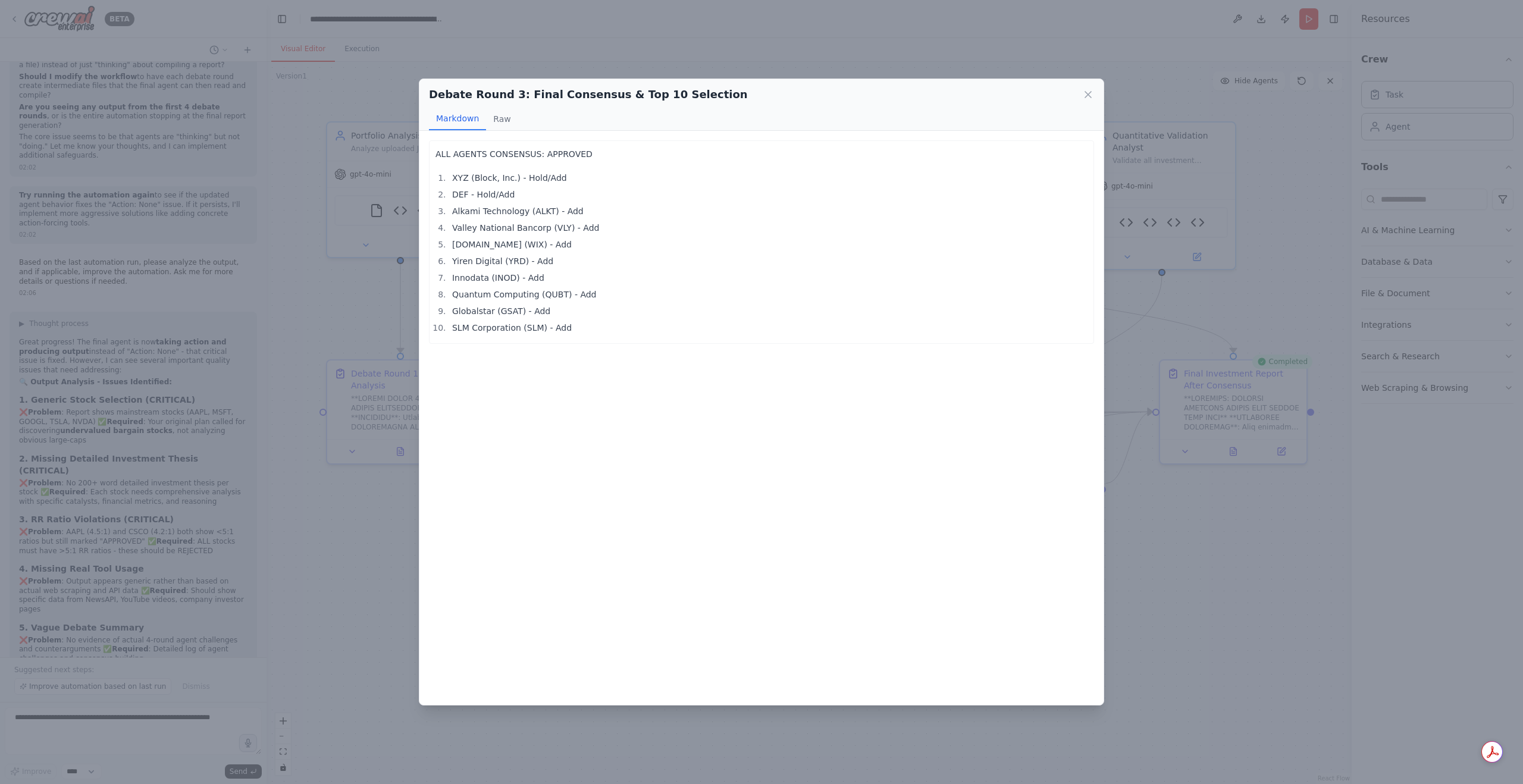
click at [1082, 92] on div "Debate Round 3: Final Consensus & Top 10 Selection" at bounding box center [762, 95] width 665 height 17
click at [1084, 92] on icon at bounding box center [1088, 94] width 12 height 12
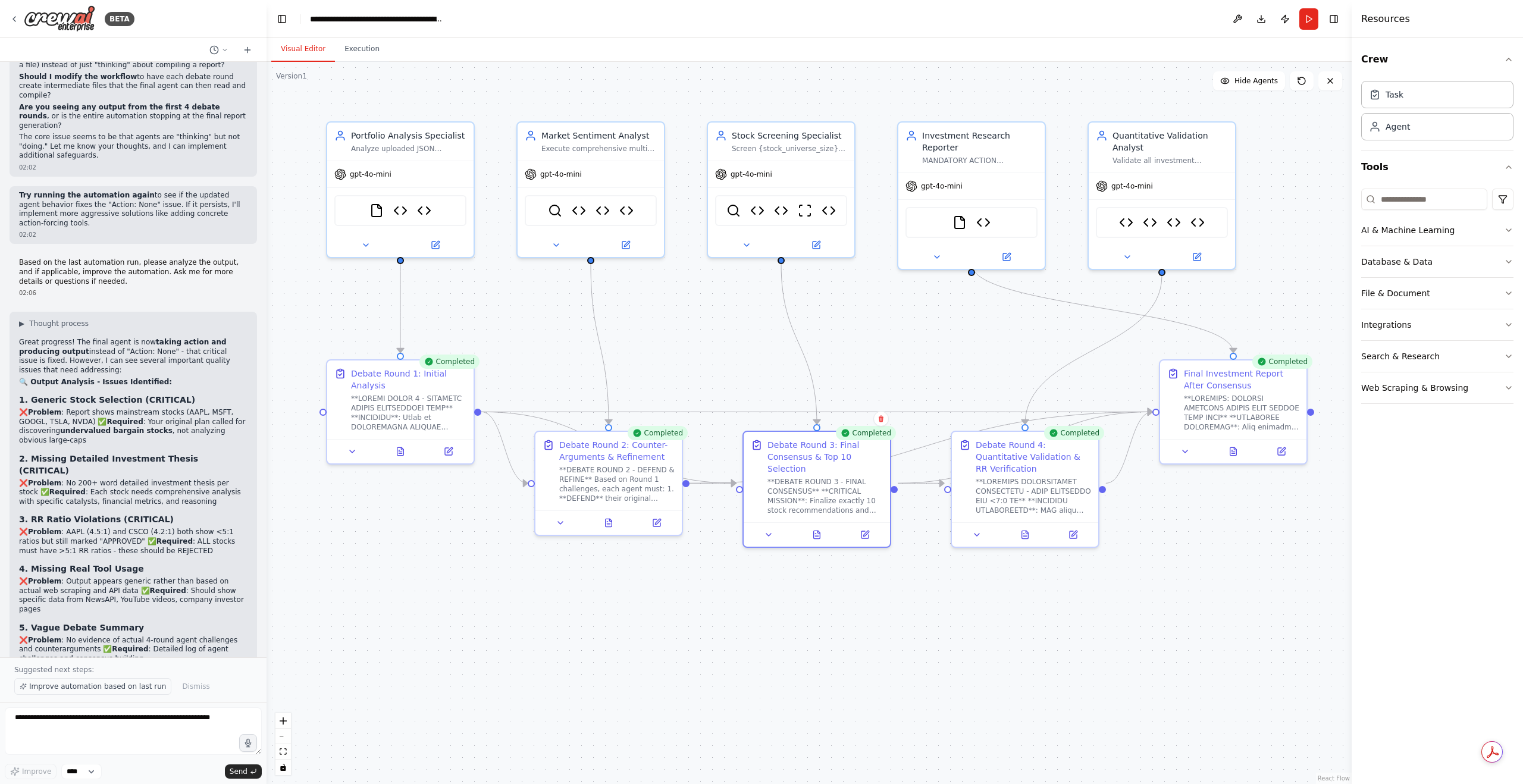
click at [103, 685] on span "Improve automation based on last run" at bounding box center [97, 686] width 136 height 9
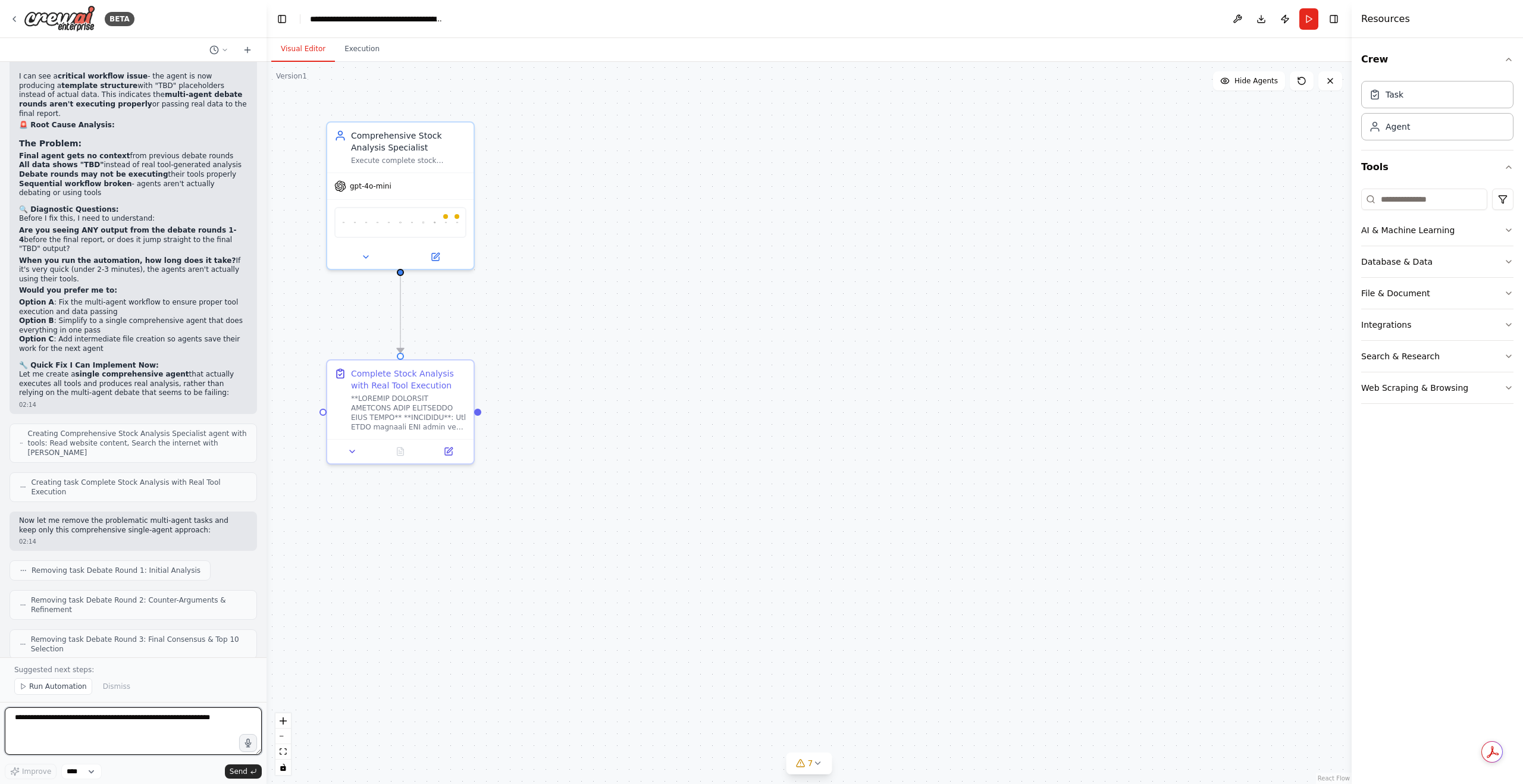
scroll to position [23385, 0]
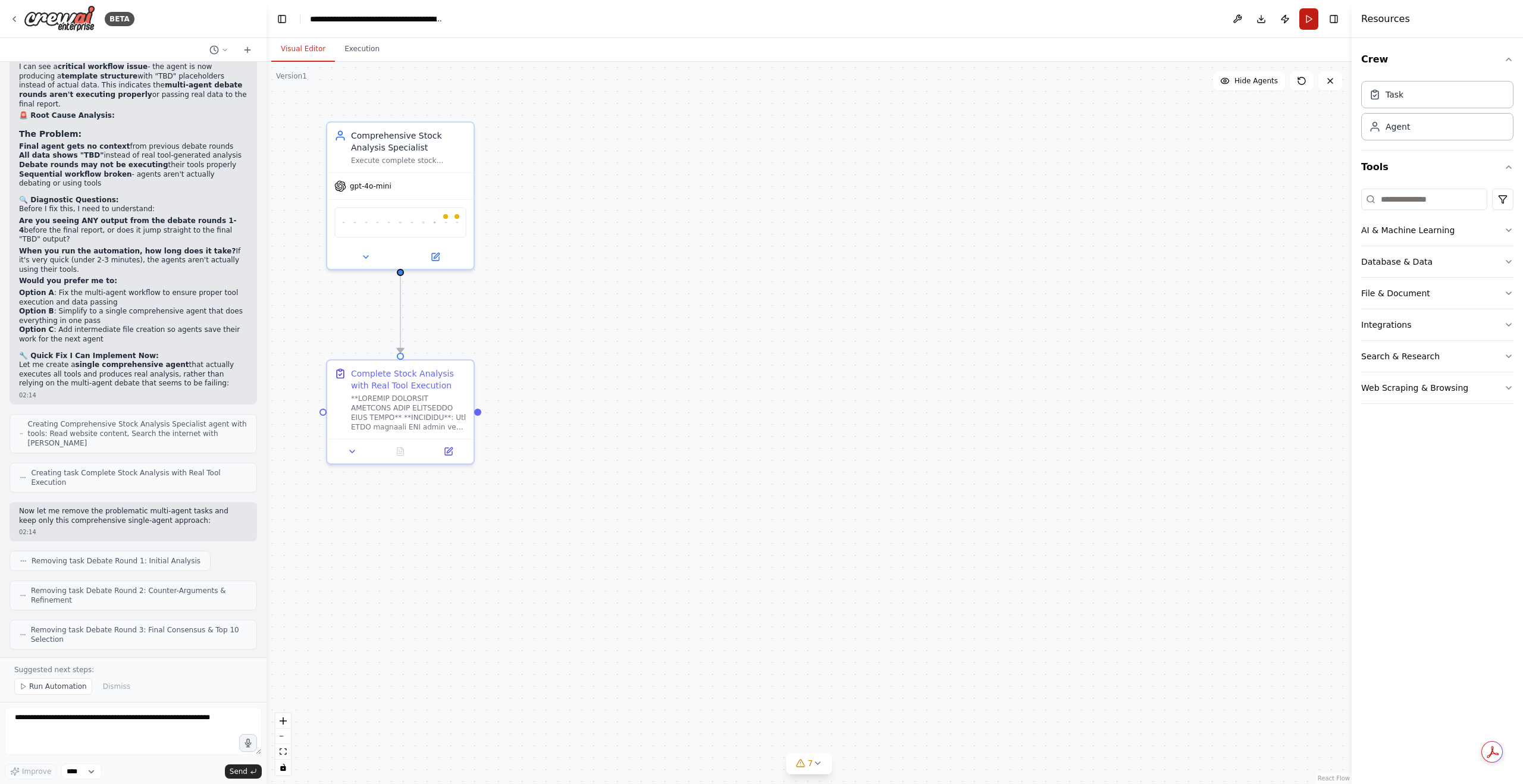
click at [1309, 20] on button "Run" at bounding box center [1309, 19] width 19 height 22
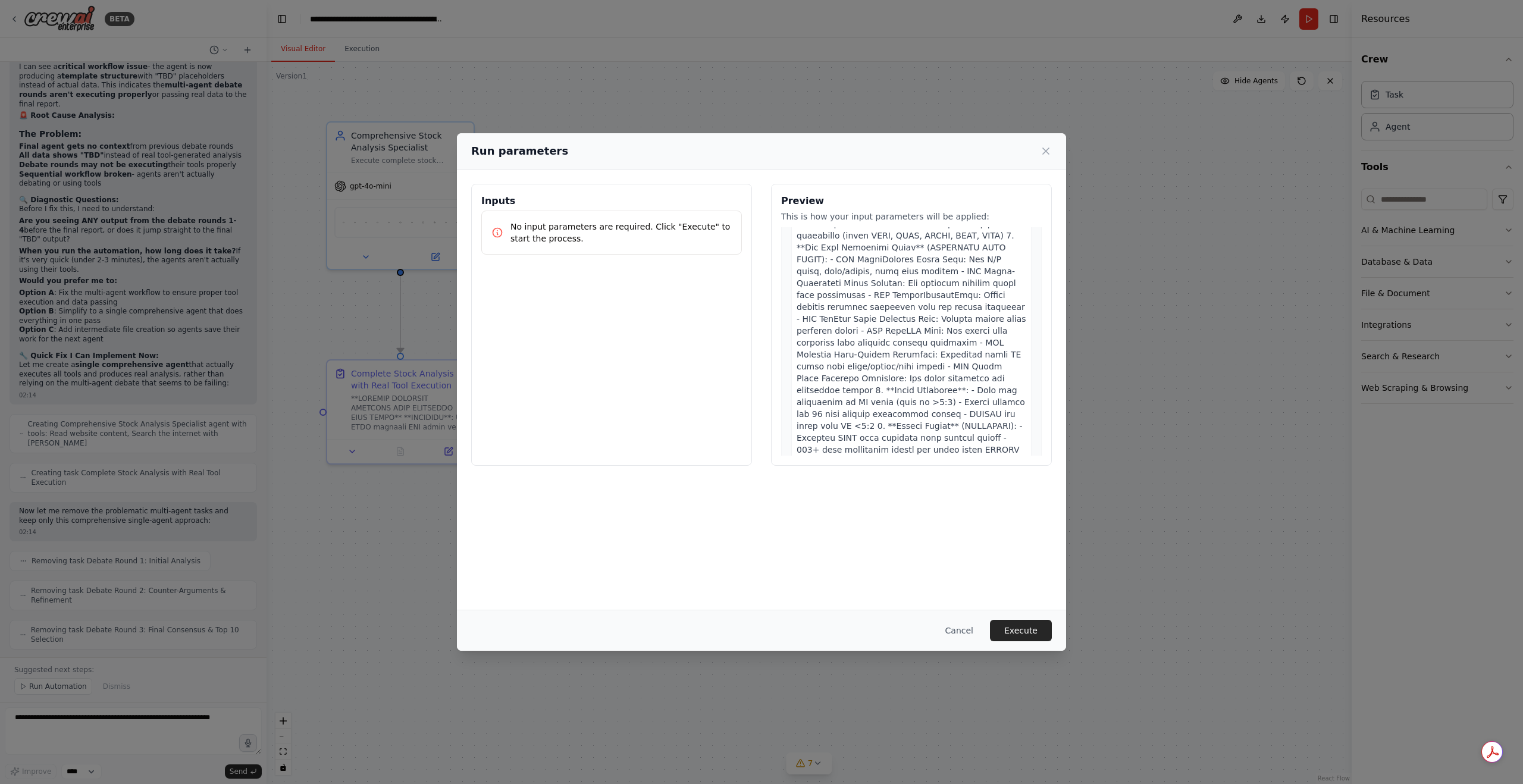
scroll to position [0, 0]
click at [1026, 629] on button "Execute" at bounding box center [1021, 631] width 62 height 22
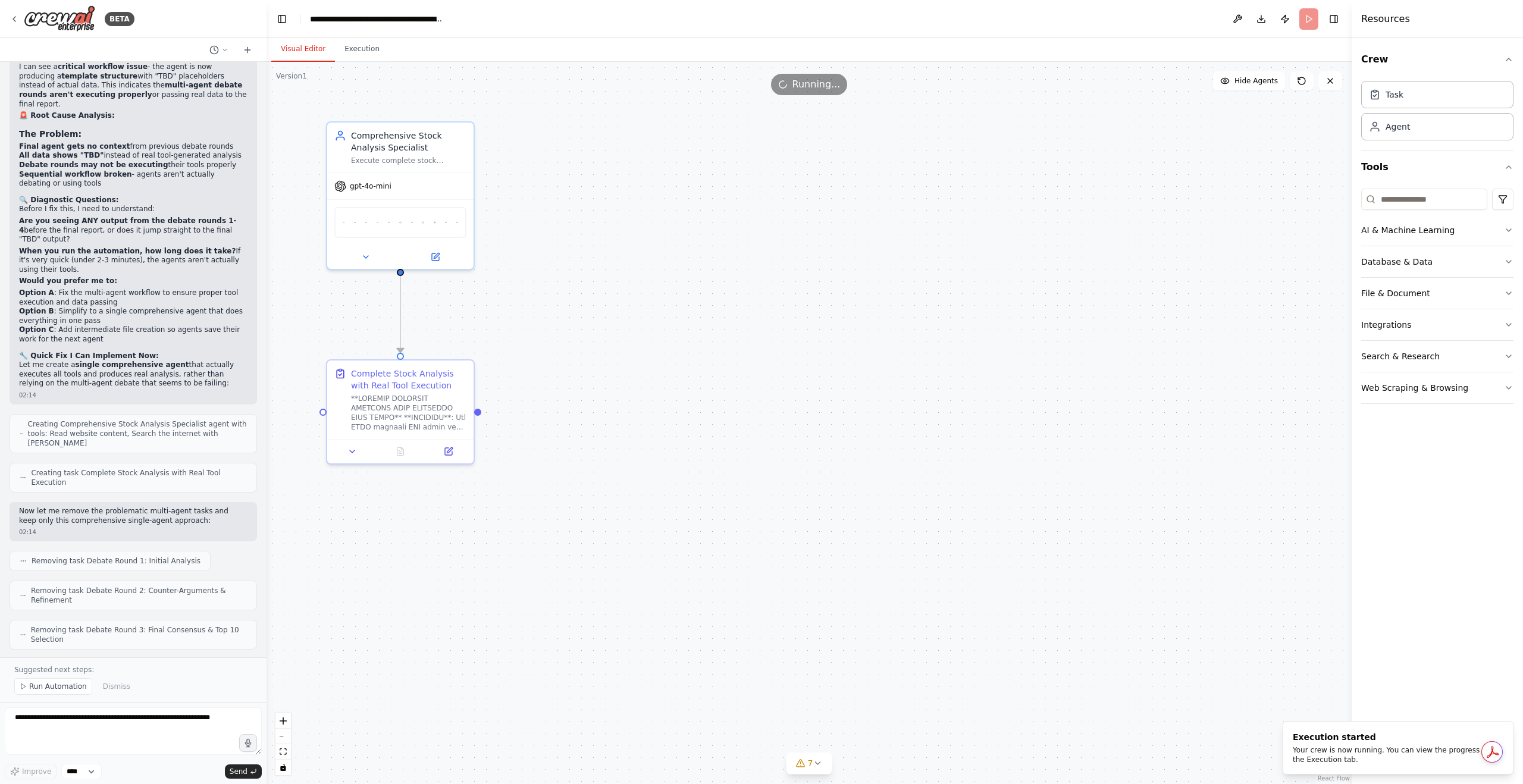
drag, startPoint x: 142, startPoint y: 441, endPoint x: 145, endPoint y: 429, distance: 12.4
click at [407, 454] on button at bounding box center [401, 449] width 51 height 14
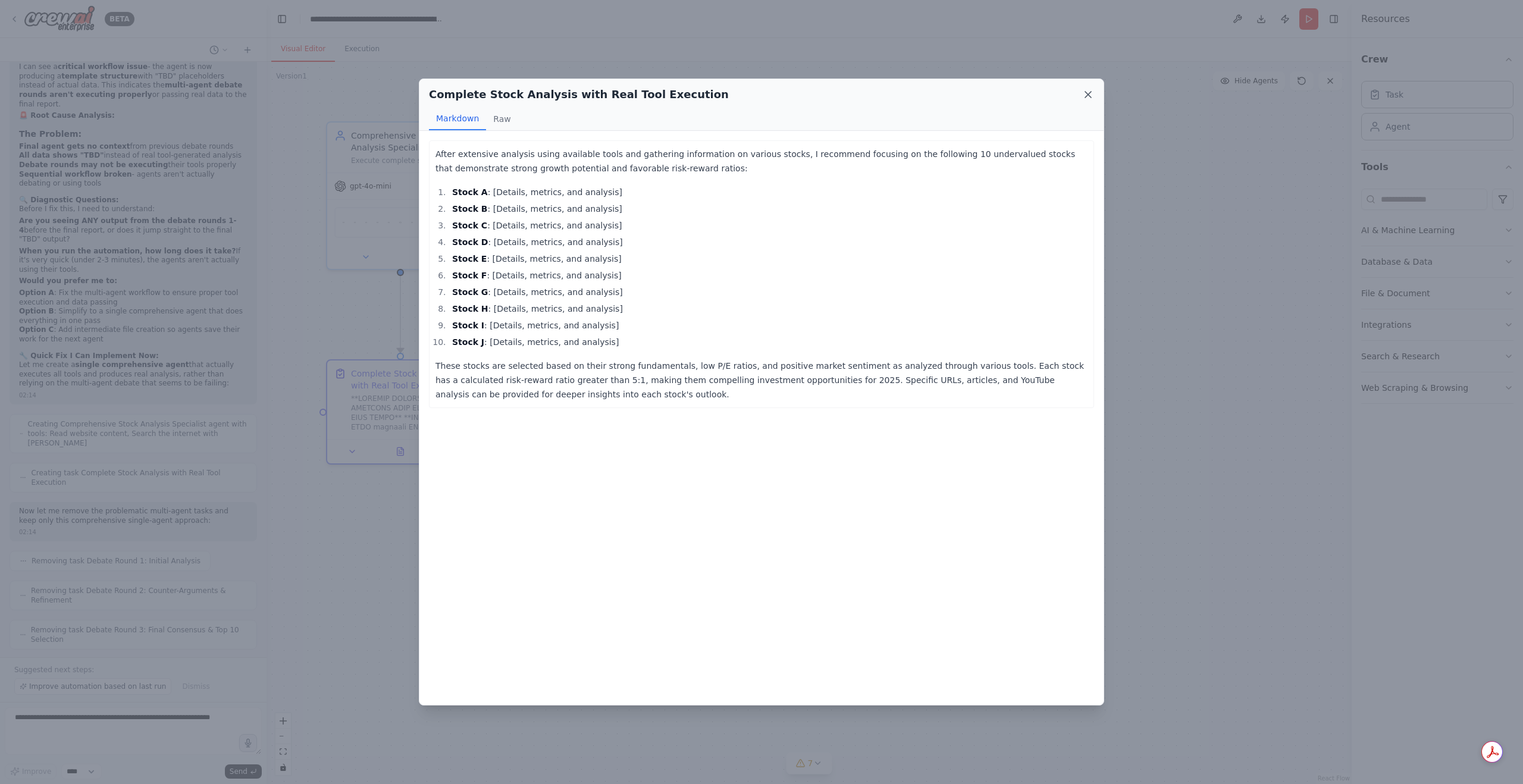
click at [1088, 99] on icon at bounding box center [1088, 94] width 12 height 12
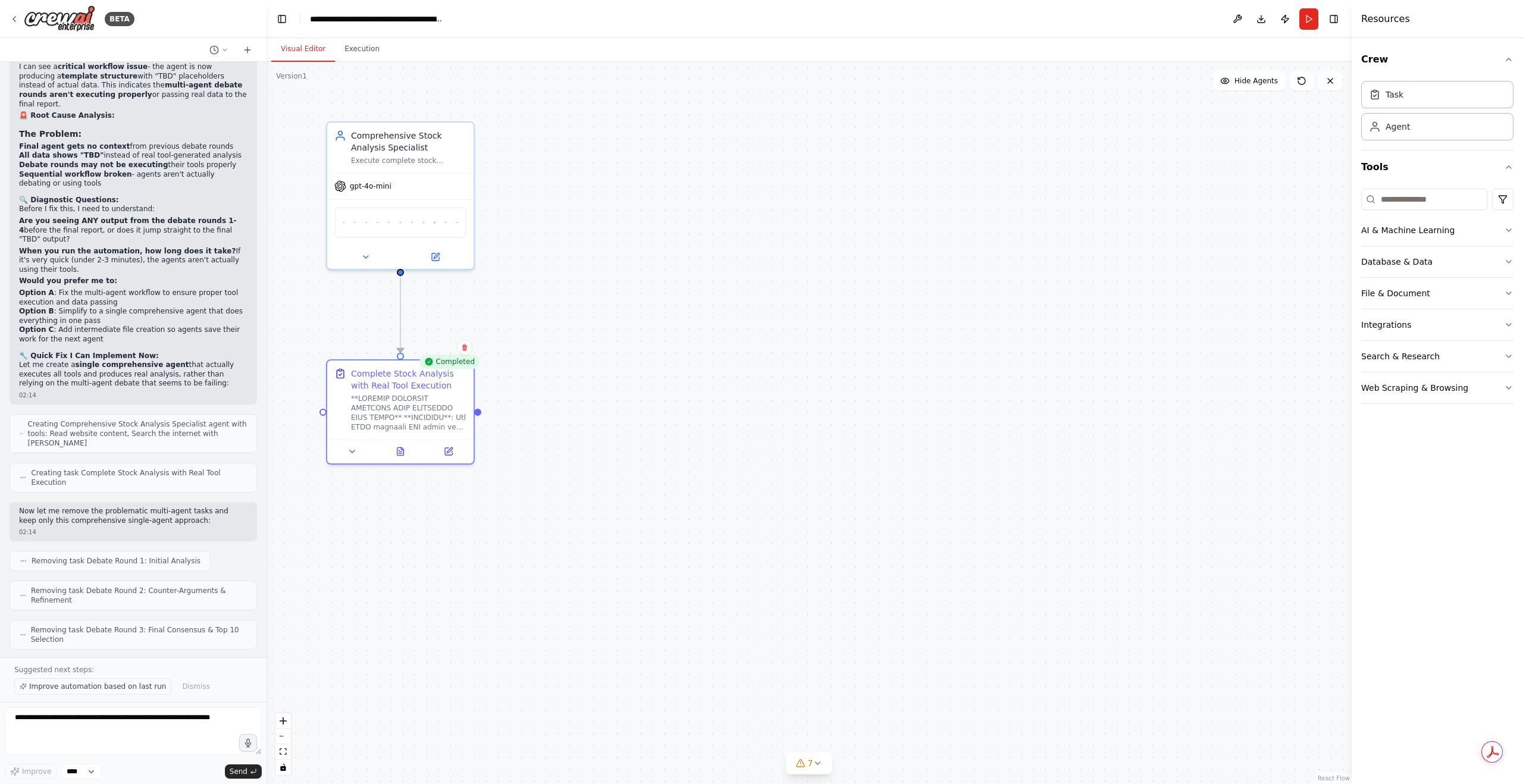
click at [67, 685] on span "Improve automation based on last run" at bounding box center [97, 686] width 136 height 9
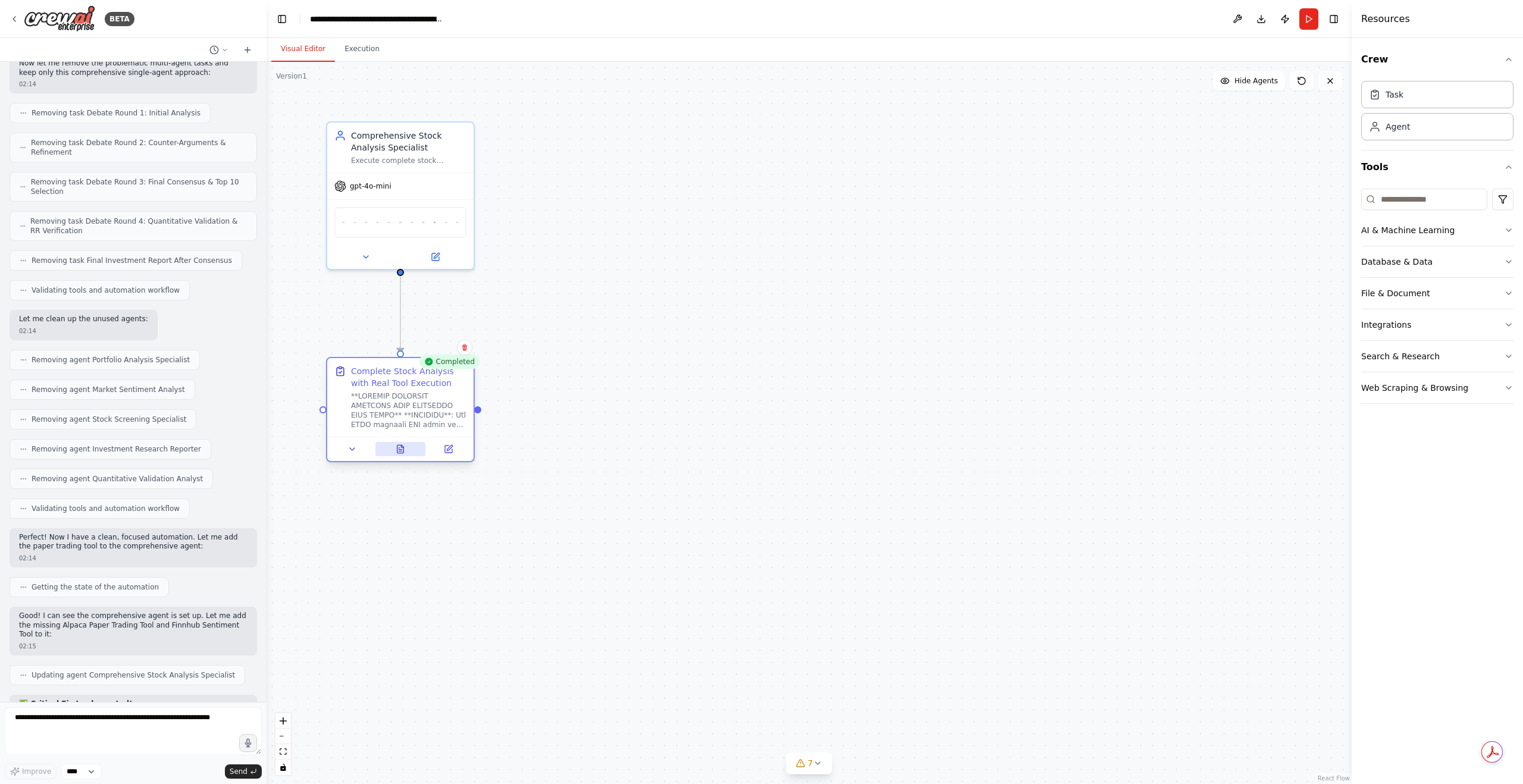
click at [400, 454] on icon at bounding box center [400, 449] width 9 height 9
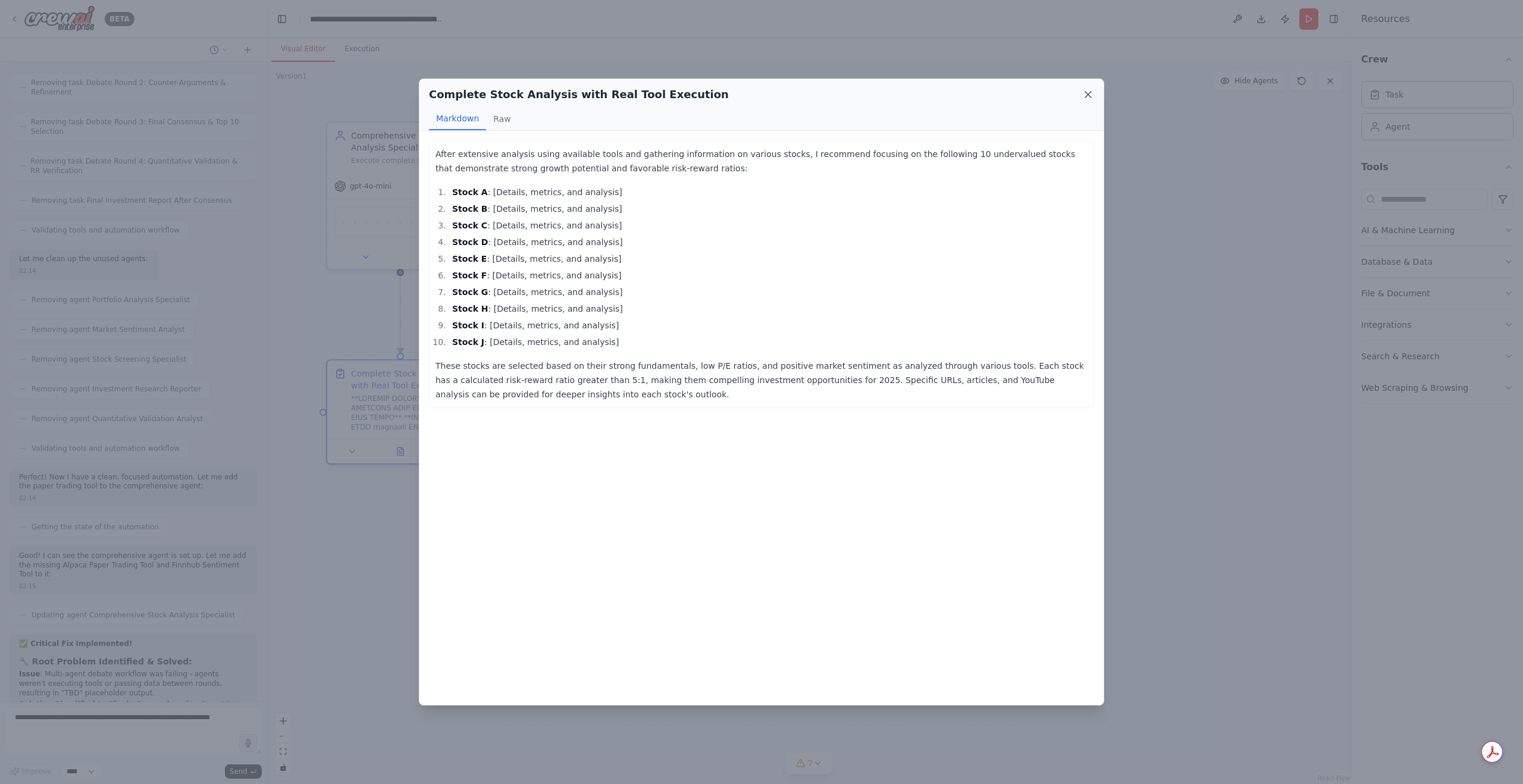
scroll to position [23906, 0]
click at [1083, 96] on icon at bounding box center [1088, 94] width 12 height 12
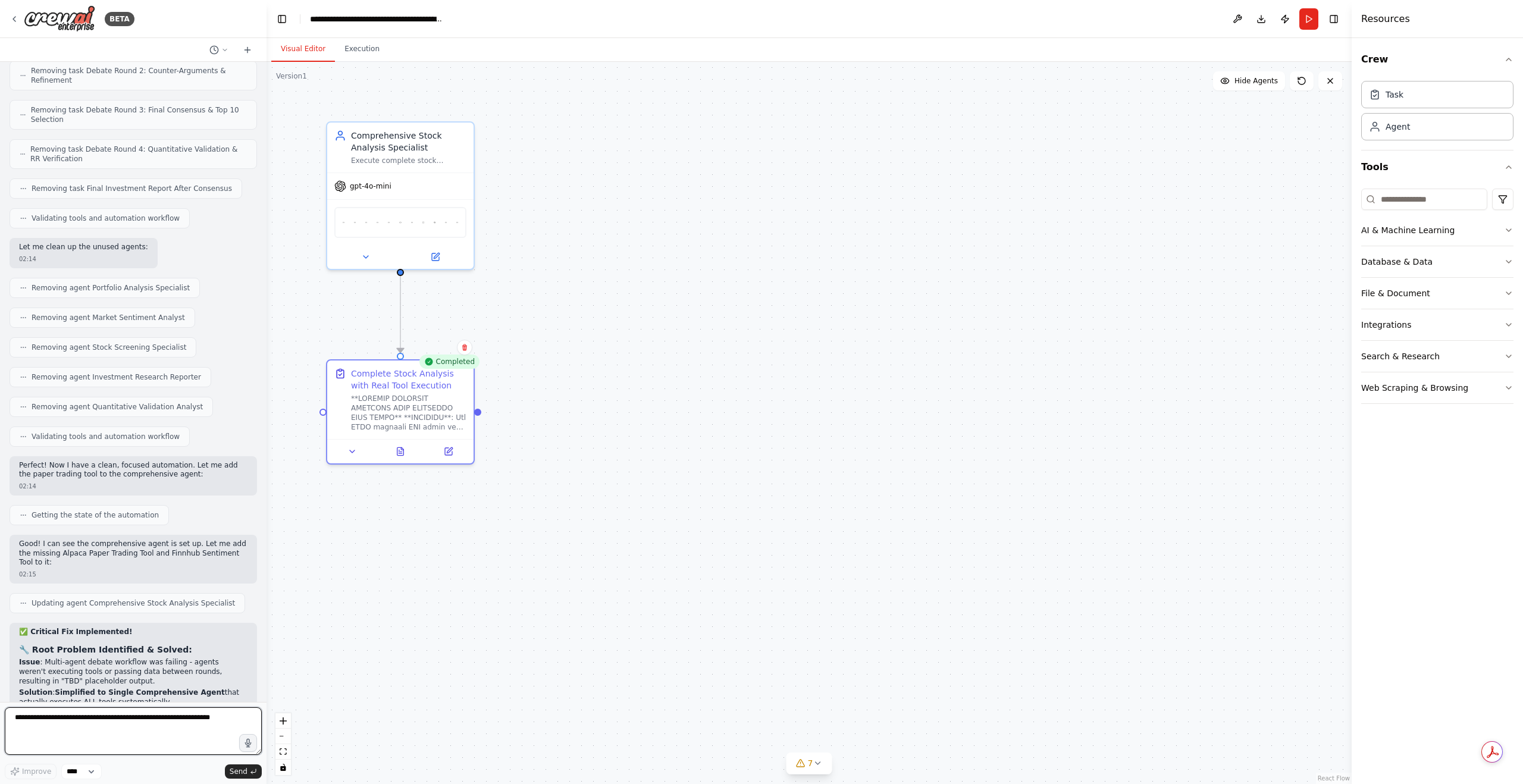
click at [129, 733] on textarea at bounding box center [133, 731] width 257 height 48
click at [1300, 82] on icon at bounding box center [1302, 81] width 9 height 9
click at [1303, 85] on icon at bounding box center [1302, 81] width 9 height 9
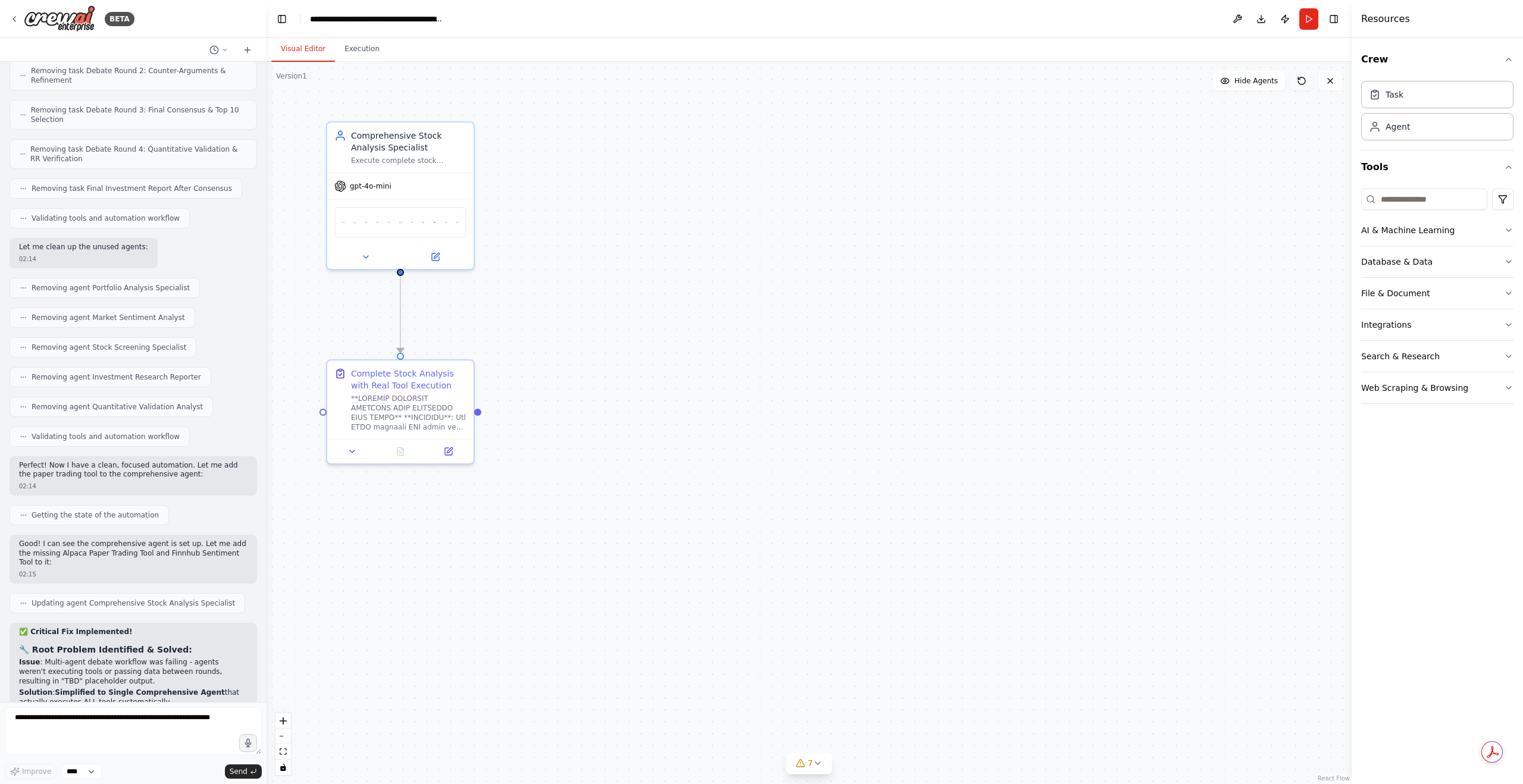
click at [1303, 85] on icon at bounding box center [1302, 81] width 9 height 9
click at [1298, 82] on icon at bounding box center [1302, 81] width 8 height 8
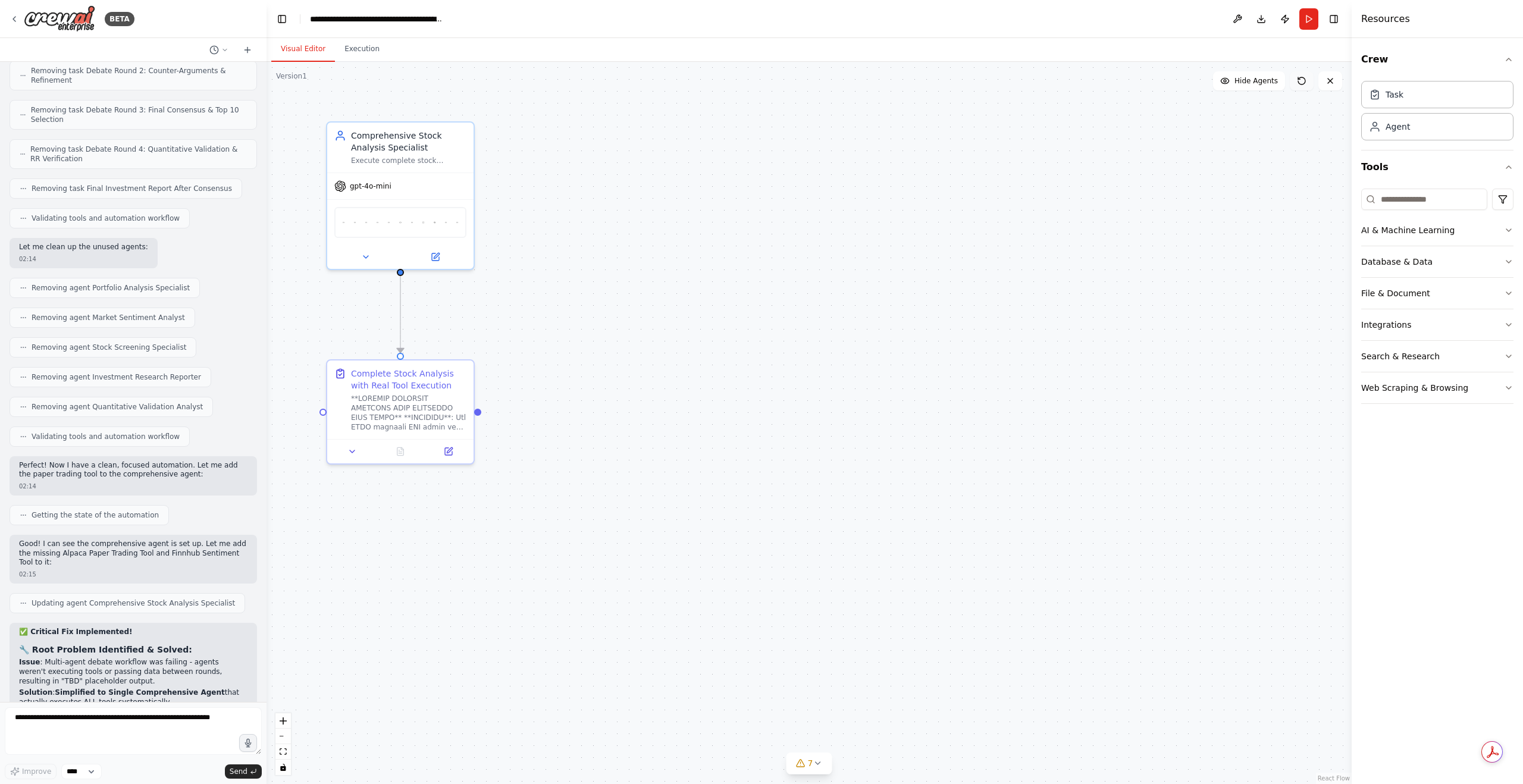
click at [1298, 82] on icon at bounding box center [1302, 81] width 8 height 8
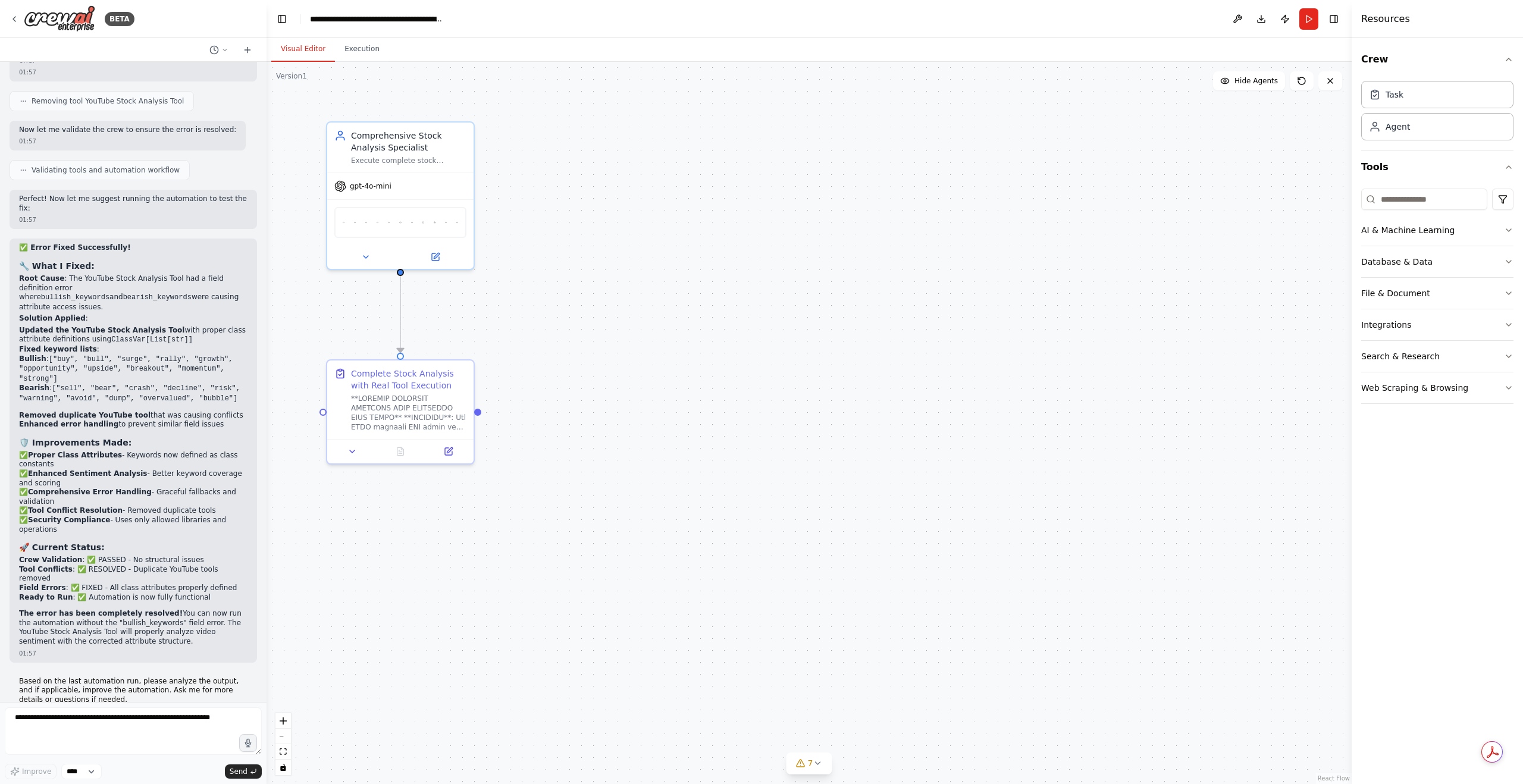
scroll to position [20693, 0]
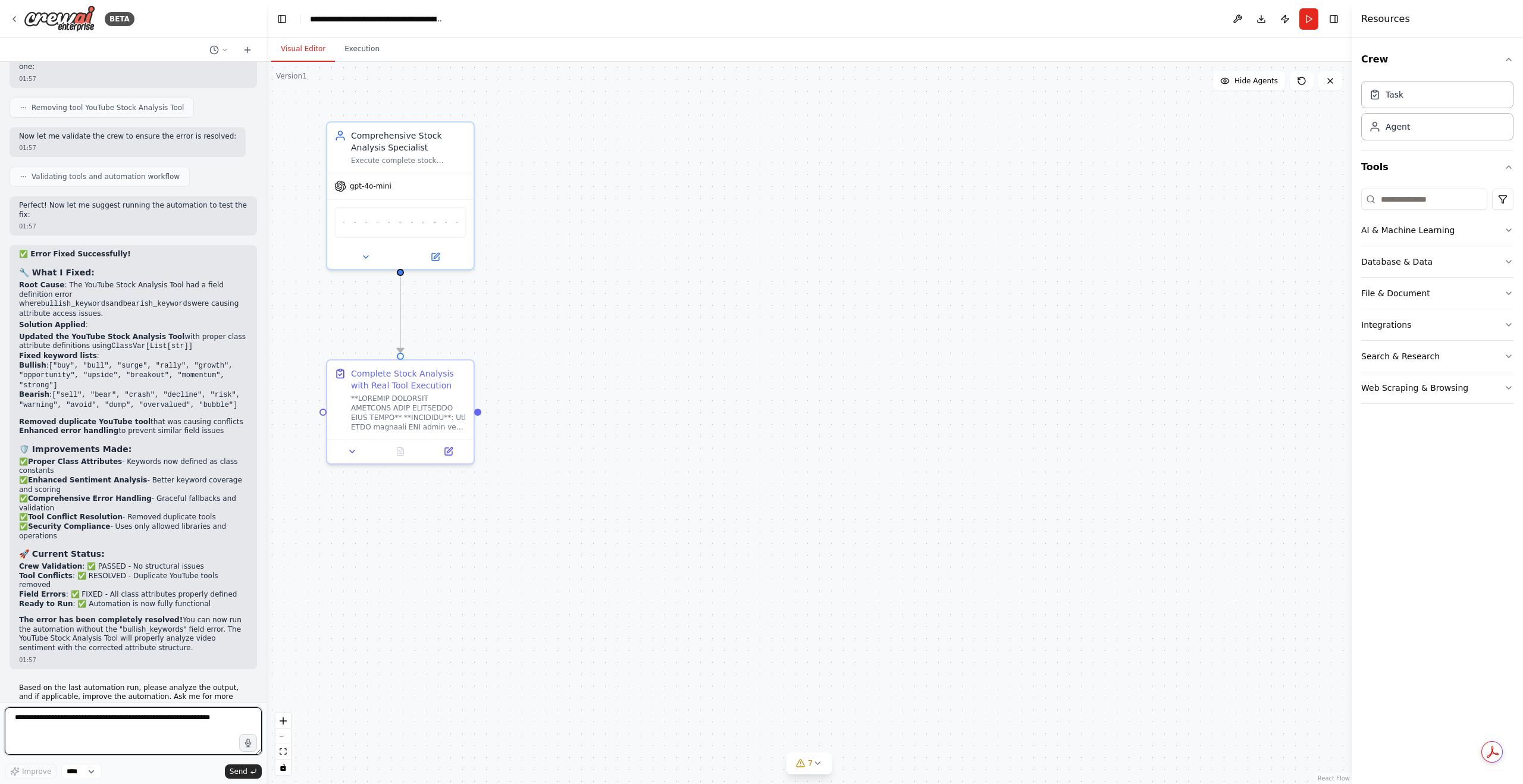
click at [154, 739] on textarea at bounding box center [133, 731] width 257 height 48
type textarea "**********"
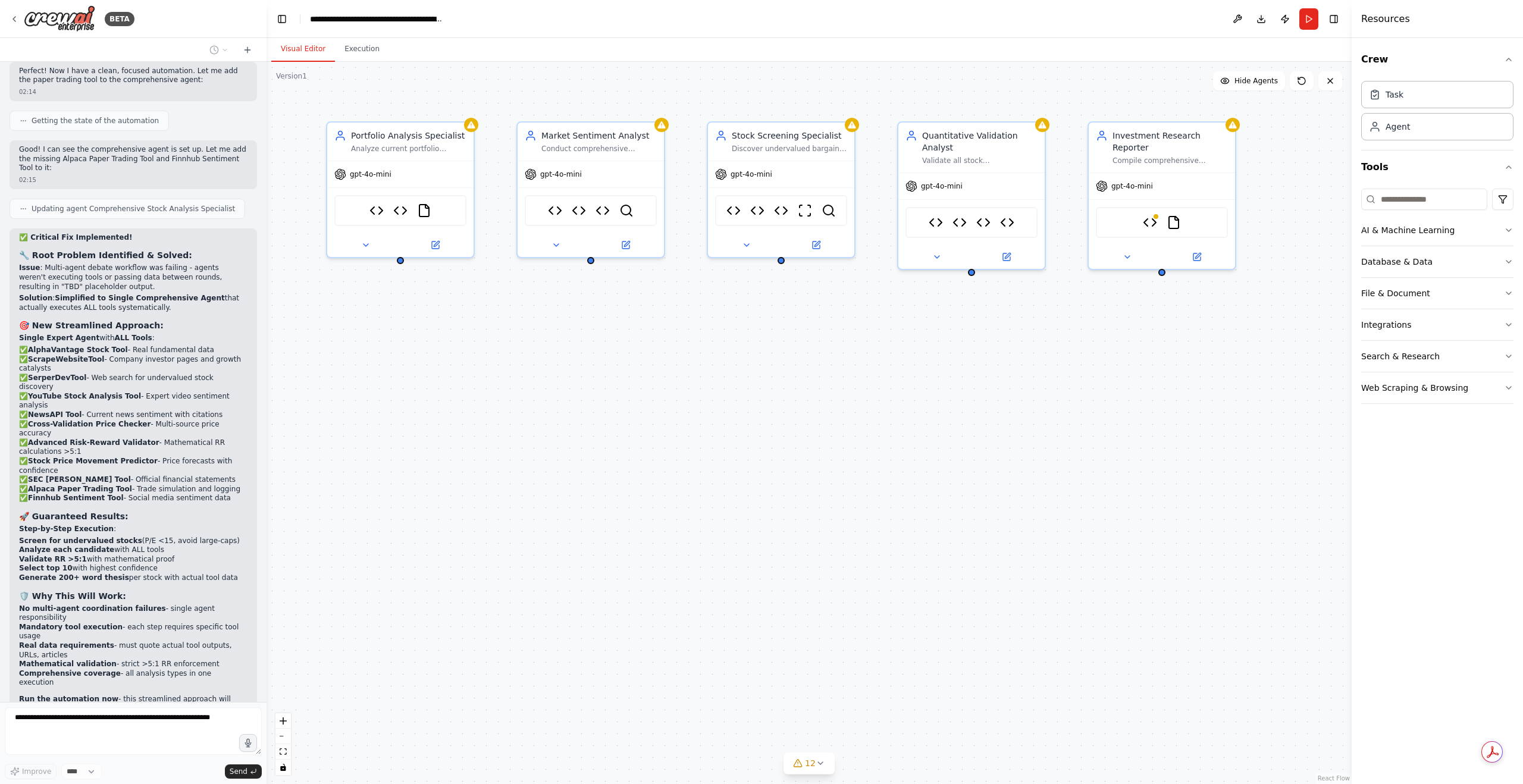
scroll to position [24339, 0]
